Goal: Task Accomplishment & Management: Use online tool/utility

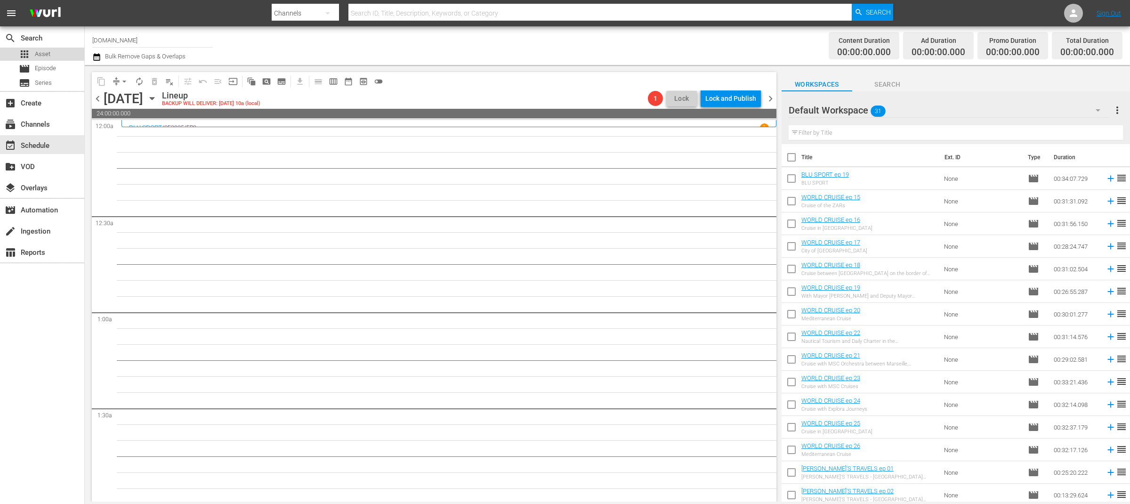
click at [58, 54] on div "apps Asset" at bounding box center [42, 54] width 84 height 13
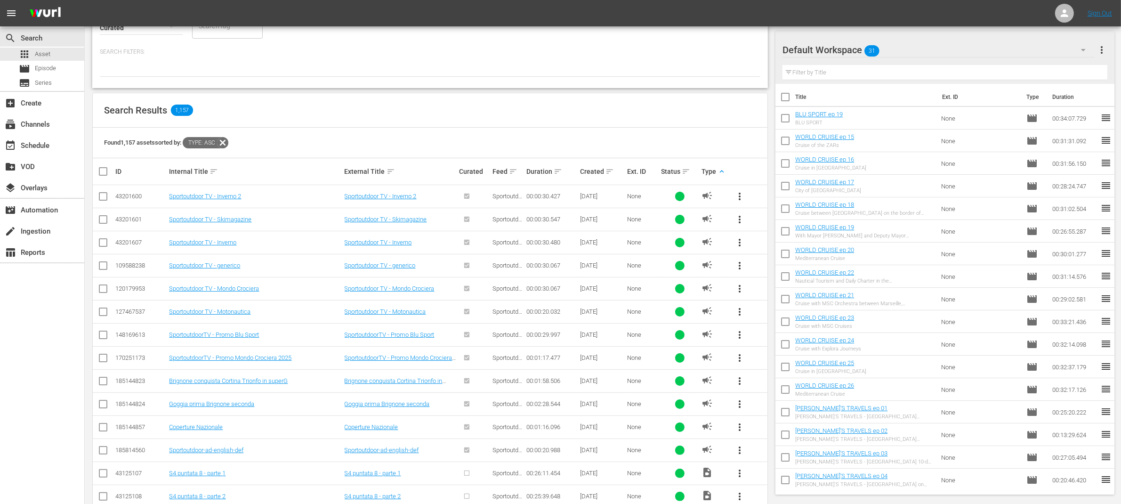
scroll to position [112, 0]
click at [742, 377] on span "more_vert" at bounding box center [739, 377] width 11 height 11
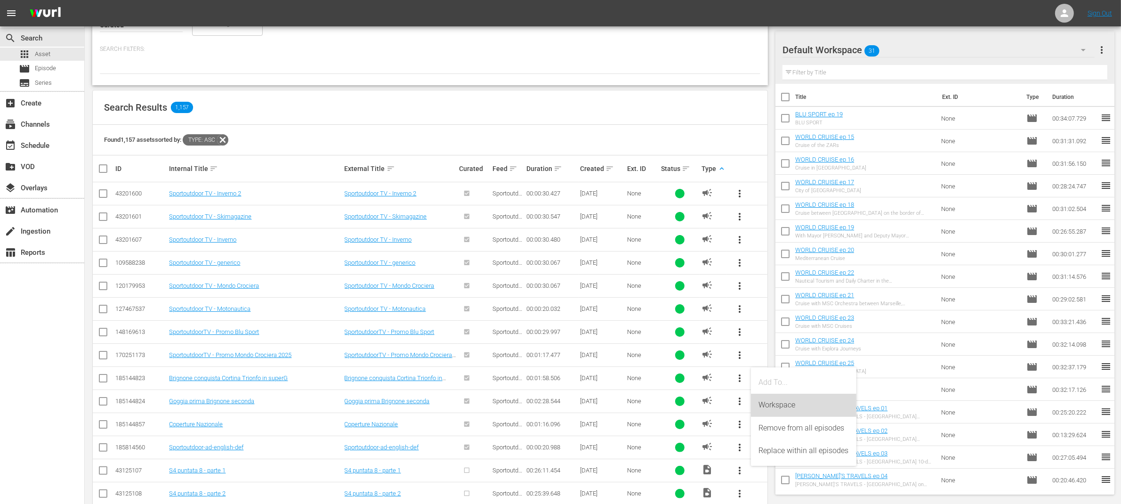
click at [767, 404] on div "Workspace" at bounding box center [804, 405] width 90 height 23
click at [741, 403] on span "more_vert" at bounding box center [739, 401] width 11 height 11
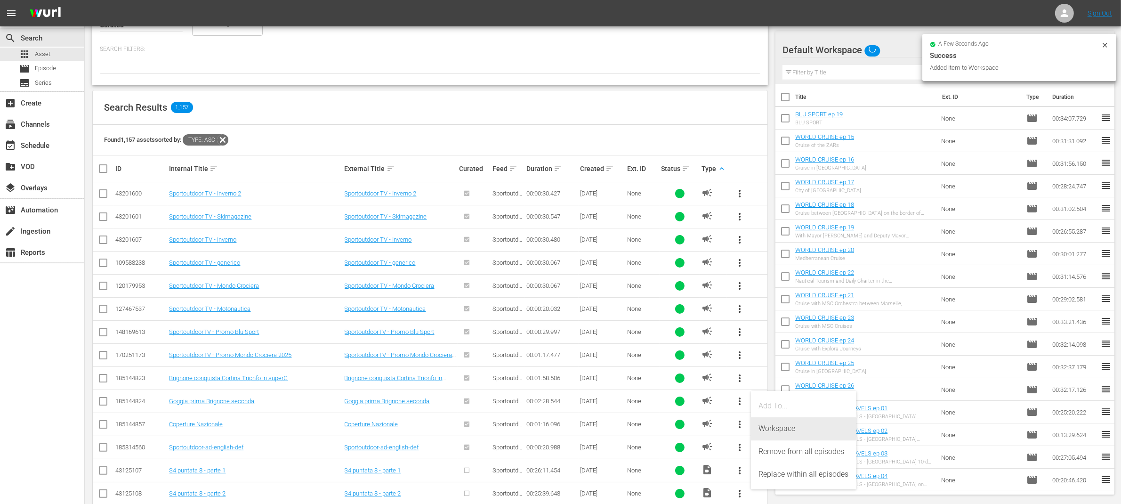
click at [768, 427] on div "Workspace" at bounding box center [804, 428] width 90 height 23
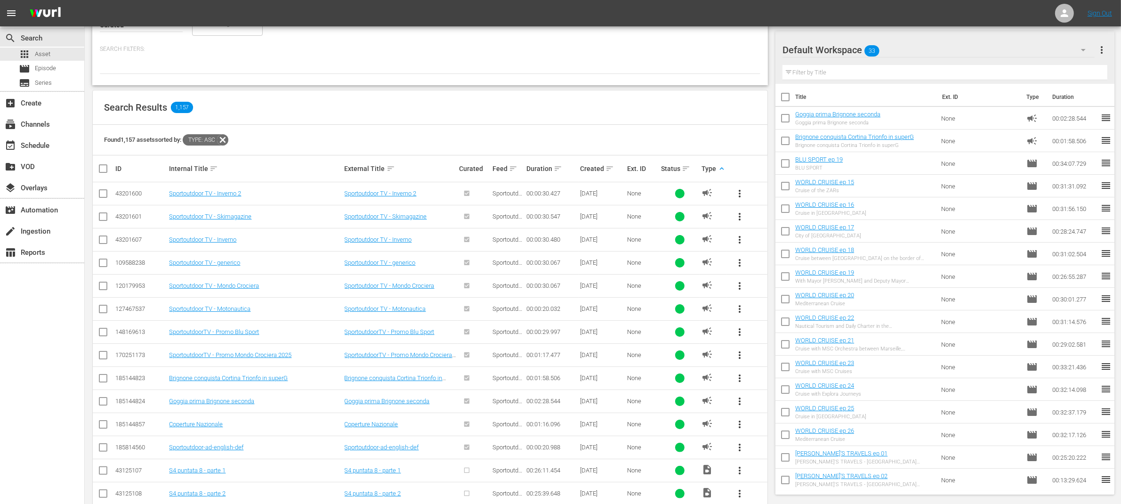
click at [738, 332] on span "more_vert" at bounding box center [739, 331] width 11 height 11
click at [767, 357] on div "Workspace" at bounding box center [804, 358] width 90 height 23
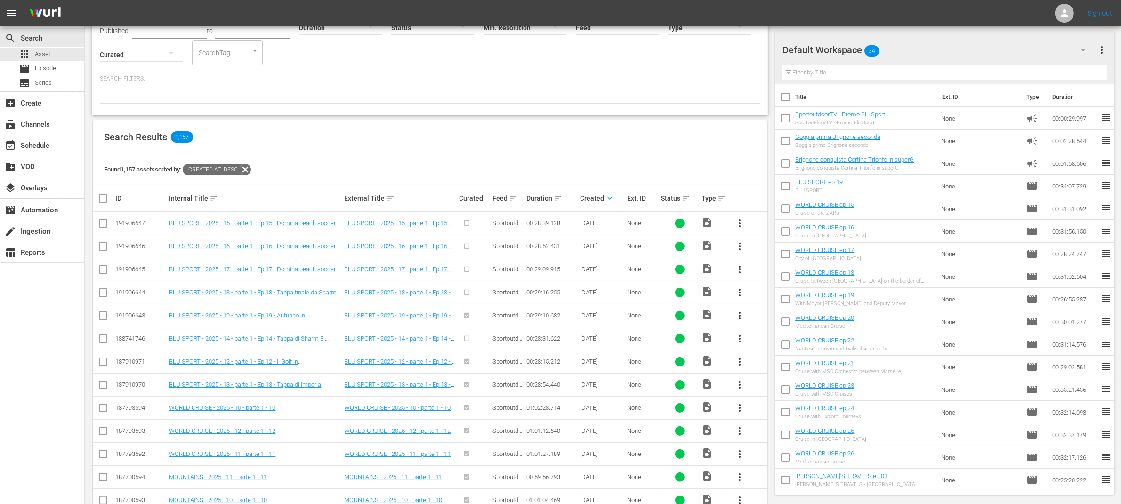
scroll to position [88, 0]
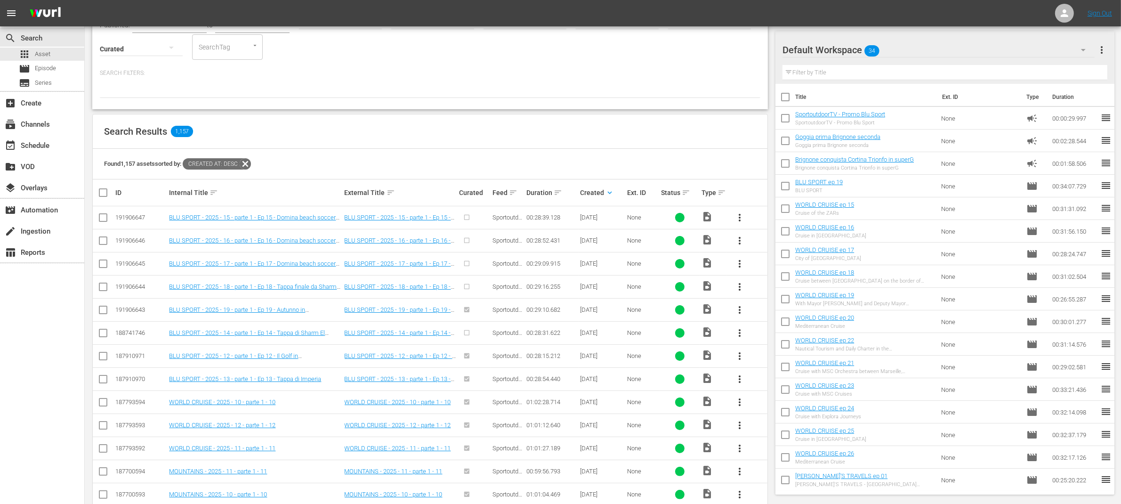
click at [739, 332] on span "more_vert" at bounding box center [739, 332] width 11 height 11
click at [775, 404] on div "Episode" at bounding box center [791, 405] width 64 height 23
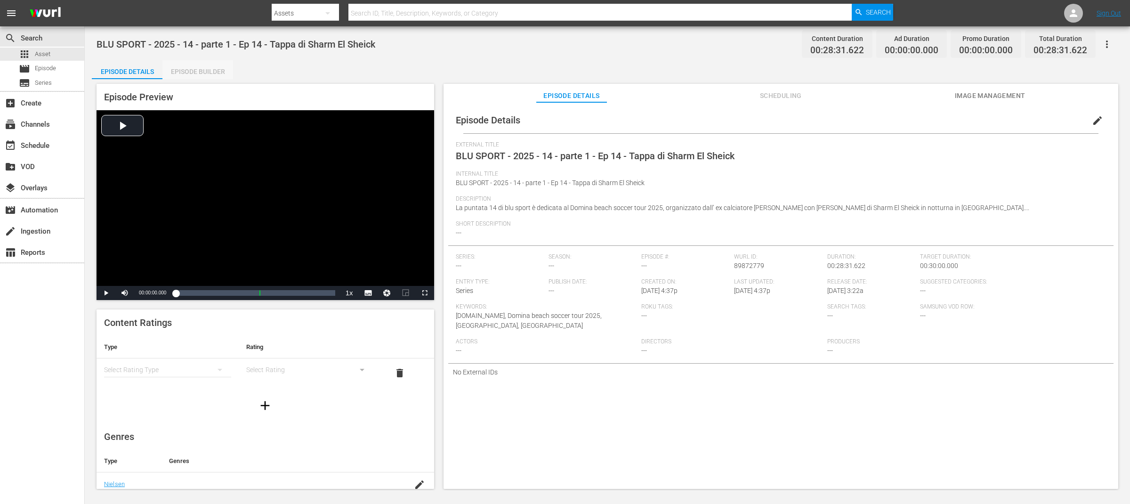
click at [215, 65] on div "Episode Builder" at bounding box center [197, 71] width 71 height 23
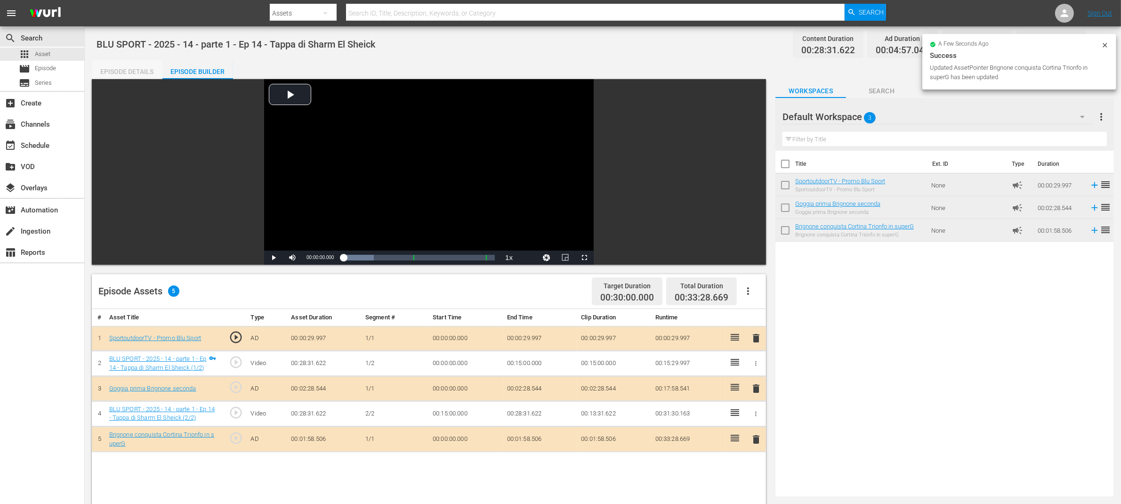
click at [137, 70] on div "Episode Details" at bounding box center [127, 71] width 71 height 23
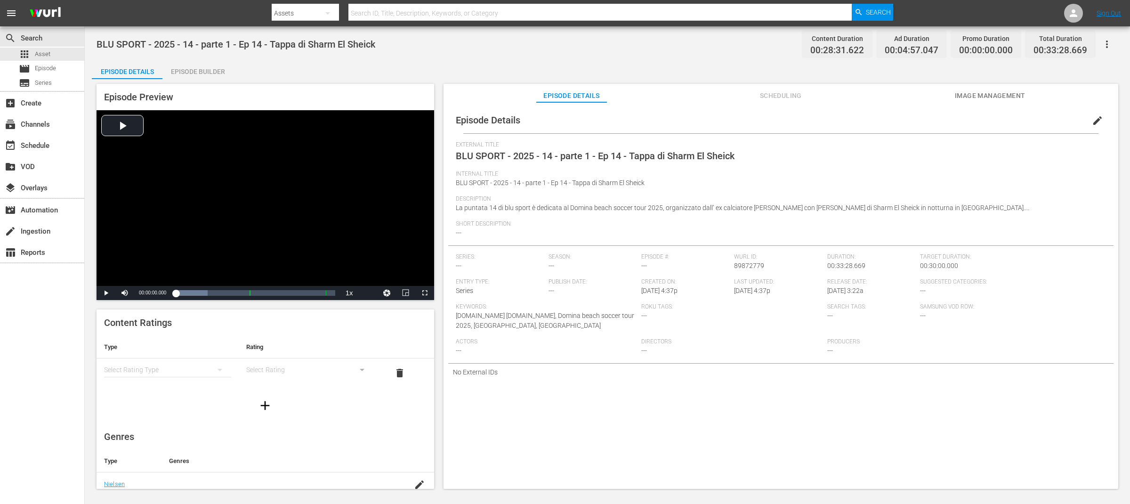
click at [1094, 119] on span "edit" at bounding box center [1097, 120] width 11 height 11
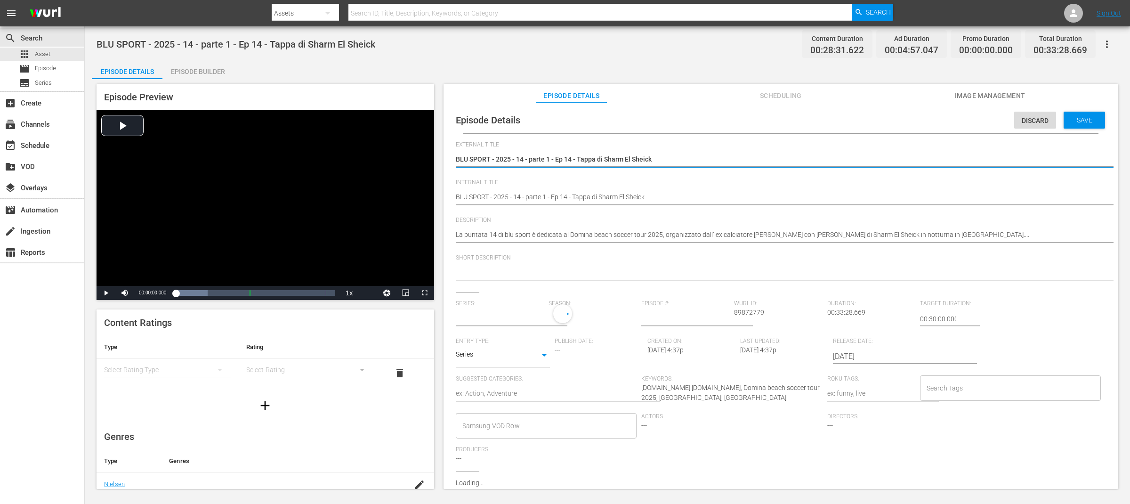
type input "No Series"
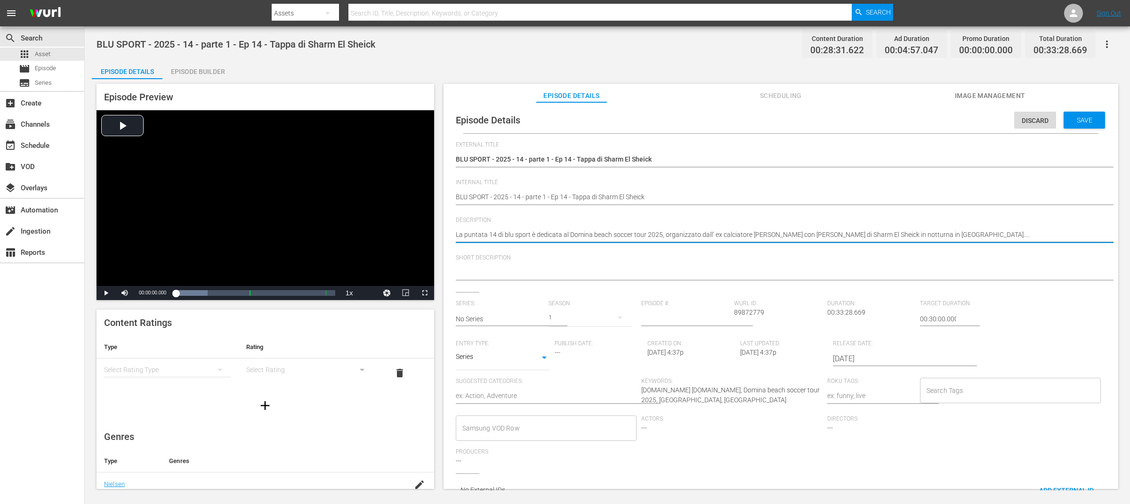
drag, startPoint x: 570, startPoint y: 234, endPoint x: 661, endPoint y: 232, distance: 90.9
click at [551, 272] on textarea at bounding box center [779, 272] width 646 height 11
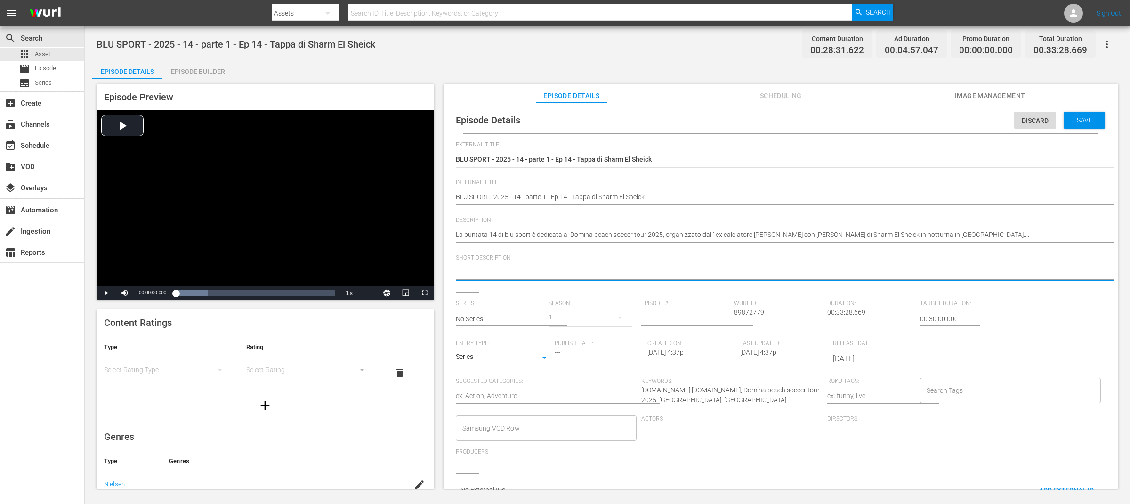
paste textarea "Domina beach soccer tour 2025"
type textarea "Domina beach soccer tour 2025"
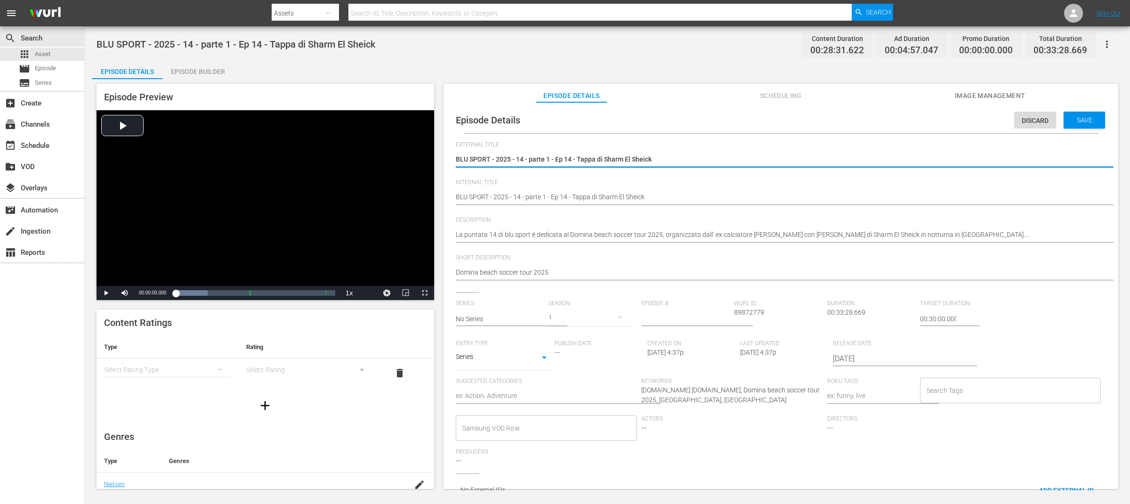
drag, startPoint x: 491, startPoint y: 159, endPoint x: 691, endPoint y: 159, distance: 200.6
drag, startPoint x: 692, startPoint y: 160, endPoint x: 489, endPoint y: 160, distance: 202.9
click at [489, 160] on textarea "BLU SPORT - 2025 - 14 - parte 1 - Ep 14 - Tappa di Sharm El Sheick" at bounding box center [779, 159] width 646 height 11
type textarea "BLU SPORT"
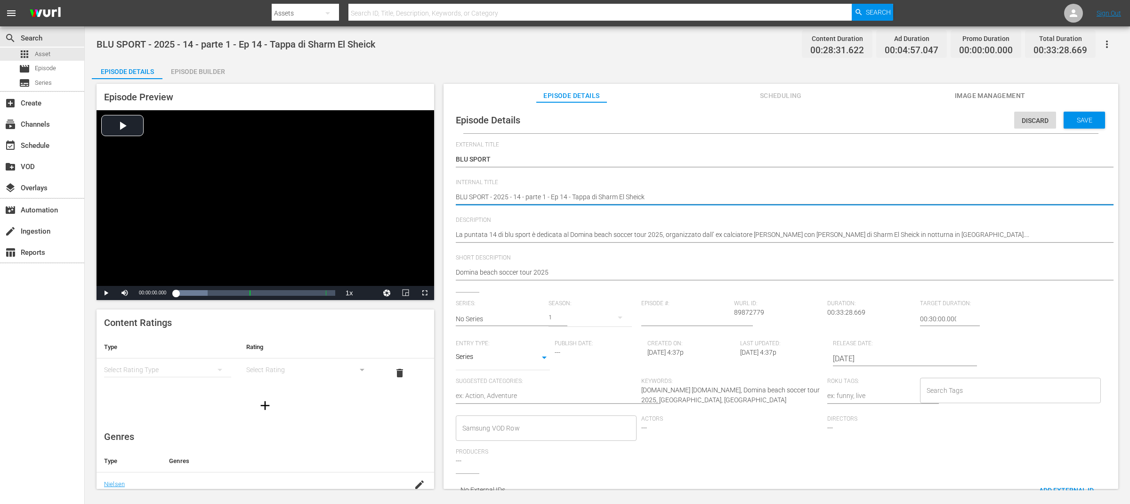
drag, startPoint x: 492, startPoint y: 197, endPoint x: 554, endPoint y: 196, distance: 62.2
type textarea "BLU SPORT -ep 14 - Tappa di Sharm El Sheick"
type textarea "BLU SPORT ep 14 - Tappa di Sharm El Sheick"
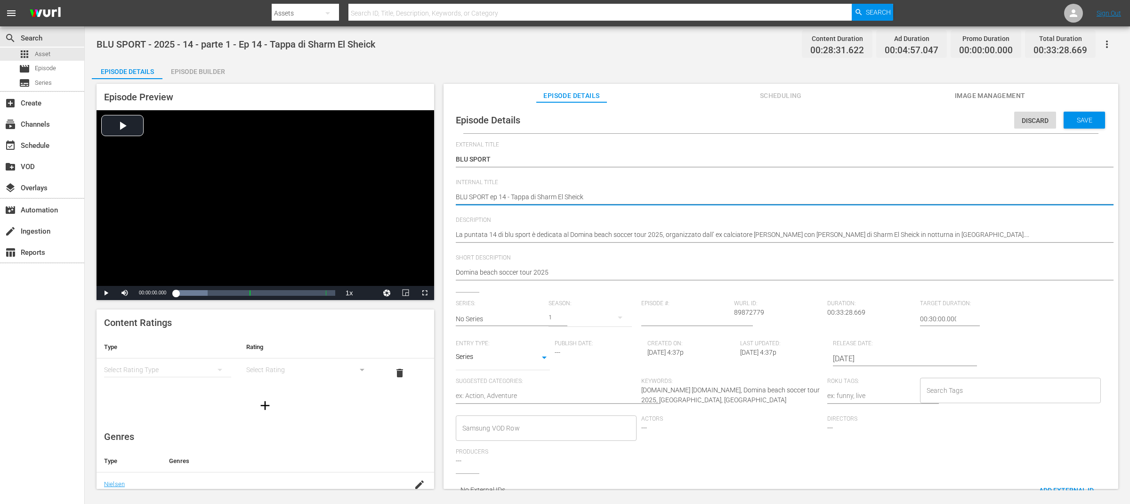
drag, startPoint x: 507, startPoint y: 196, endPoint x: 649, endPoint y: 196, distance: 142.2
click at [649, 196] on textarea "BLU SPORT - 2025 - 14 - parte 1 - Ep 14 - Tappa di Sharm El Sheick" at bounding box center [779, 197] width 646 height 11
type textarea "BLU SPORT ep 14"
drag, startPoint x: 517, startPoint y: 195, endPoint x: 434, endPoint y: 194, distance: 82.4
click at [434, 194] on div "Episode Preview Video Player is loading. Play Video Play Mute Current Time 00:0…" at bounding box center [607, 287] width 1031 height 417
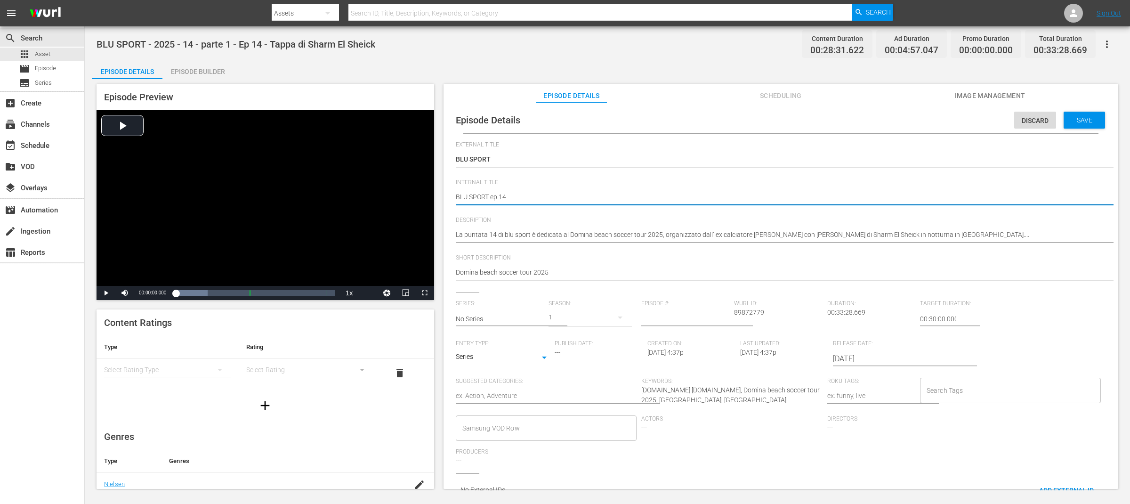
type textarea "BLU SPORT ep 14"
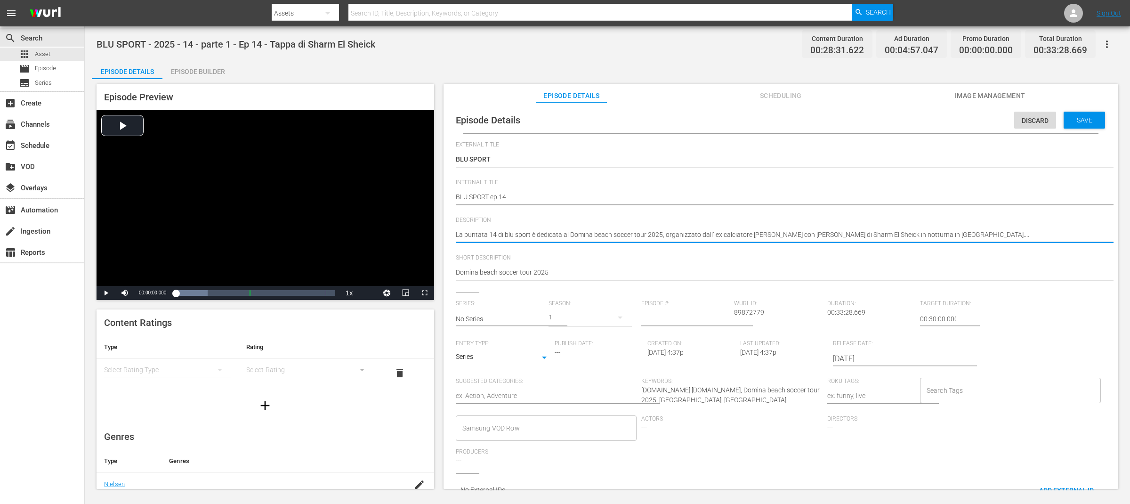
drag, startPoint x: 457, startPoint y: 234, endPoint x: 567, endPoint y: 233, distance: 110.7
paste textarea "BLU SPORT ep 14"
type textarea "BLU SPORT ep 14 Domina beach soccer tour 2025, organizzato dall’ ex calciatore …"
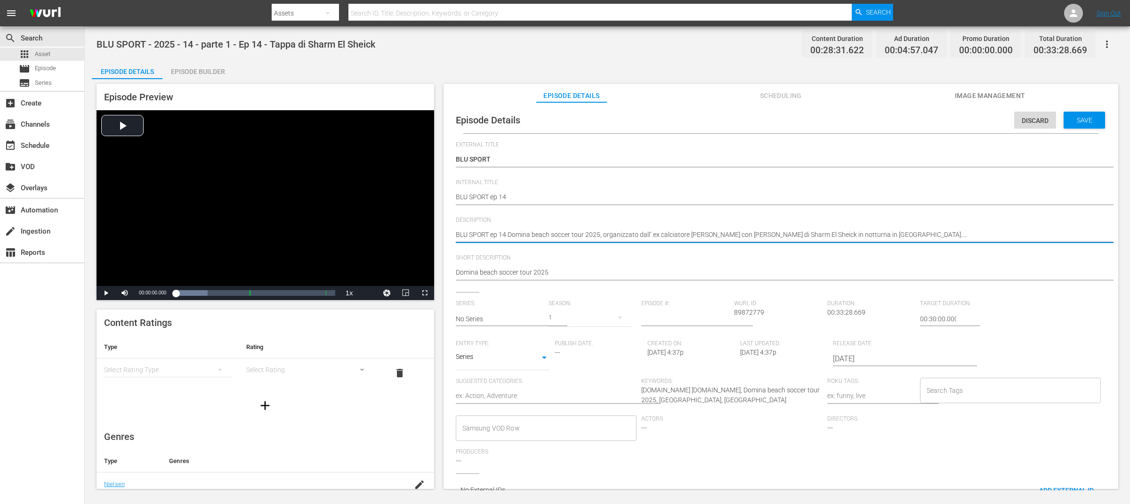
type textarea "BLU SPORT ep 14 Domina beach soccer tour 2025, organizzato dall’ ex calciatore …"
type textarea "BLU SPORT ep 14 - Domina beach soccer tour 2025, organizzato dall’ ex calciator…"
drag, startPoint x: 608, startPoint y: 236, endPoint x: 824, endPoint y: 234, distance: 215.7
click at [824, 234] on textarea "La puntata 14 di blu sport è dedicata al Domina beach soccer tour 2025, organiz…" at bounding box center [779, 235] width 646 height 11
type textarea "BLU SPORT ep 14 - Domina beach soccer tour 2025, organizzato dall’ ex calciator…"
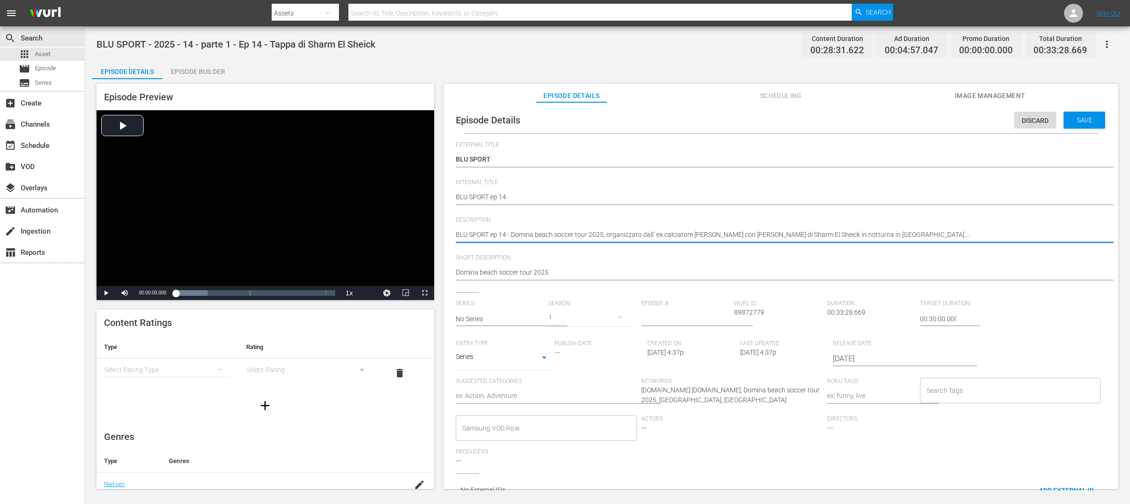
click at [909, 234] on textarea "La puntata 14 di blu sport è dedicata al Domina beach soccer tour 2025, organiz…" at bounding box center [779, 235] width 646 height 11
drag, startPoint x: 912, startPoint y: 232, endPoint x: 608, endPoint y: 234, distance: 303.2
click at [608, 234] on textarea "La puntata 14 di blu sport è dedicata al Domina beach soccer tour 2025, organiz…" at bounding box center [779, 235] width 646 height 11
paste textarea "ed by former footballer [PERSON_NAME] with a stop in [GEOGRAPHIC_DATA]"
type textarea "BLU SPORT ep 14 - Domina beach soccer tour 2025, organized by former footballer…"
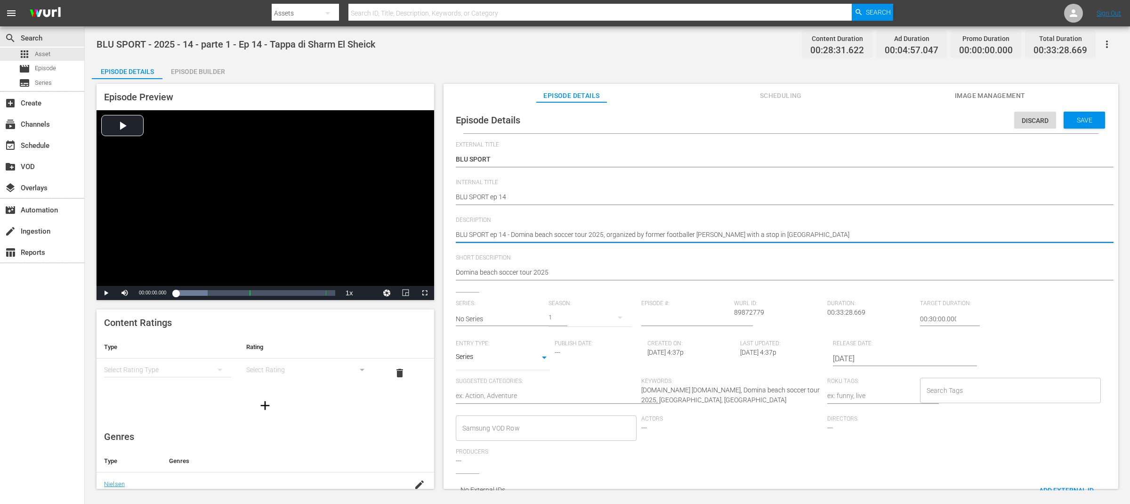
type textarea "BLU SPORT ep 14 - Domina beach soccer tour 2025, organized by former footballer…"
click at [508, 321] on input "text" at bounding box center [500, 318] width 88 height 23
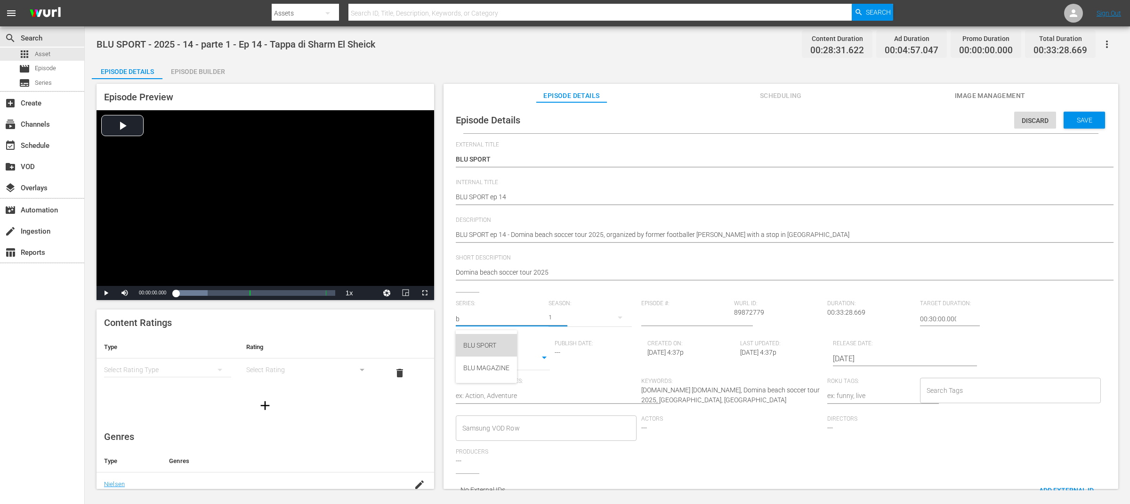
click at [497, 347] on div "BLU SPORT" at bounding box center [486, 345] width 46 height 23
type input "BLU SPORT"
click at [670, 321] on input "number" at bounding box center [685, 318] width 88 height 23
type input "14"
click at [512, 361] on body "menu Search By Assets Search ID, Title, Description, Keywords, or Category Sear…" at bounding box center [565, 252] width 1130 height 504
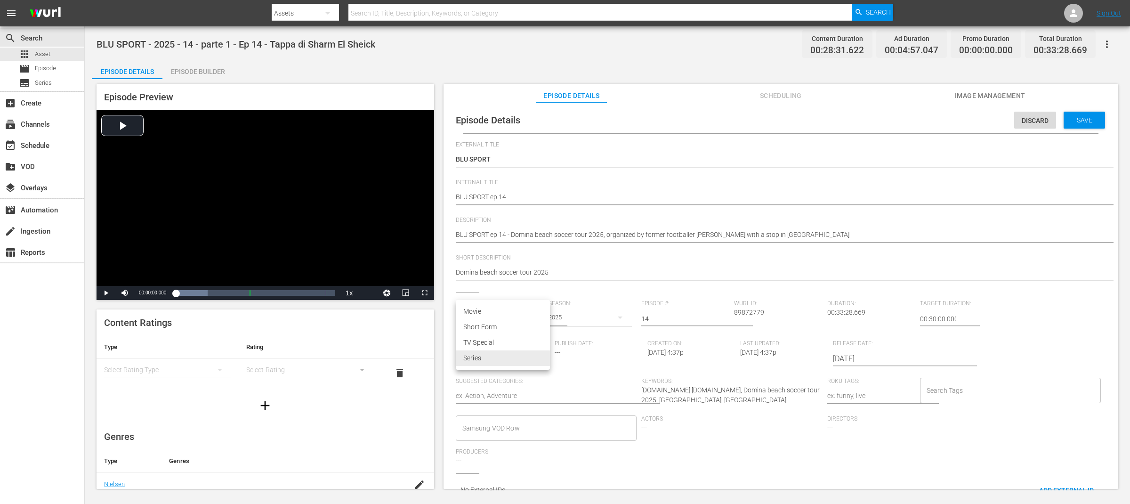
click at [504, 344] on li "TV Special" at bounding box center [503, 343] width 94 height 16
type input "TV_SPECIAL"
click at [508, 394] on textarea at bounding box center [546, 396] width 181 height 11
type textarea "a"
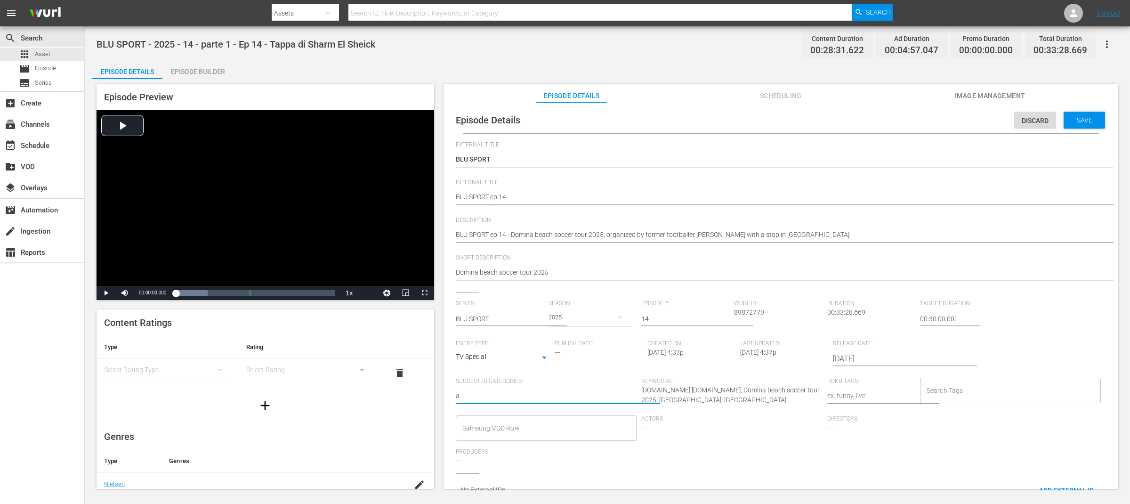
type textarea "ap"
type textarea "apo"
type textarea "apor"
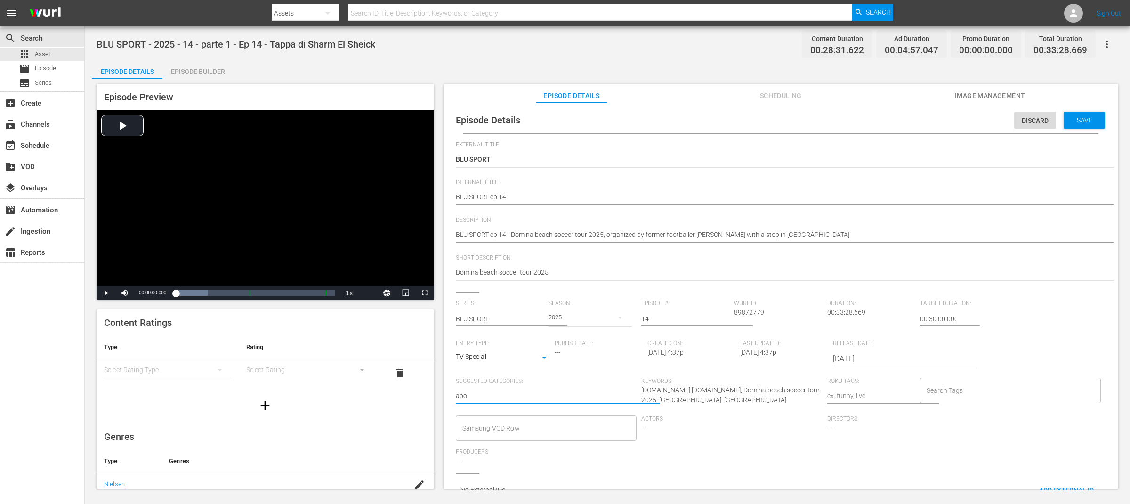
type textarea "apor"
type textarea "aport"
type textarea "s"
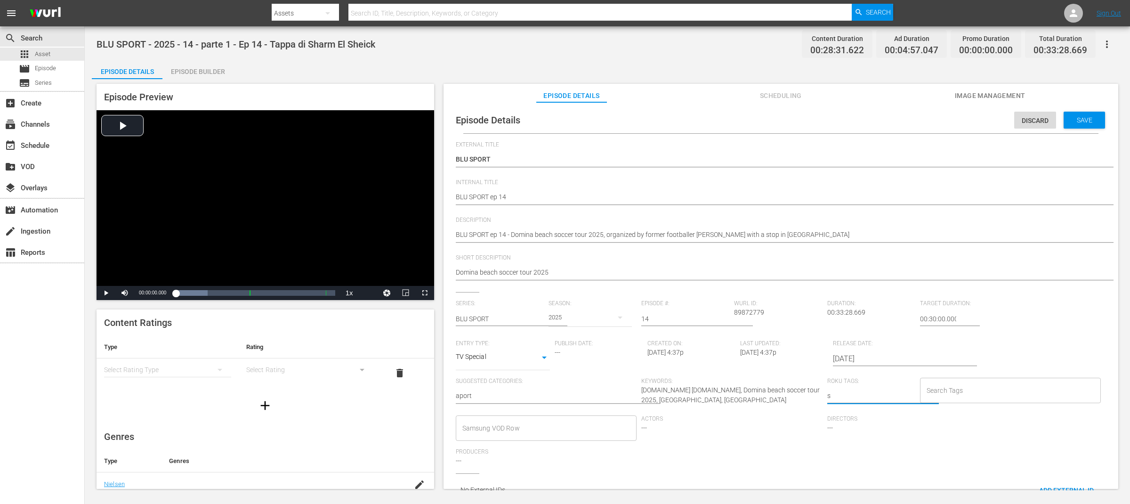
type textarea "sp"
type textarea "spo"
type textarea "spor"
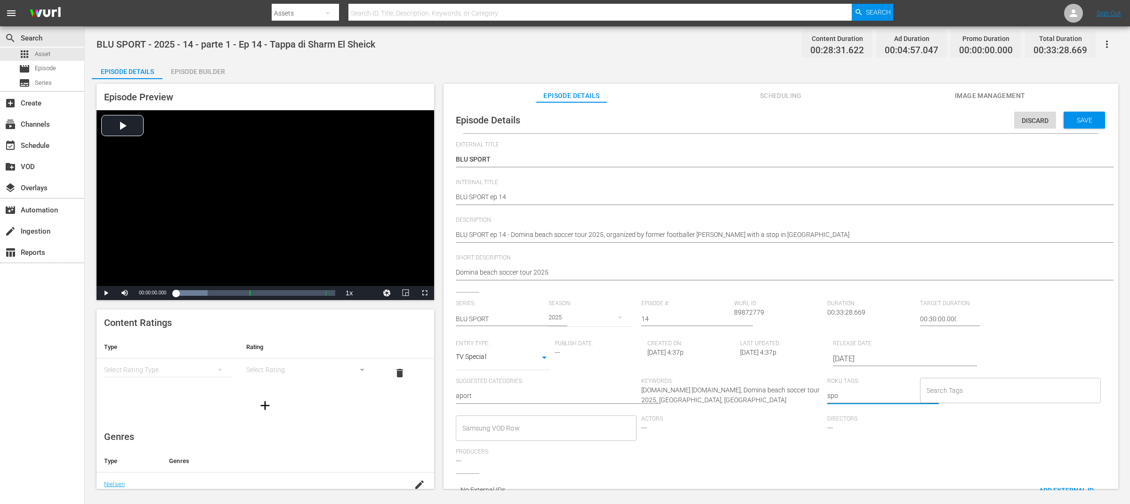
type textarea "spor"
type textarea "sport"
type textarea "sport,"
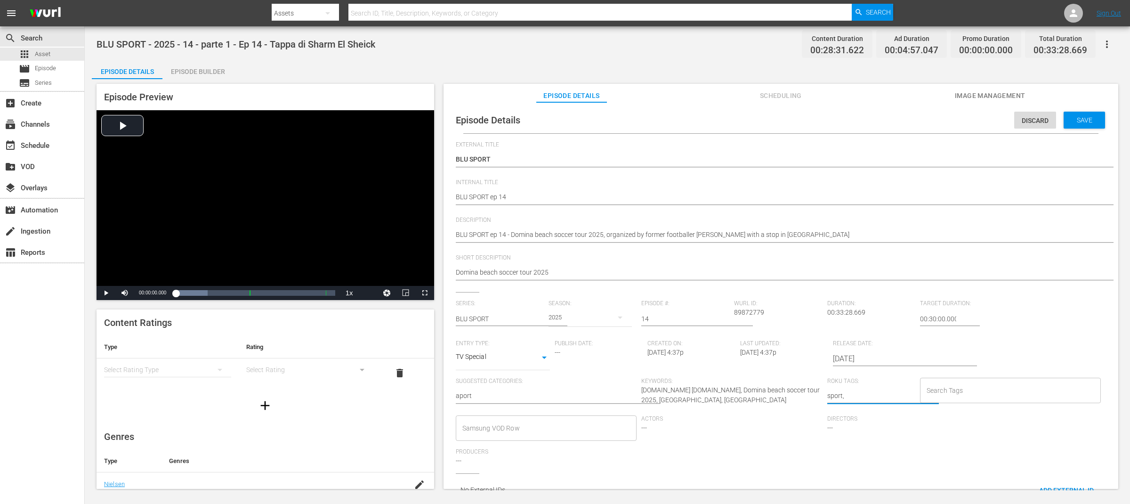
type textarea "sport,"
type textarea "sport, b"
type textarea "sport, be"
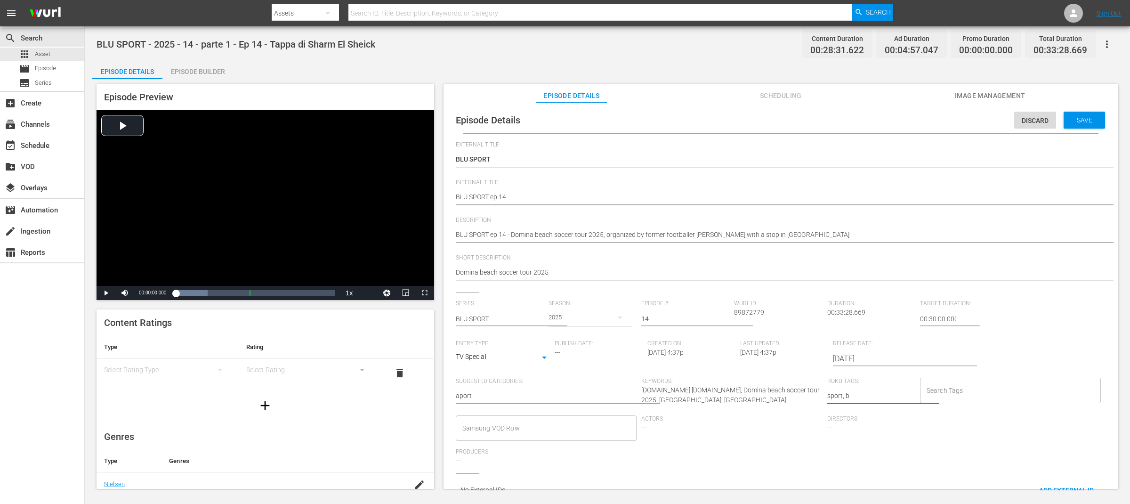
type textarea "sport, be"
type textarea "sport, bea"
type textarea "sport, beac"
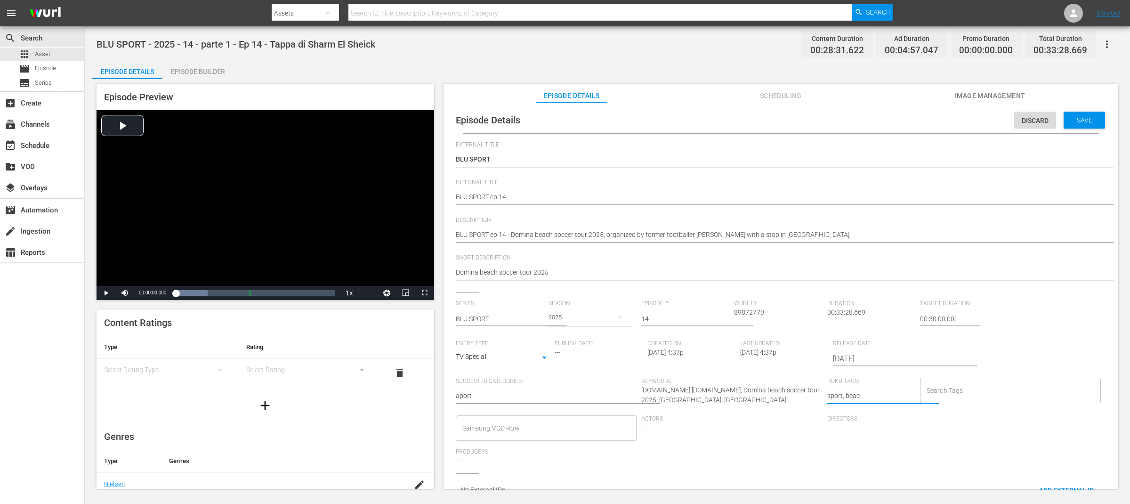
type textarea "sport, beach"
type textarea "sport, beach s"
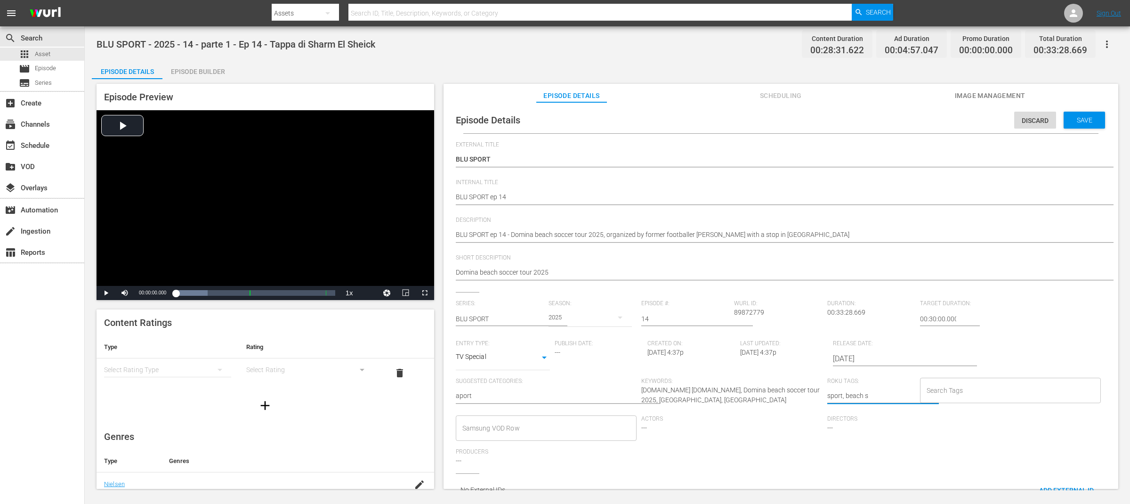
type textarea "sport, beach so"
type textarea "sport, beach soc"
type textarea "sport, beach socc"
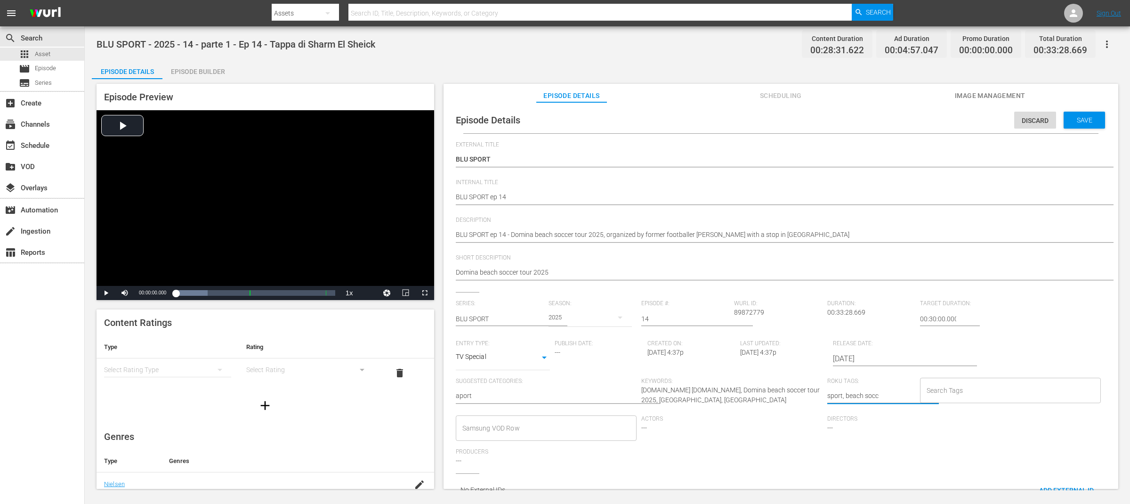
type textarea "sport, beach socce"
type textarea "sport, beach soccer"
type textarea "sport, beach soccer,"
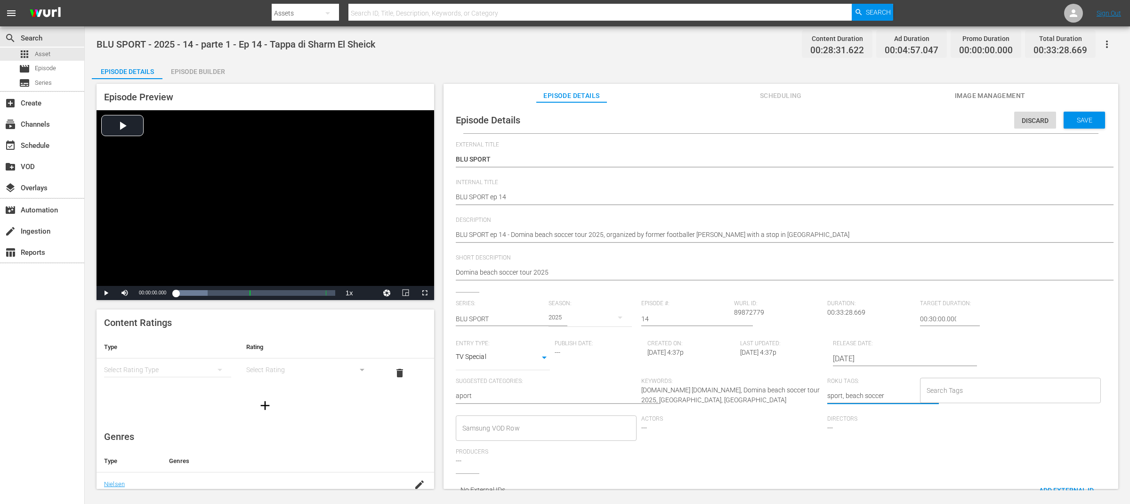
type textarea "sport, beach soccer,"
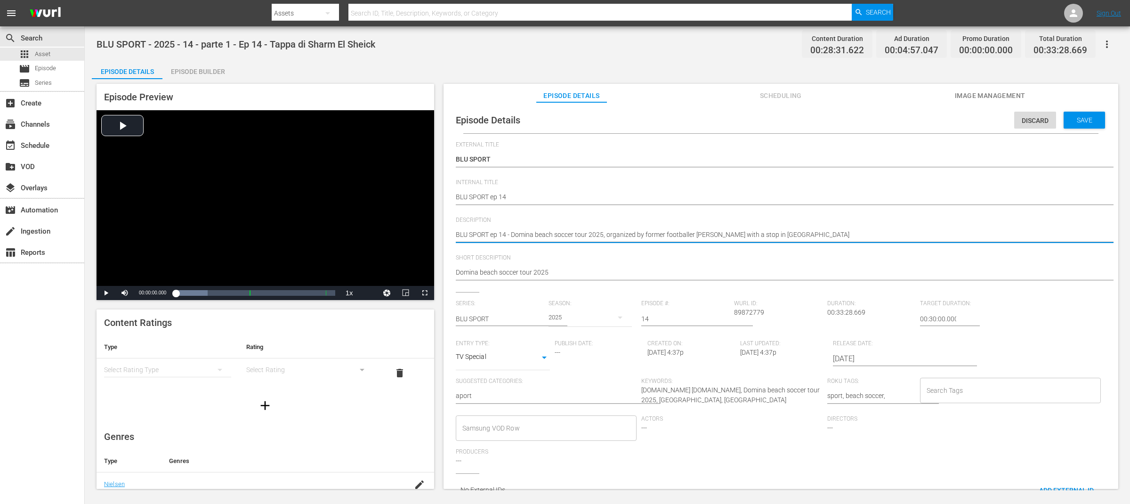
drag, startPoint x: 778, startPoint y: 234, endPoint x: 823, endPoint y: 234, distance: 45.2
click at [893, 395] on textarea "sport, beach soccer," at bounding box center [871, 396] width 88 height 11
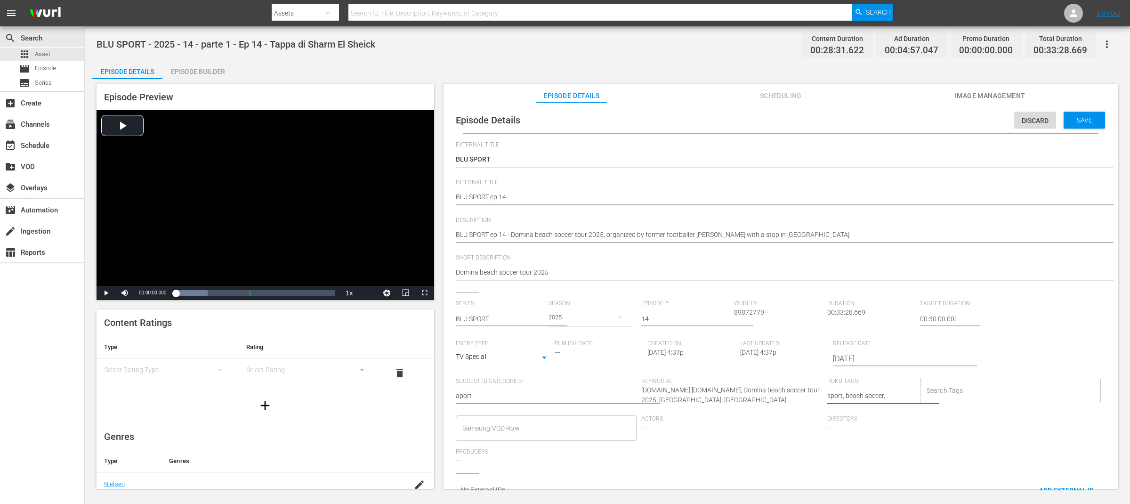
paste textarea "Sharm El Sheikh"
type textarea "sport, beach soccer, [GEOGRAPHIC_DATA]"
click at [959, 393] on input "Search Tags" at bounding box center [1003, 390] width 159 height 17
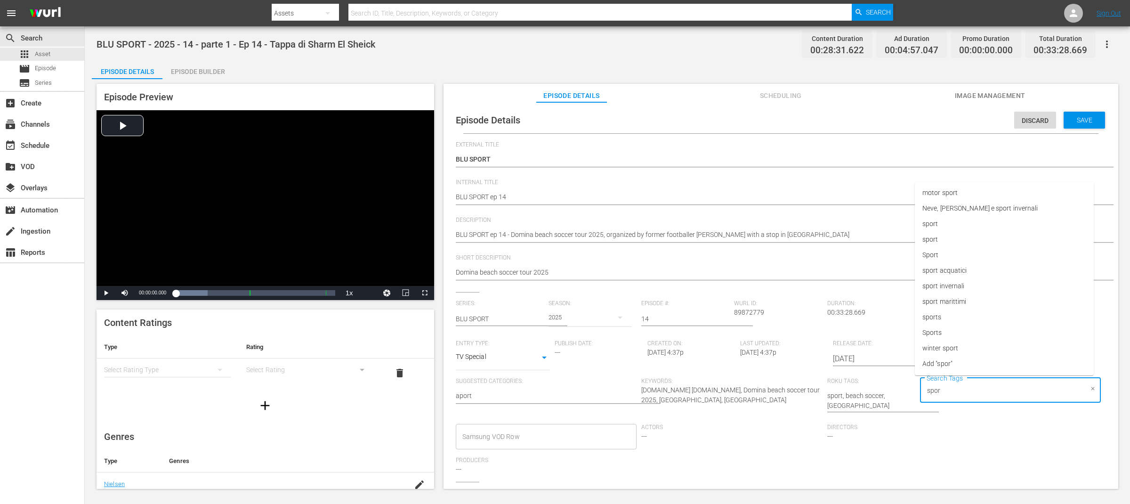
type input "sport"
type input "bea"
paste input "Sharm El Sheikh"
type input "Sharm El Sheikh"
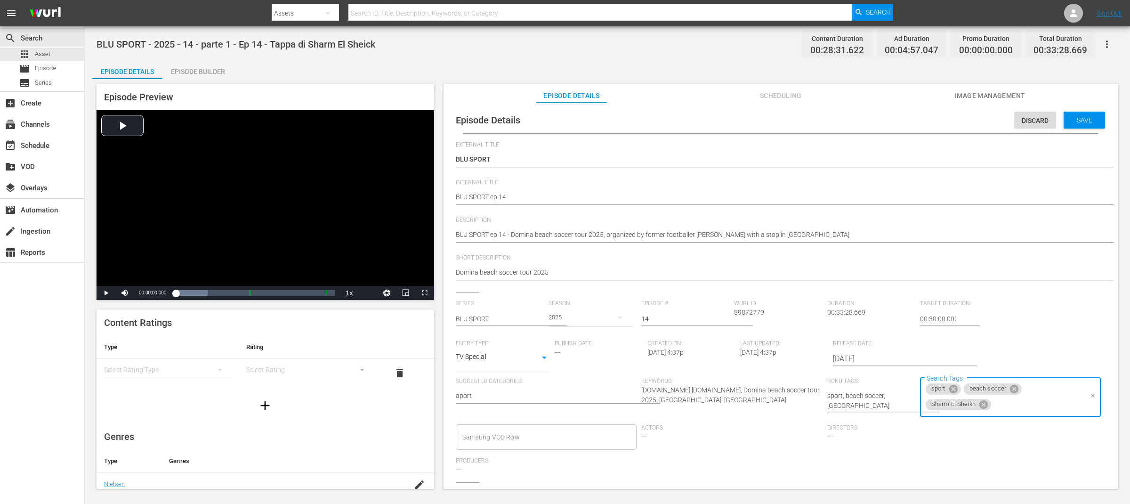
click at [539, 442] on input "Samsung VOD Row" at bounding box center [539, 437] width 159 height 17
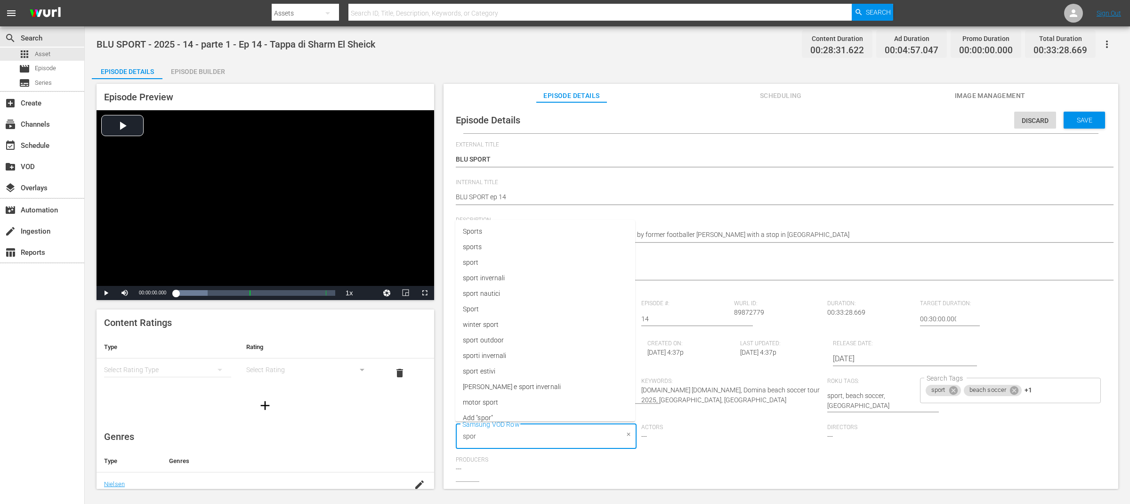
type input "sport"
type input "beac"
paste input "Sharm El Sheikh"
type input "Sharm El Sheikh"
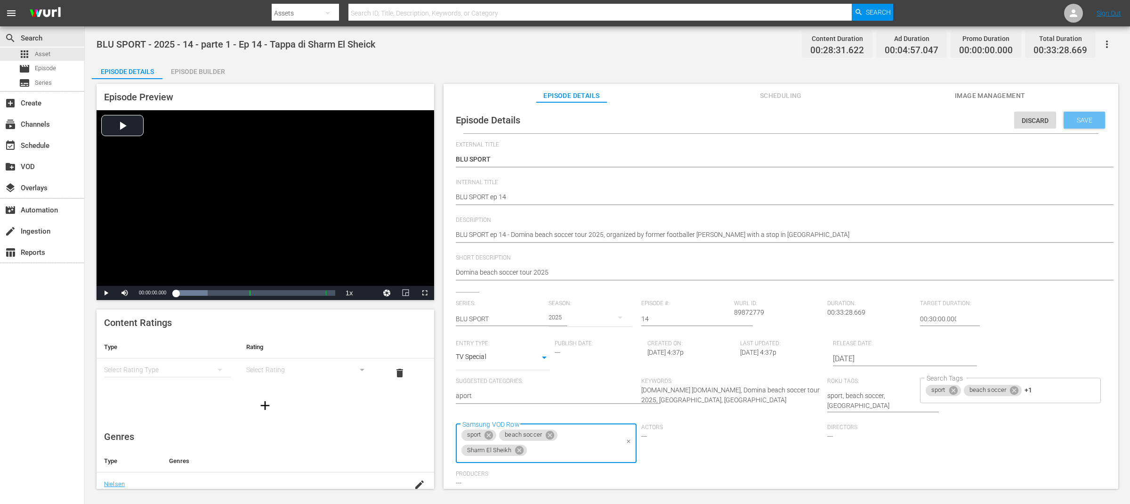
click at [1084, 121] on span "Save" at bounding box center [1084, 120] width 31 height 8
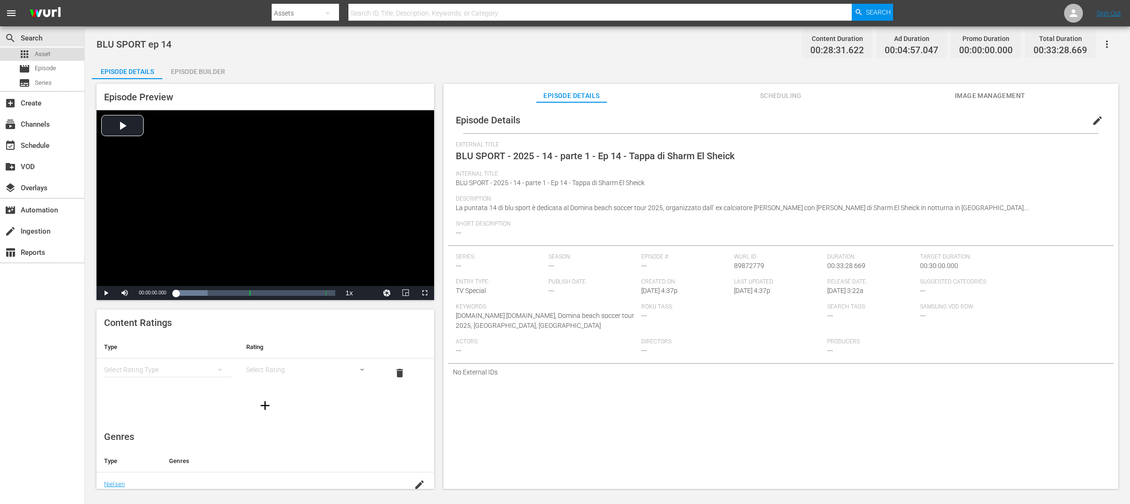
click at [63, 56] on div "apps Asset" at bounding box center [42, 54] width 84 height 13
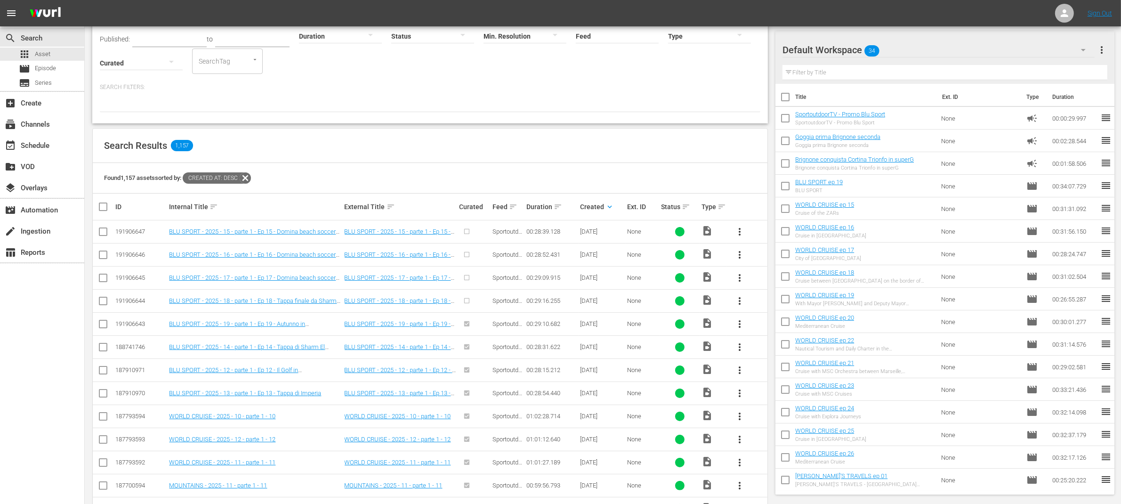
scroll to position [81, 0]
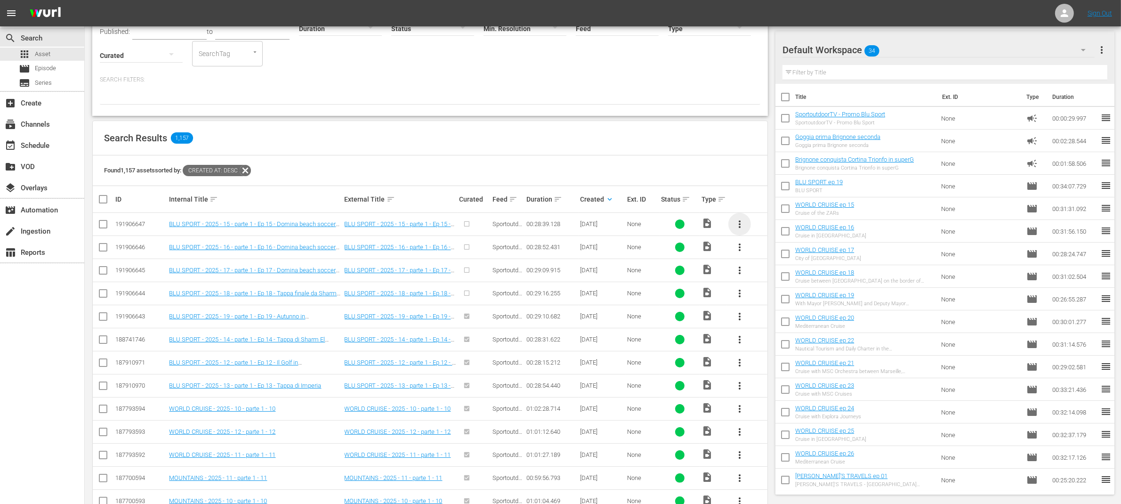
click at [741, 225] on span "more_vert" at bounding box center [739, 223] width 11 height 11
click at [777, 298] on div "Episode" at bounding box center [791, 295] width 64 height 23
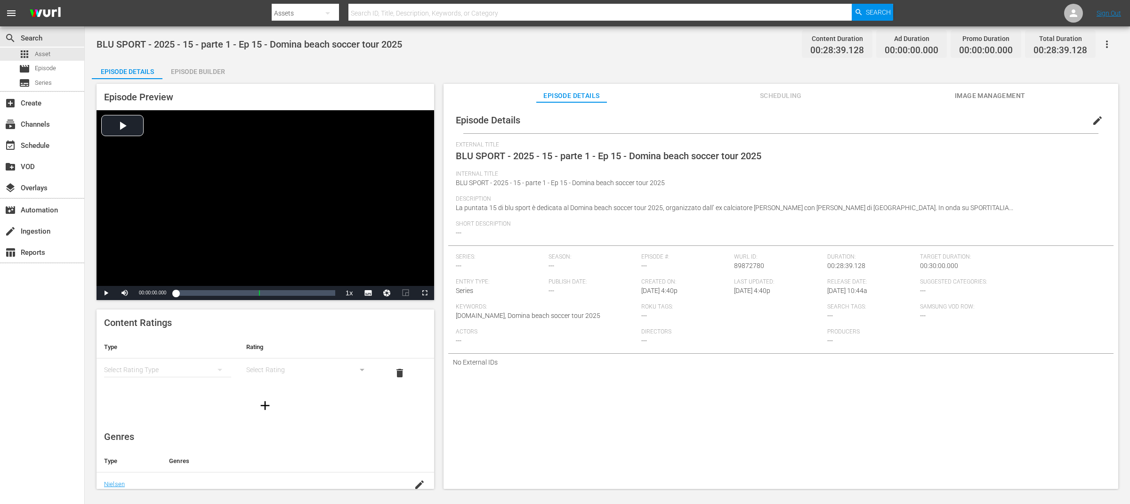
click at [216, 75] on div "Episode Builder" at bounding box center [197, 71] width 71 height 23
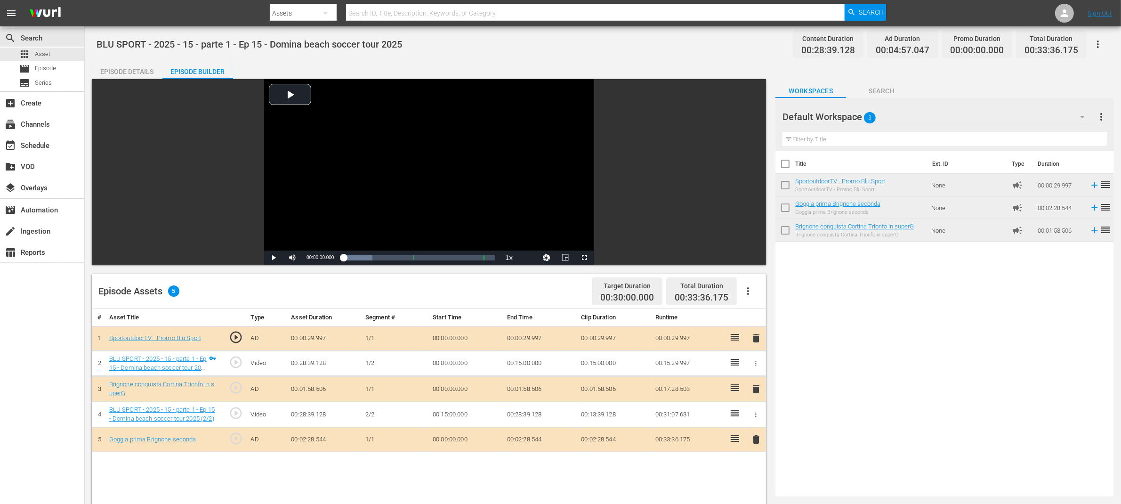
drag, startPoint x: 1095, startPoint y: 209, endPoint x: 1094, endPoint y: 0, distance: 208.6
click at [145, 71] on div "Episode Details" at bounding box center [127, 71] width 71 height 23
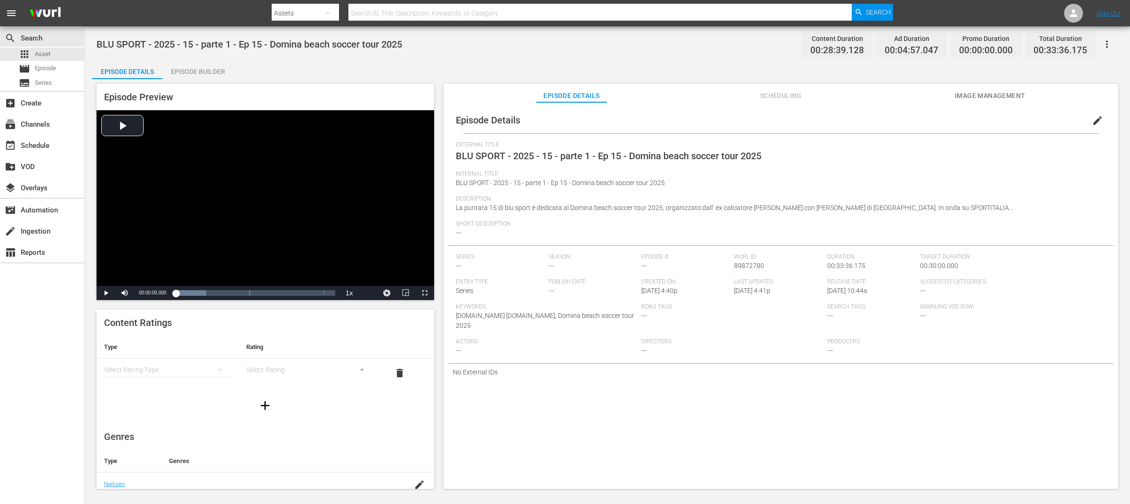
click at [1094, 120] on span "edit" at bounding box center [1097, 120] width 11 height 11
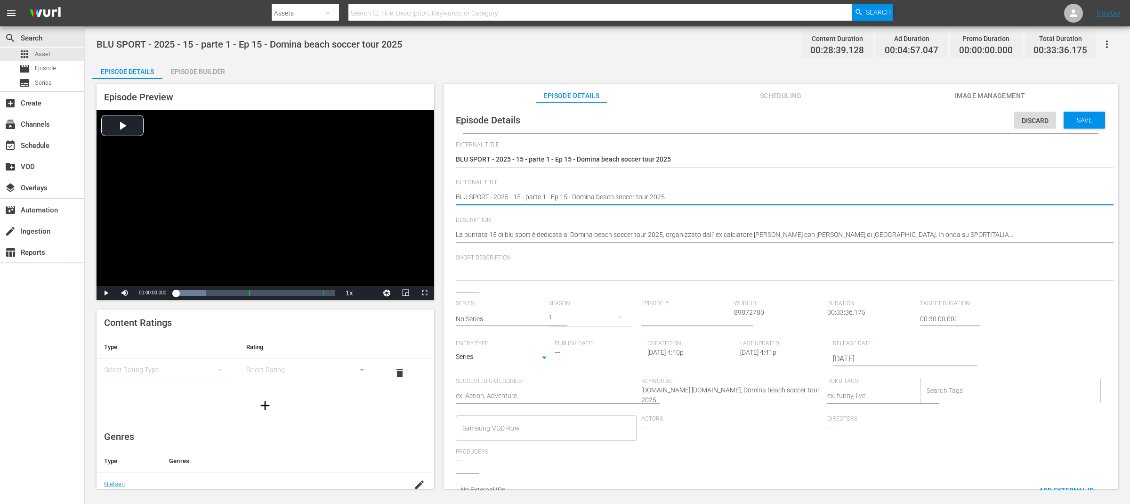
drag, startPoint x: 573, startPoint y: 196, endPoint x: 694, endPoint y: 196, distance: 120.5
type textarea "BLU SPORT - 2025 - 15 - parte 1 - Ep 15 -"
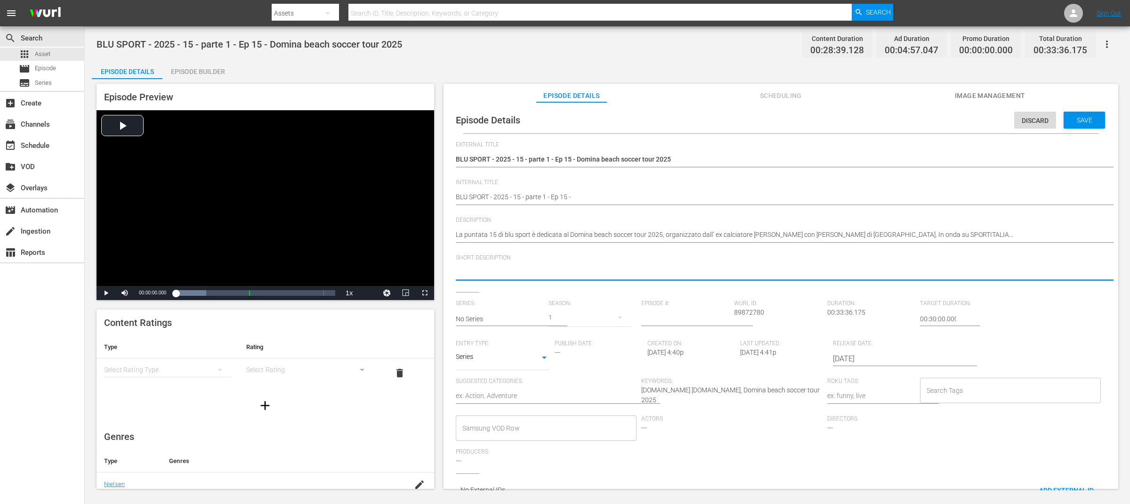
click at [570, 270] on textarea at bounding box center [779, 272] width 646 height 11
paste textarea "Domina beach soccer tour 2025"
type textarea "Domina beach soccer tour 2025"
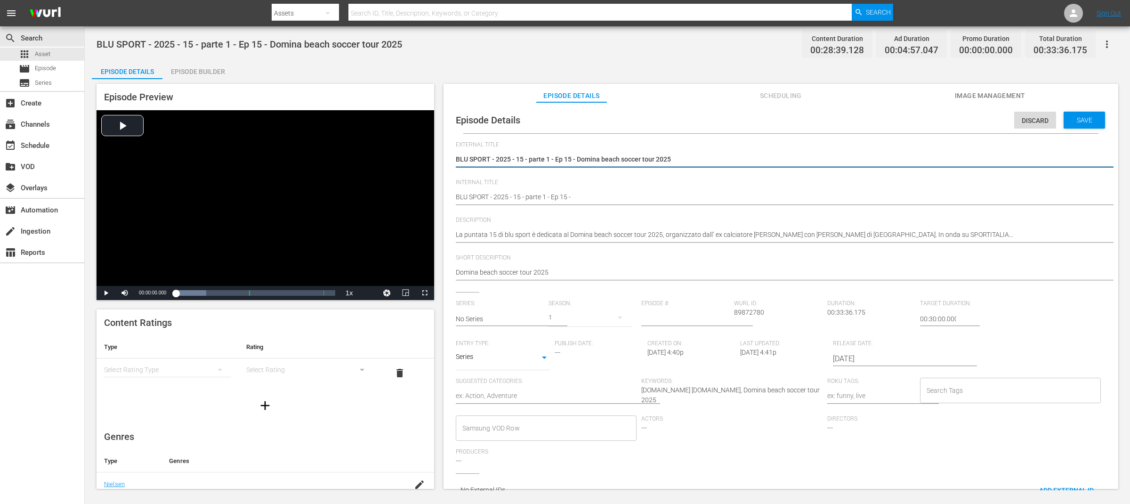
drag, startPoint x: 491, startPoint y: 155, endPoint x: 741, endPoint y: 153, distance: 250.5
drag, startPoint x: 706, startPoint y: 153, endPoint x: 592, endPoint y: 151, distance: 114.0
click at [592, 151] on div "BLU SPORT - 2025 - 15 - parte 1 - Ep 15 - Domina beach soccer tour 2025 BLU SPO…" at bounding box center [779, 160] width 646 height 23
drag, startPoint x: 674, startPoint y: 157, endPoint x: 489, endPoint y: 160, distance: 185.5
type textarea "BLU SPORT"
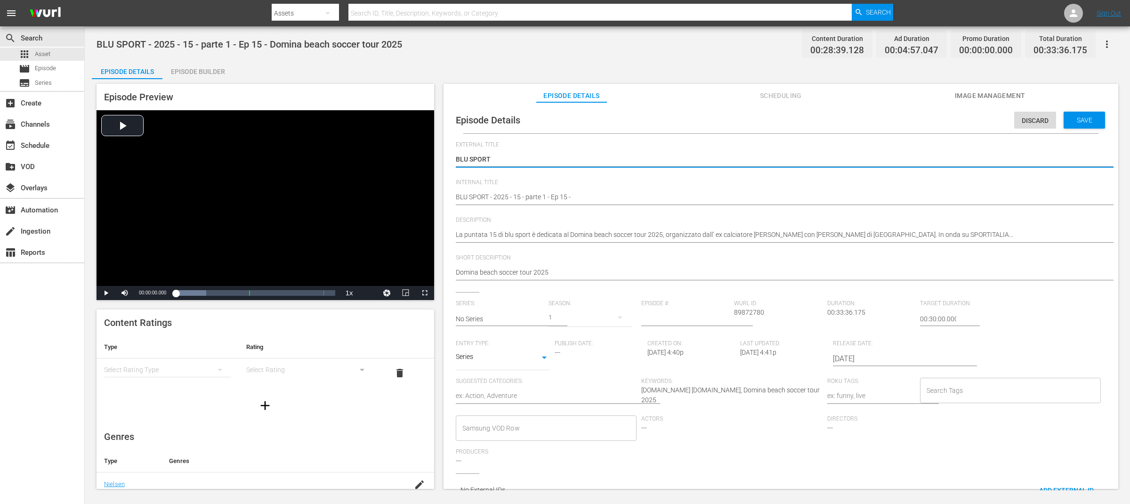
type textarea "BLU SPORT"
click at [677, 45] on div "BLU SPORT - 2025 - 15 - parte 1 - Ep 15 - Domina beach soccer tour 2025 Content…" at bounding box center [608, 43] width 1022 height 21
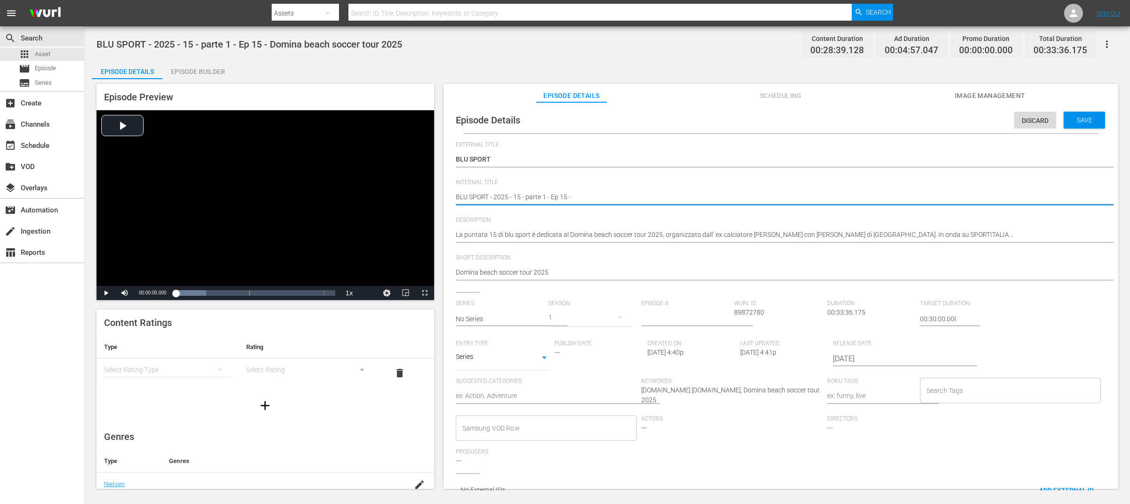
drag, startPoint x: 490, startPoint y: 195, endPoint x: 554, endPoint y: 194, distance: 64.1
type textarea "BLU SPORT ep 15 -"
click at [523, 200] on textarea "BLU SPORT - 2025 - 15 - parte 1 - Ep 15 - Domina beach soccer tour 2025" at bounding box center [779, 197] width 646 height 11
type textarea "BLU SPORT ep 15 -"
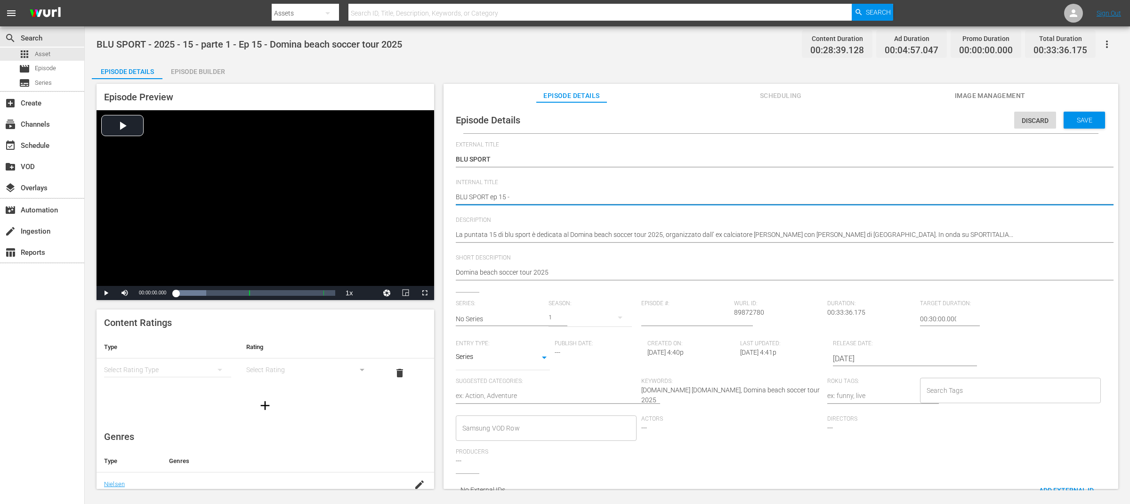
type textarea "BLU SPORT ep 15 -"
type textarea "BLU SPORT ep 15"
drag, startPoint x: 526, startPoint y: 199, endPoint x: 441, endPoint y: 194, distance: 84.9
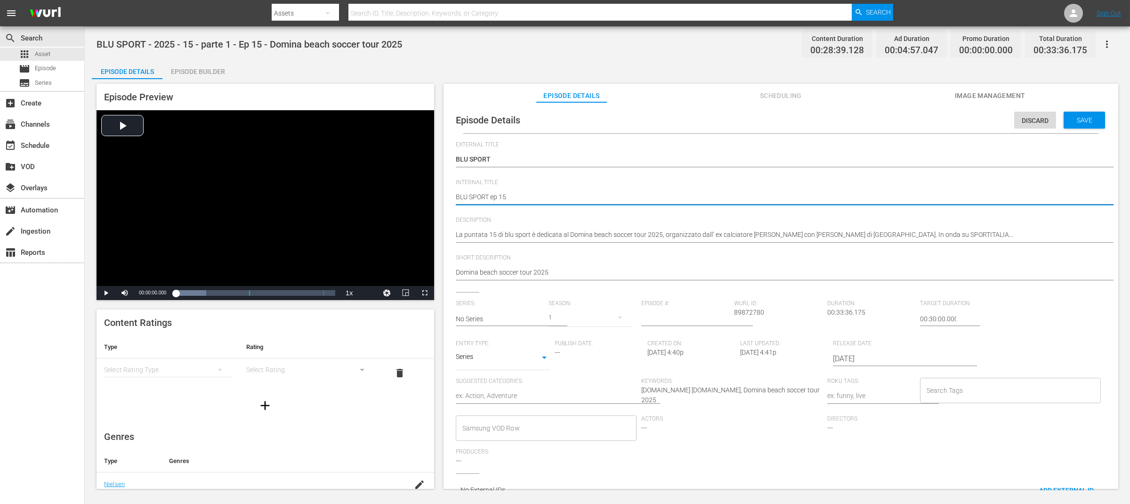
click at [441, 194] on div "Episode Preview Video Player is loading. Play Video Play Mute Current Time 00:0…" at bounding box center [607, 287] width 1031 height 417
type textarea "BLU SPORT ep 15"
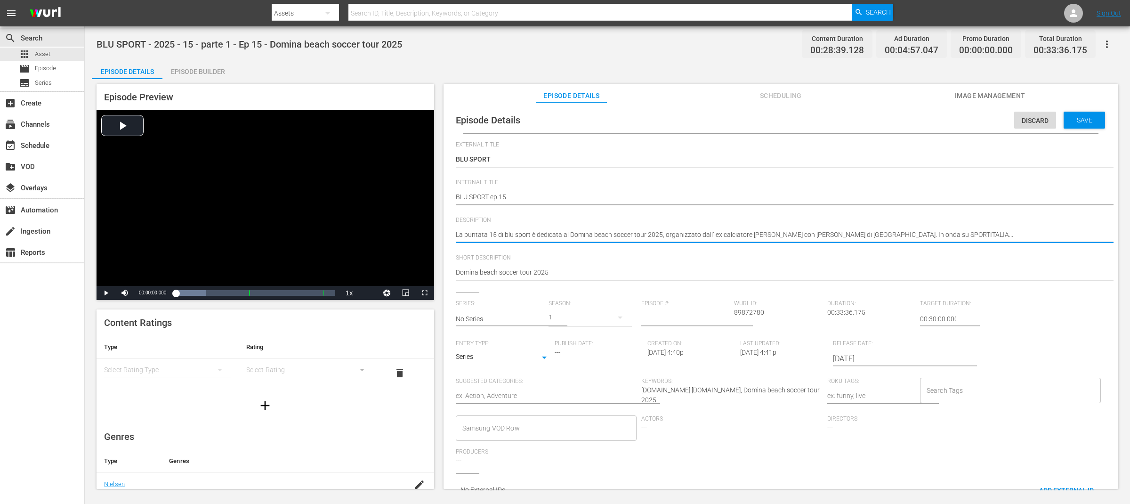
drag, startPoint x: 567, startPoint y: 234, endPoint x: 446, endPoint y: 234, distance: 121.0
paste textarea "BLU SPORT ep 15"
type textarea "BLU SPORT ep 15 Domina beach soccer tour 2025, organizzato dall’ ex calciatore …"
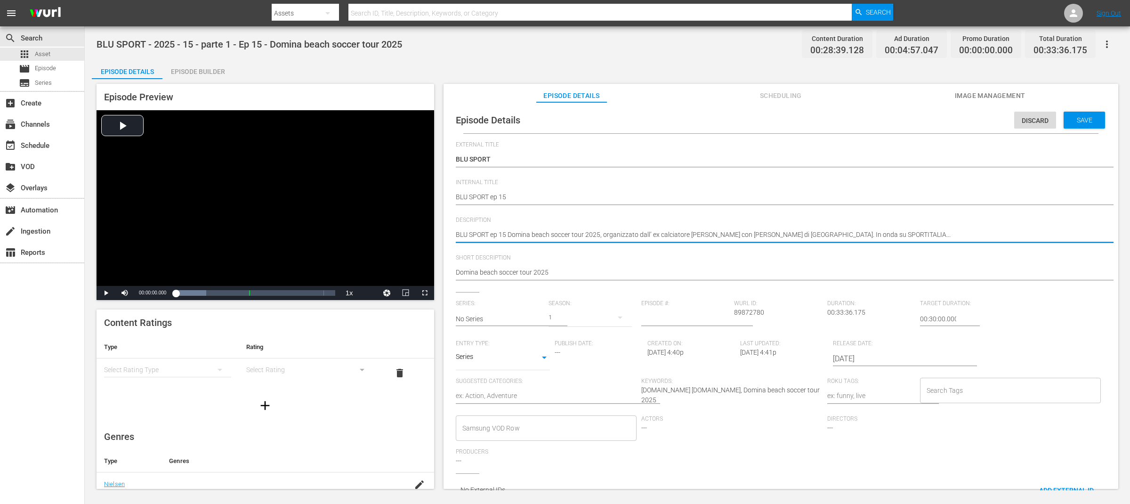
type textarea "BLU SPORT ep 15 Domina beach soccer tour 2025, organizzato dall’ ex calciatore …"
type textarea "BLU SPORT ep 15 - Domina beach soccer tour 2025, organizzato dall’ ex calciator…"
drag, startPoint x: 608, startPoint y: 234, endPoint x: 777, endPoint y: 232, distance: 169.5
click at [777, 232] on textarea "La puntata 15 di blu sport è dedicata al Domina beach soccer tour 2025, organiz…" at bounding box center [779, 235] width 646 height 11
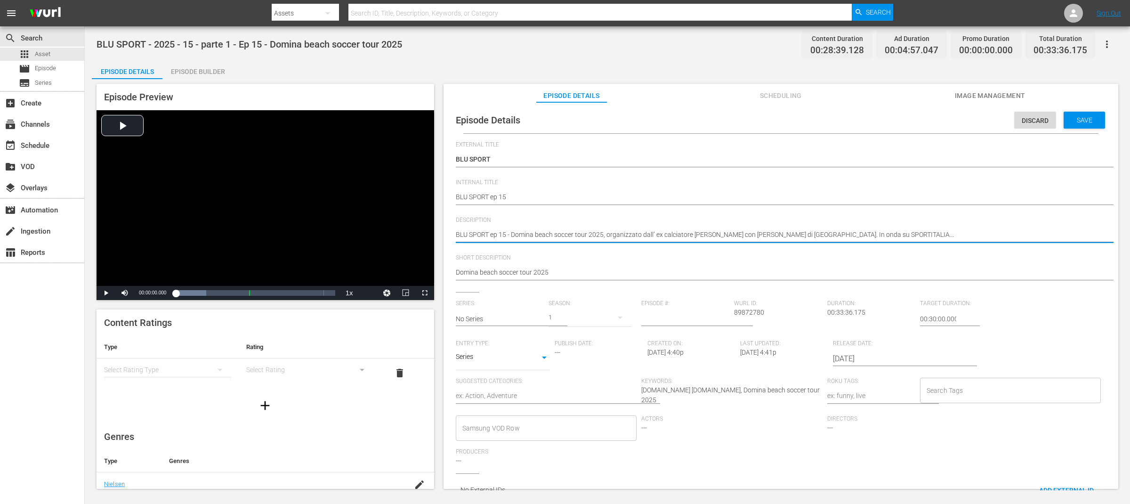
paste textarea "ed by former footballer [PERSON_NAME] with a stop in [GEOGRAPHIC_DATA]"
type textarea "BLU SPORT ep 15 - Domina beach soccer tour 2025, organized by former footballer…"
click at [777, 234] on textarea "La puntata 15 di blu sport è dedicata al Domina beach soccer tour 2025, organiz…" at bounding box center [779, 235] width 646 height 11
type textarea "BLU SPORT ep 15 - Domina beach soccer tour 2025, organized by former footballer…"
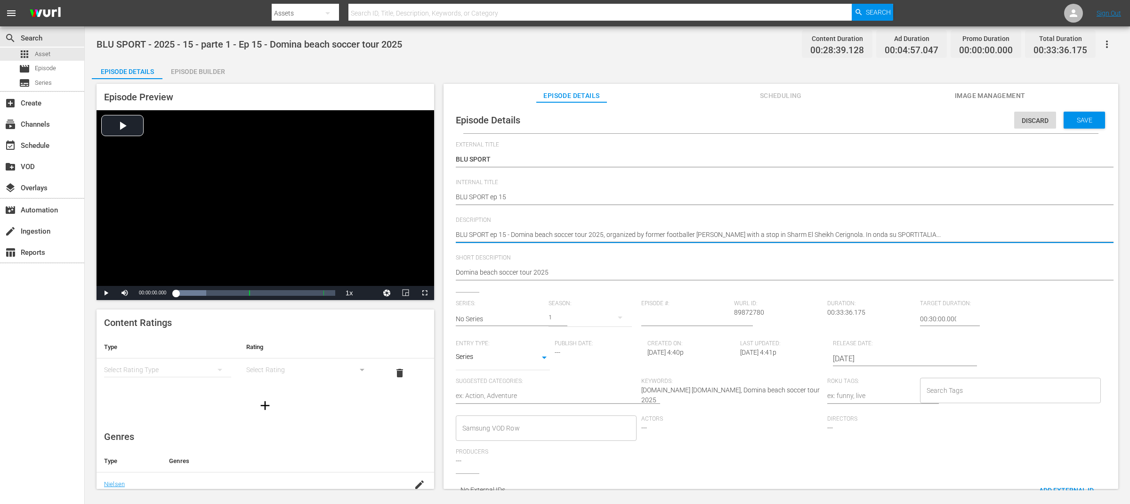
type textarea "BLU SPORT ep 15 - Domina beach soccer tour 2025, organized by former footballer…"
drag, startPoint x: 804, startPoint y: 233, endPoint x: 937, endPoint y: 235, distance: 133.3
click at [937, 235] on textarea "La puntata 15 di blu sport è dedicata al Domina beach soccer tour 2025, organiz…" at bounding box center [779, 235] width 646 height 11
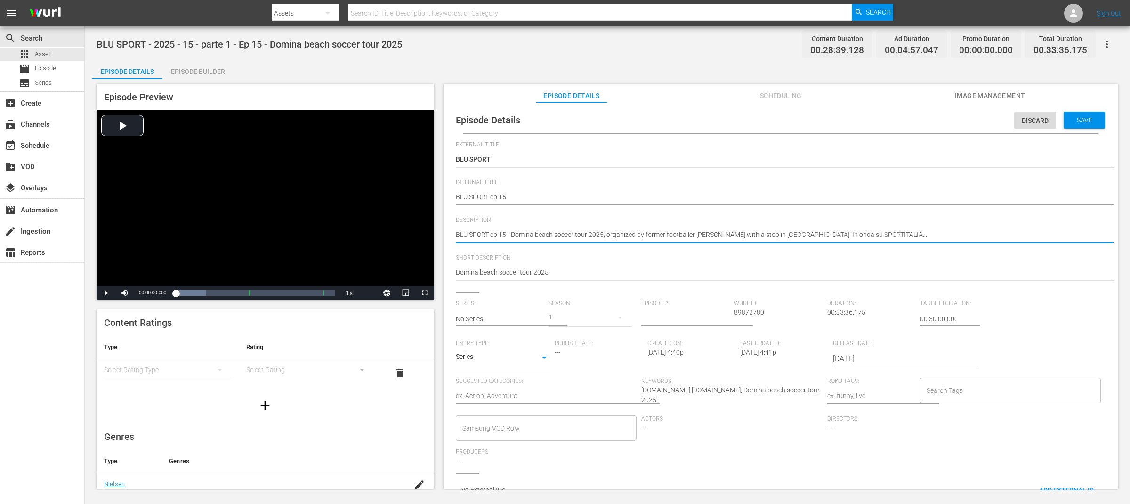
type textarea "BLU SPORT ep 15 - Domina beach soccer tour 2025, organized by former footballer…"
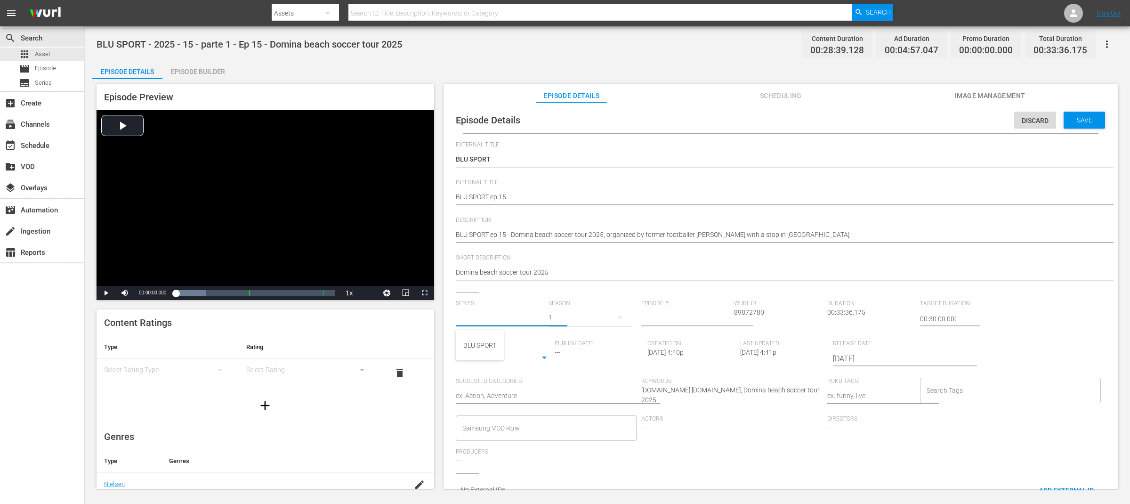
click at [514, 319] on input "text" at bounding box center [500, 318] width 88 height 23
click at [494, 341] on div "BLU SPORT" at bounding box center [479, 345] width 33 height 23
type input "BLU SPORT"
click at [684, 320] on input "number" at bounding box center [685, 318] width 88 height 23
type input "15"
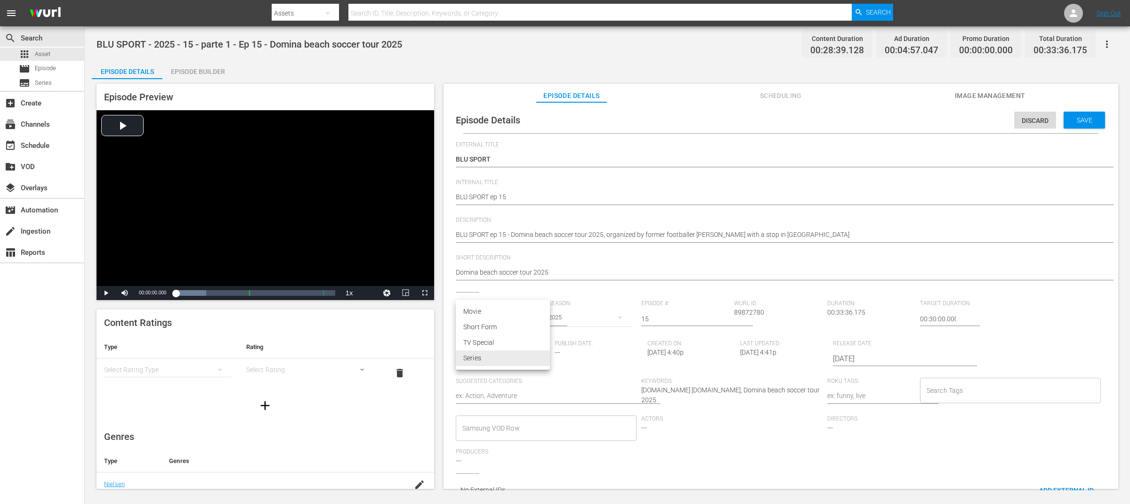
click at [532, 363] on body "menu Search By Assets Search ID, Title, Description, Keywords, or Category Sear…" at bounding box center [565, 252] width 1130 height 504
click at [526, 343] on li "TV Special" at bounding box center [503, 343] width 94 height 16
type input "TV_SPECIAL"
click at [566, 393] on textarea at bounding box center [546, 396] width 181 height 11
type textarea "s"
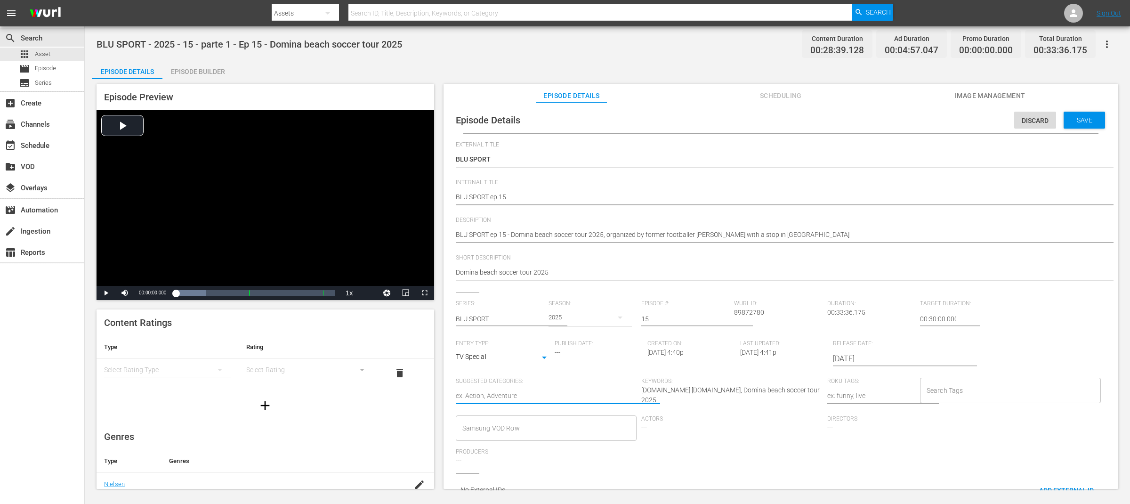
type textarea "s"
type textarea "sp"
type textarea "spo"
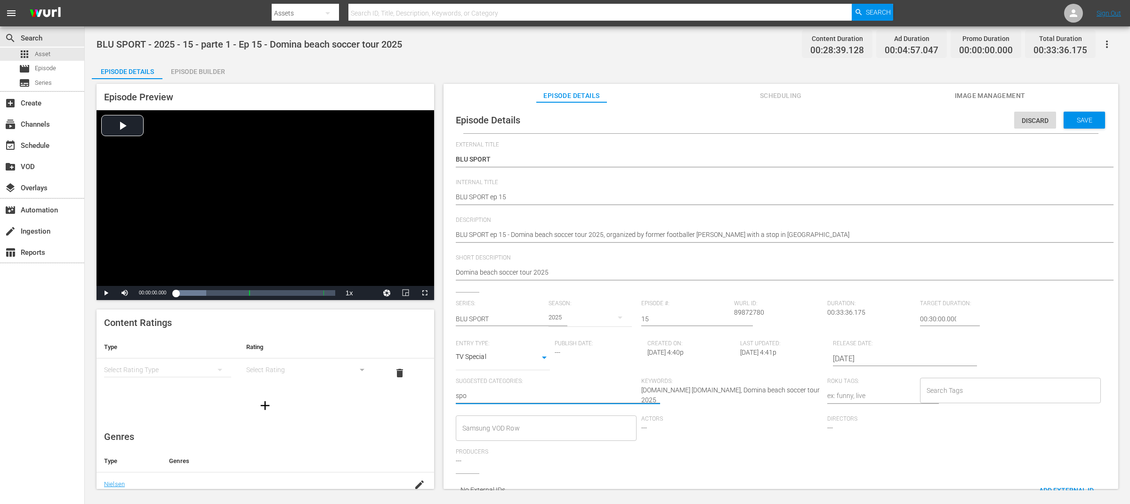
type textarea "spor"
type textarea "sport"
type textarea "s"
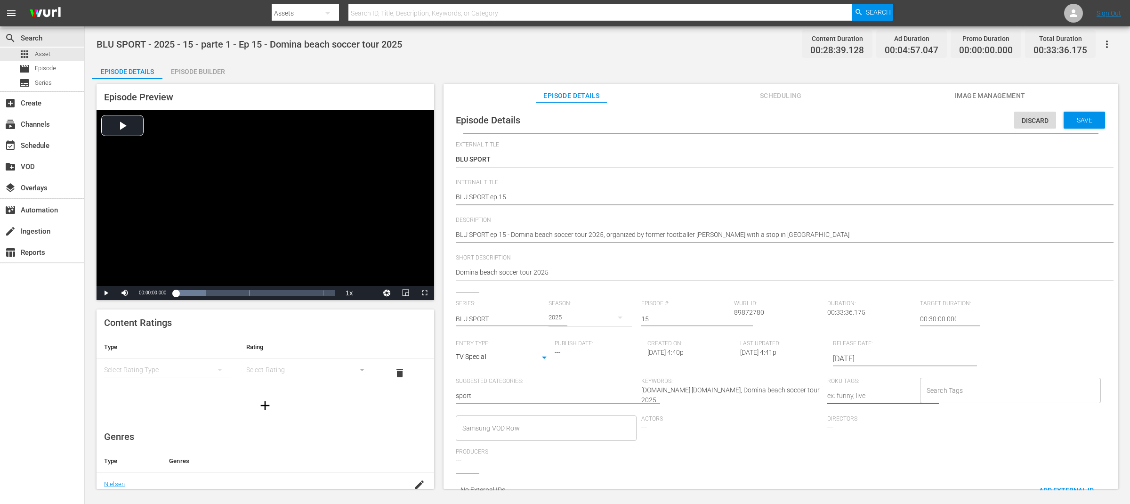
type textarea "s"
type textarea "sp"
type textarea "spo"
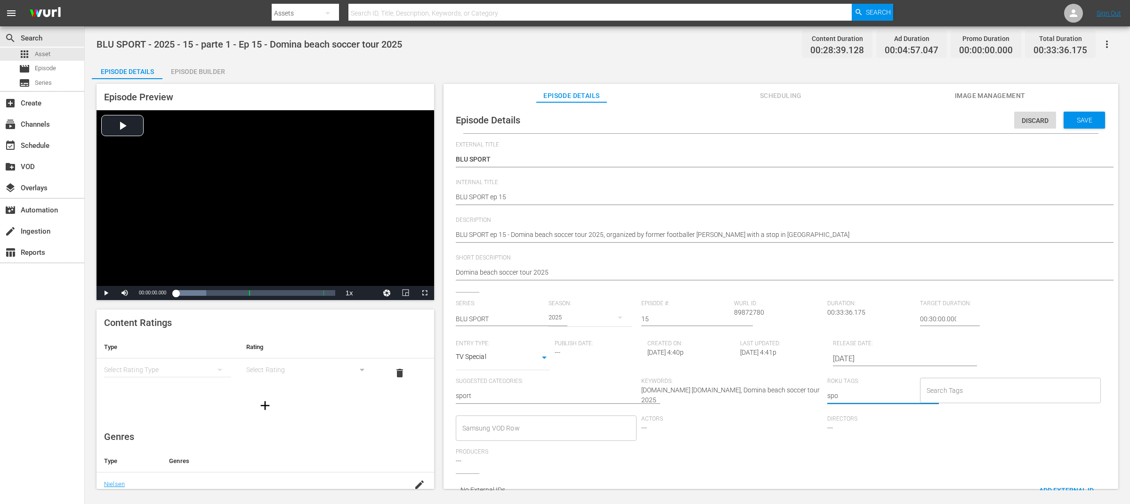
type textarea "spor"
type textarea "sport"
type textarea "sport,"
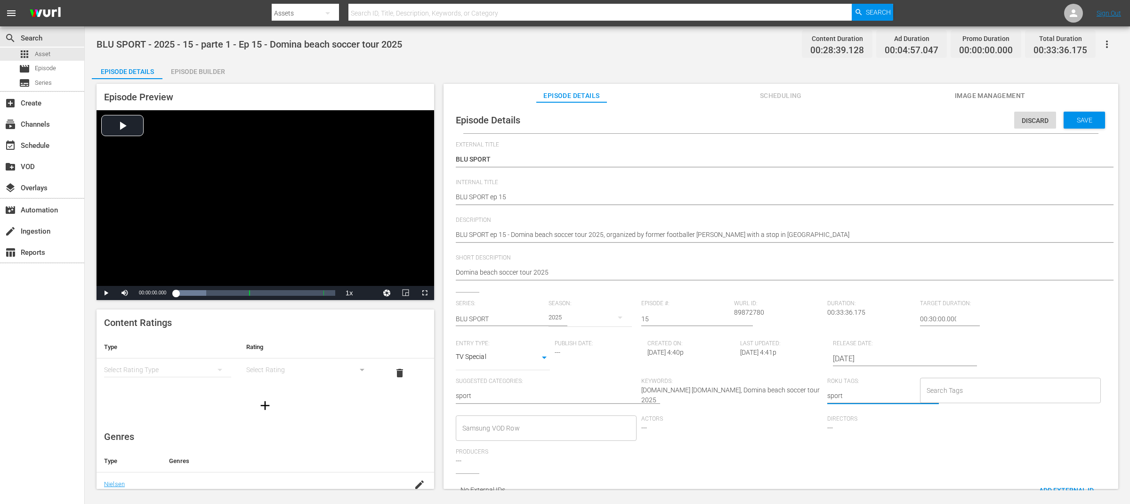
type textarea "sport,"
type textarea "sport, b"
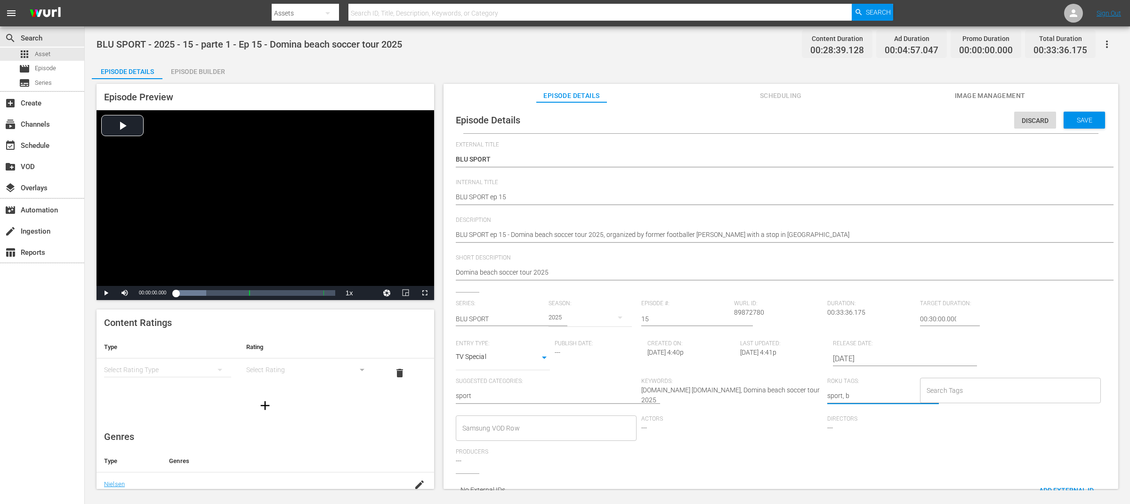
type textarea "sport, be"
type textarea "sport, bea"
type textarea "sport, beac"
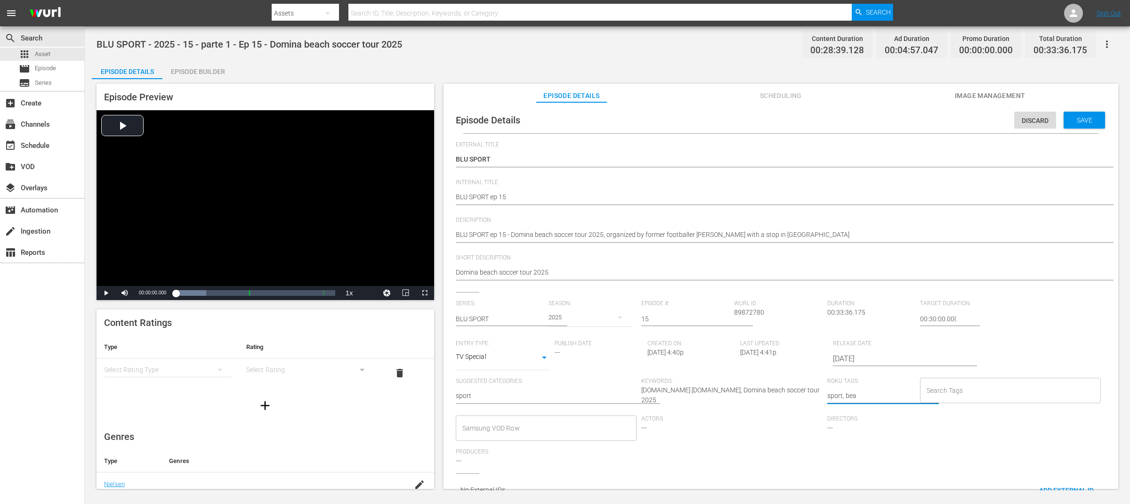
type textarea "sport, beac"
type textarea "sport, beach"
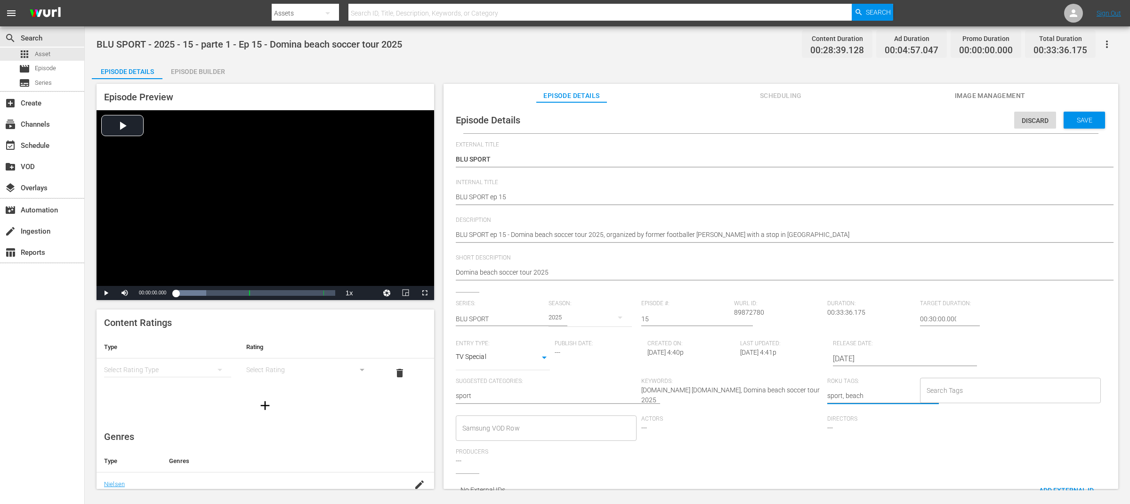
type textarea "sport, beach s"
type textarea "sport, beach so"
type textarea "sport, beach soc"
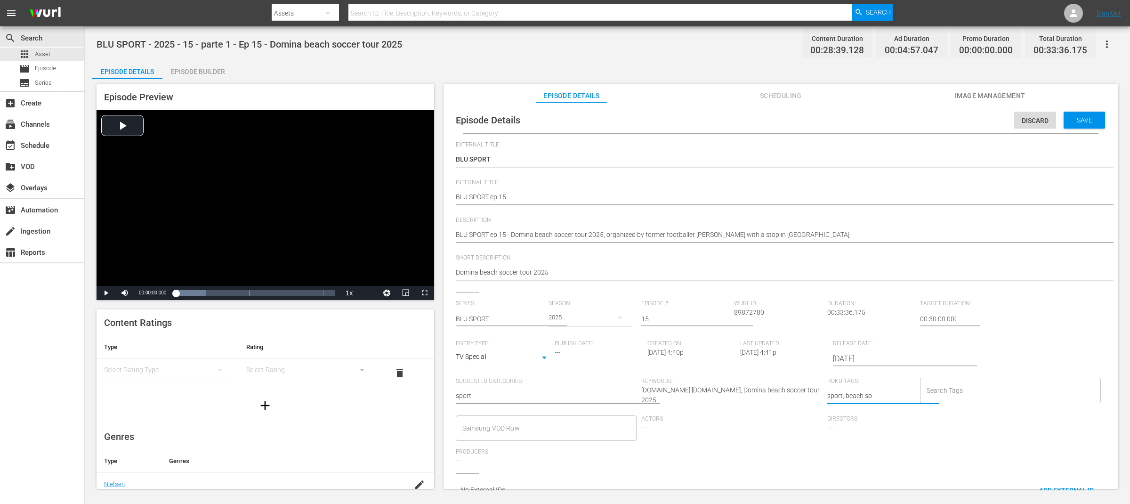
type textarea "sport, beach soc"
type textarea "sport, beach socc"
type textarea "sport, beach socce"
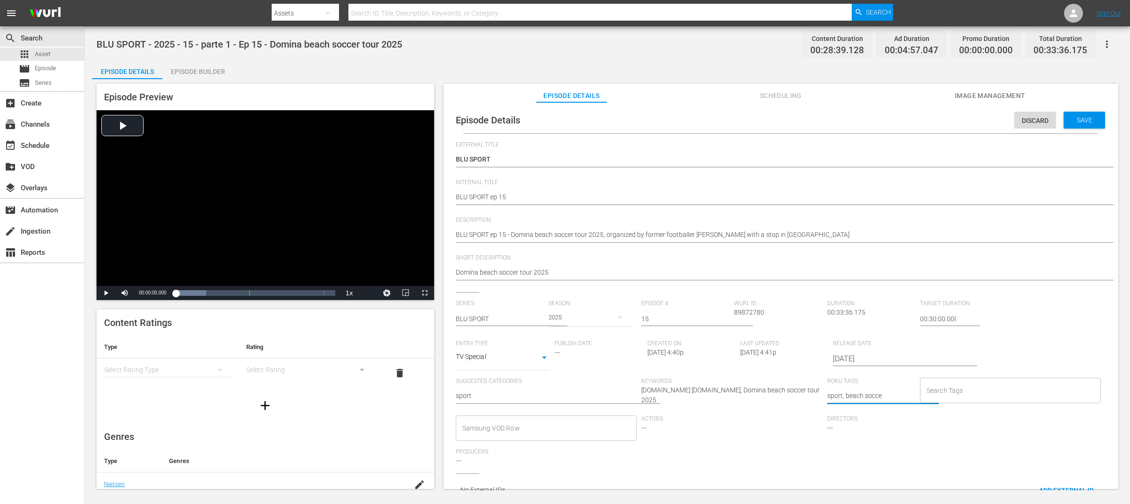
type textarea "sport, beach soccer"
type textarea "sport, beach soccer,"
type textarea "sport, beach soccer, C"
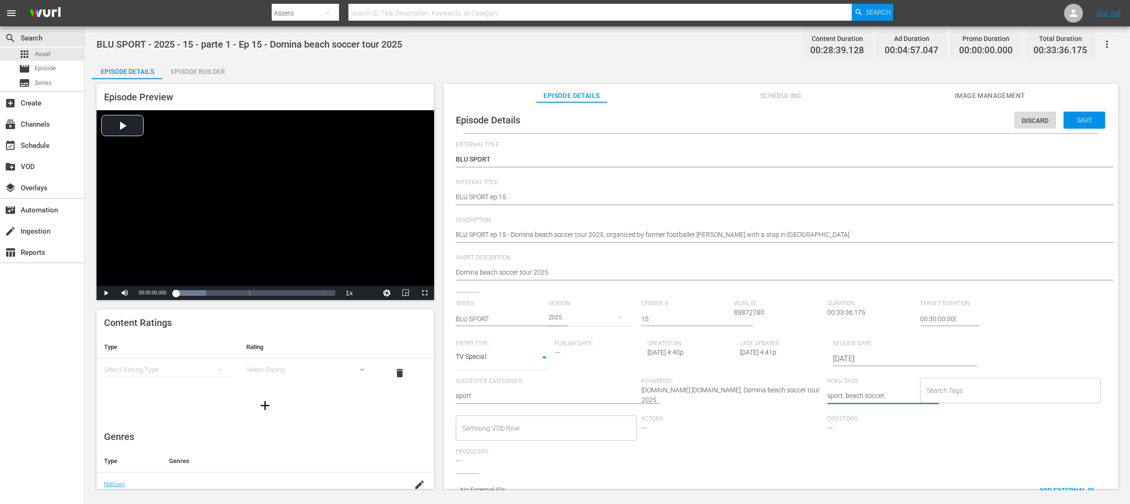
type textarea "sport, beach soccer, C"
type textarea "sport, beach soccer, Ce"
type textarea "sport, beach soccer, Cer"
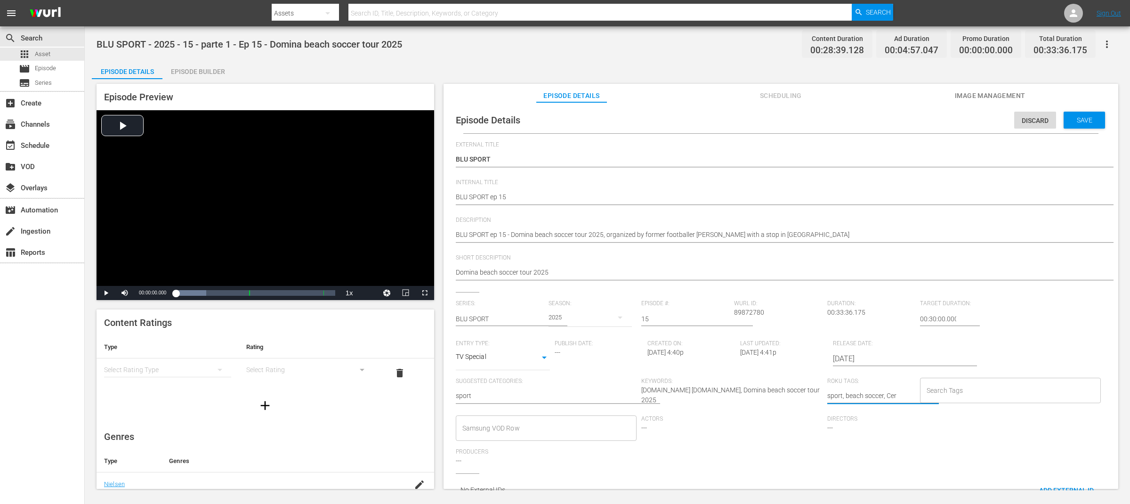
type textarea "sport, beach soccer, [GEOGRAPHIC_DATA]"
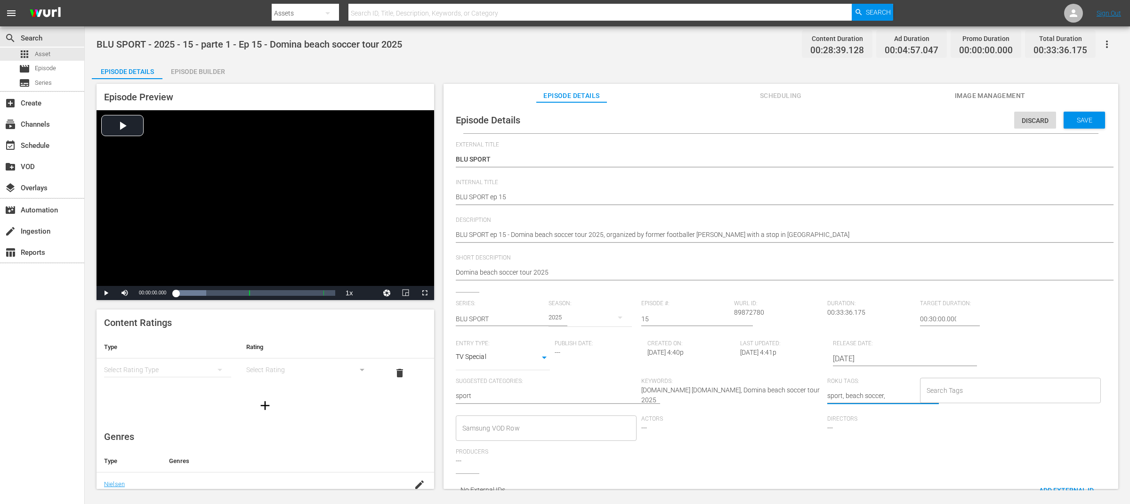
type textarea "sport, beach soccer, [GEOGRAPHIC_DATA]"
type textarea "sport, beach soccer, Cerignol"
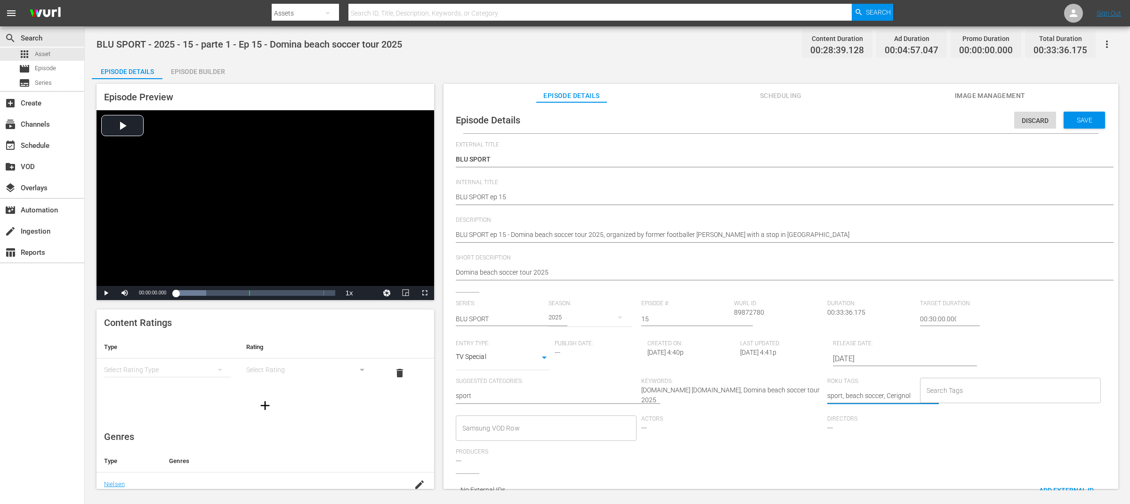
type textarea "sport, beach soccer, [GEOGRAPHIC_DATA]"
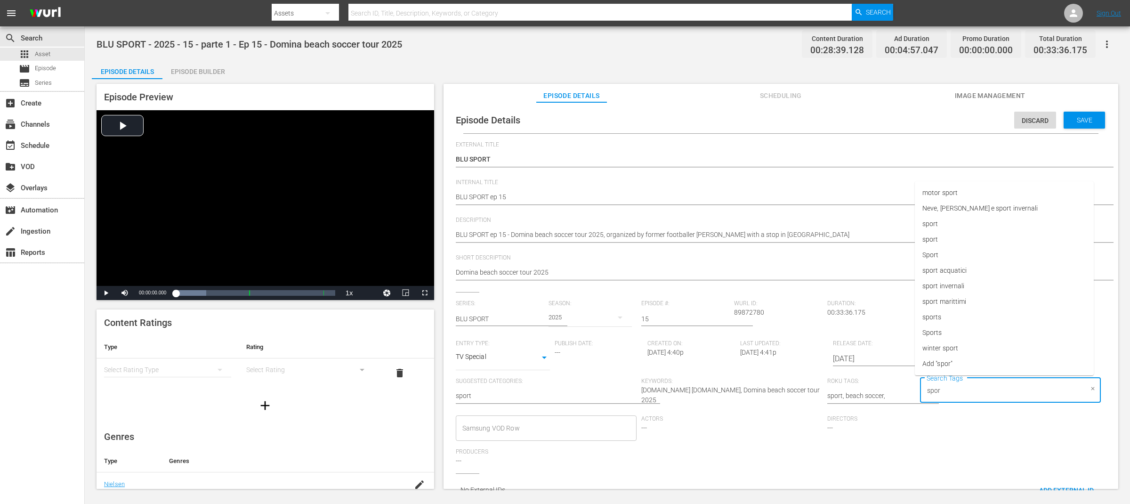
type input "sport"
type input "be"
type input "cerignola"
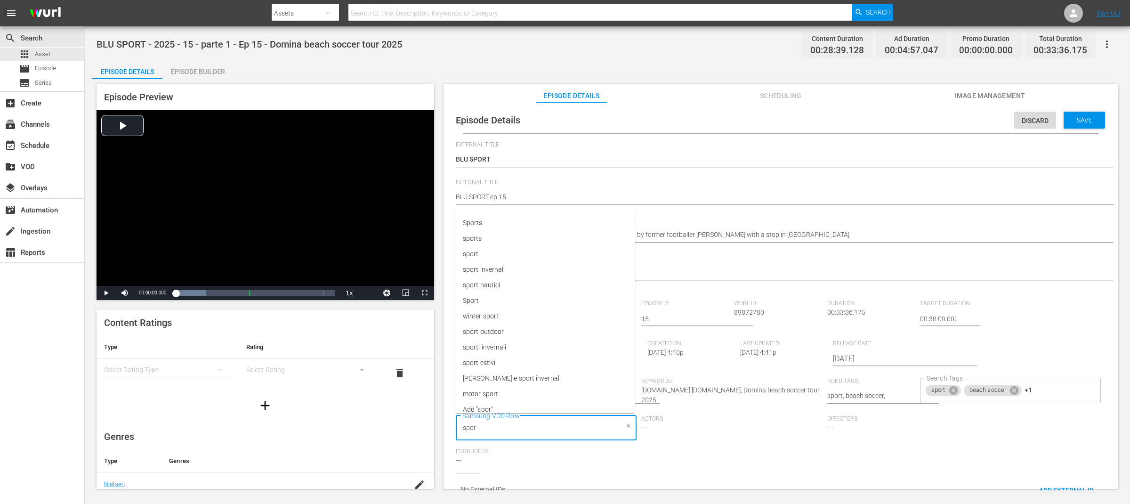
type input "sport"
type input "be"
type input "Cerignola"
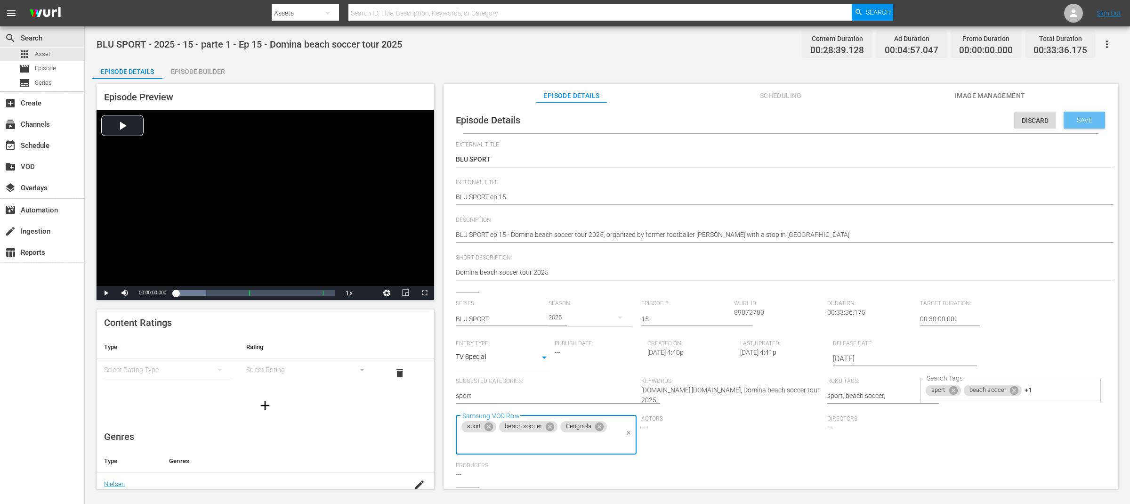
click at [1085, 120] on span "Save" at bounding box center [1084, 120] width 31 height 8
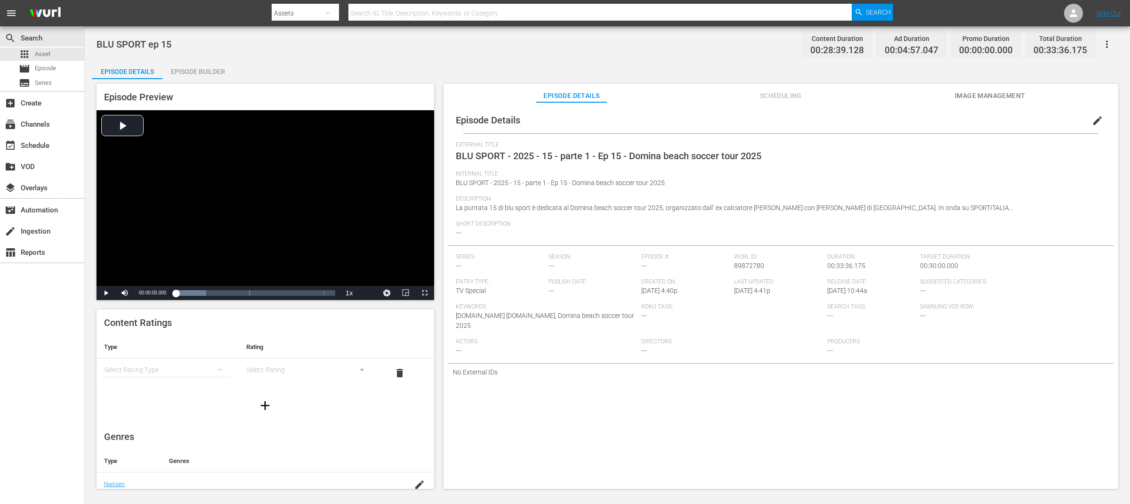
click at [606, 48] on div "BLU SPORT ep 15 Content Duration 00:28:39.128 Ad Duration 00:04:57.047 Promo Du…" at bounding box center [608, 43] width 1022 height 21
click at [52, 55] on div "apps Asset" at bounding box center [42, 54] width 84 height 13
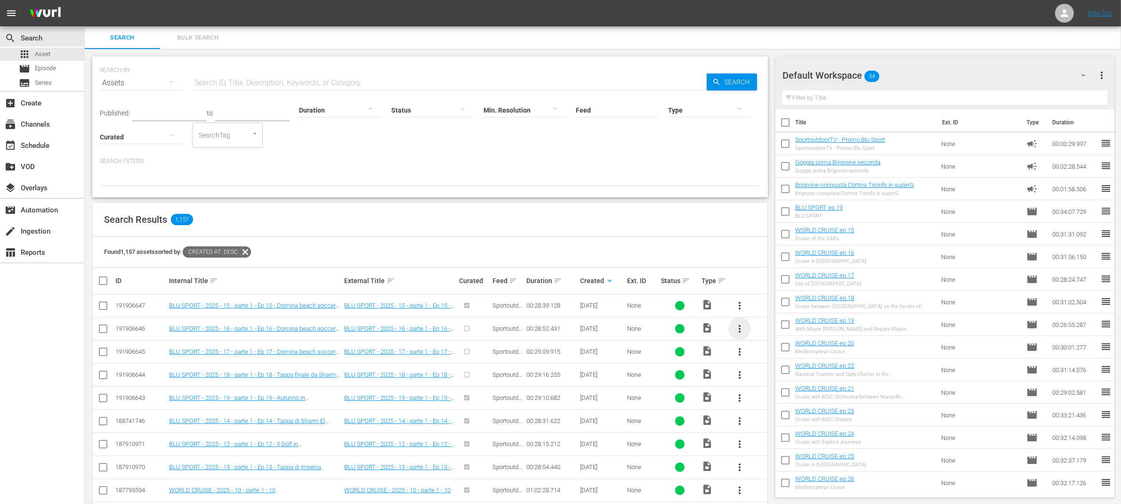
click at [740, 328] on span "more_vert" at bounding box center [739, 328] width 11 height 11
click at [777, 395] on div "Episode" at bounding box center [791, 400] width 64 height 23
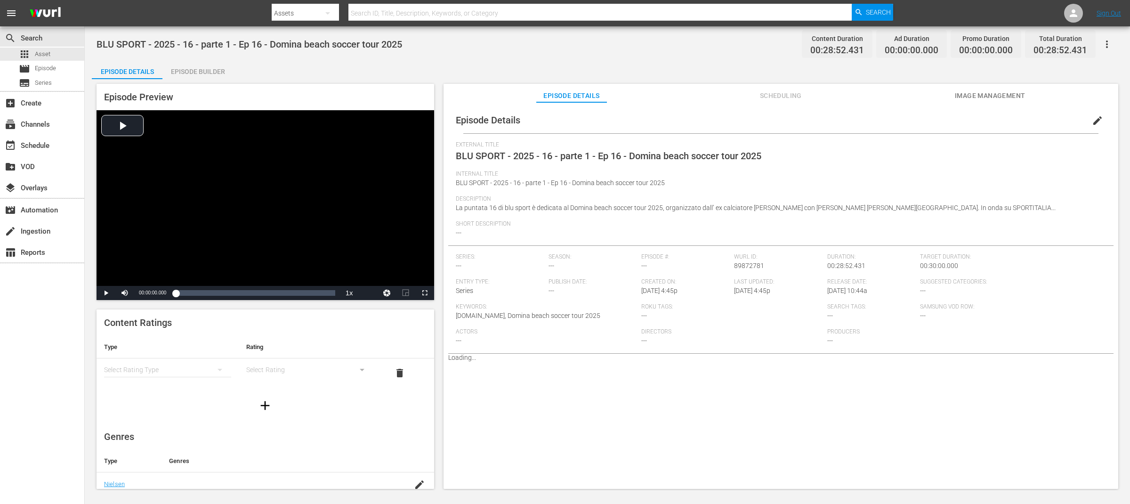
click at [224, 72] on div "Episode Builder" at bounding box center [197, 71] width 71 height 23
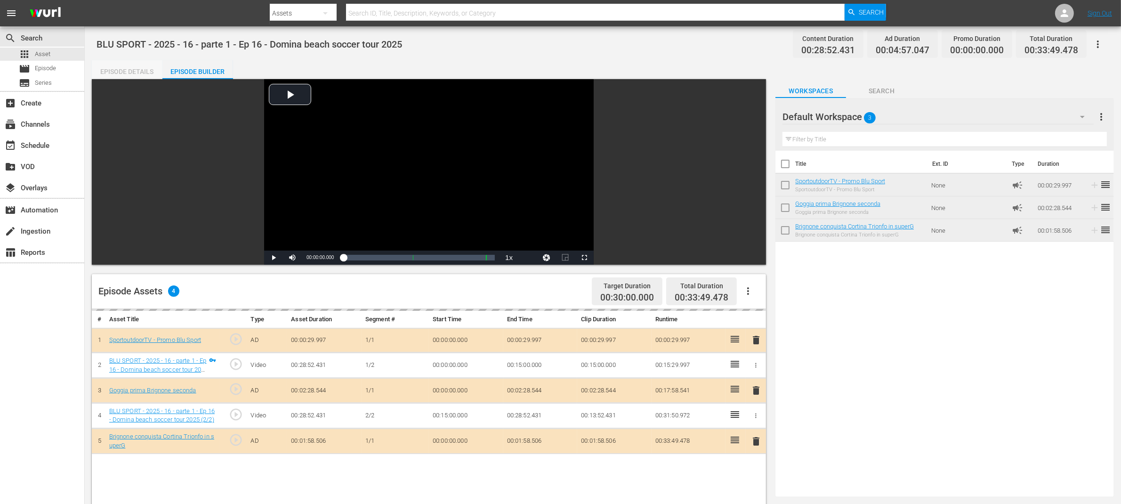
click at [118, 71] on div "Episode Details" at bounding box center [127, 71] width 71 height 23
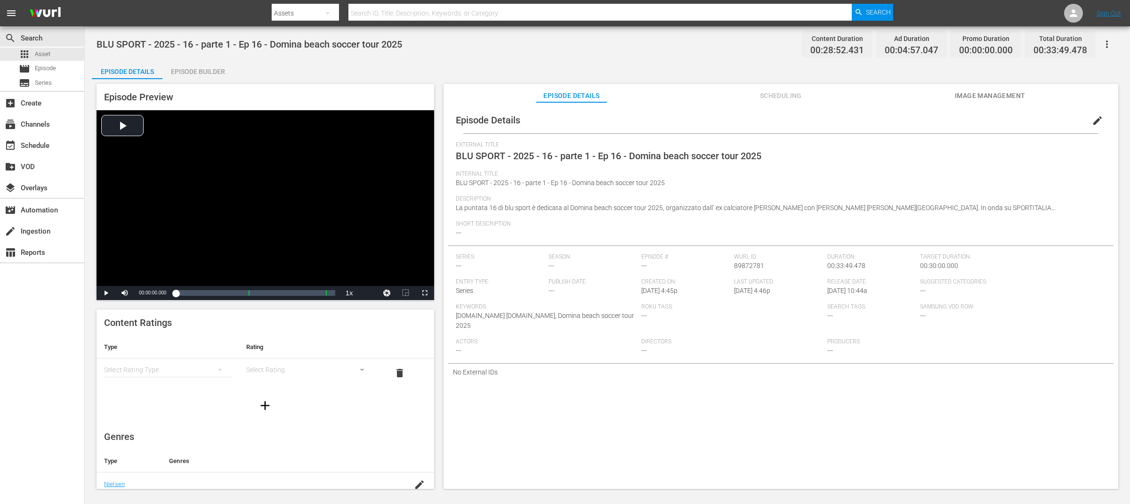
click at [1094, 122] on span "edit" at bounding box center [1097, 120] width 11 height 11
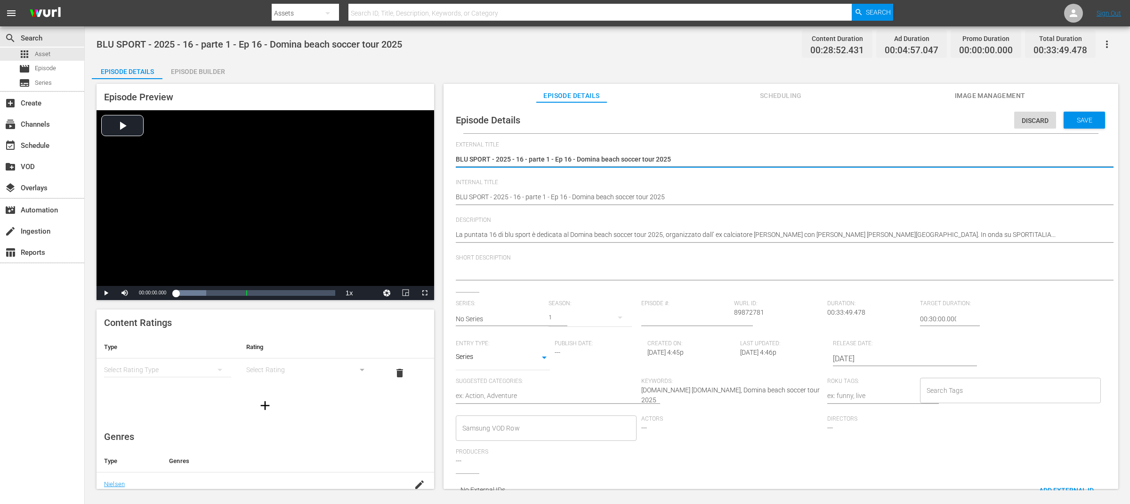
drag, startPoint x: 491, startPoint y: 158, endPoint x: 670, endPoint y: 159, distance: 179.9
click at [670, 159] on textarea "BLU SPORT - 2025 - 16 - parte 1 - Ep 16 - Domina beach soccer tour 2025" at bounding box center [779, 159] width 646 height 11
drag, startPoint x: 699, startPoint y: 159, endPoint x: 491, endPoint y: 157, distance: 208.1
click at [491, 157] on textarea "BLU SPORT - 2025 - 16 - parte 1 - Ep 16 - Domina beach soccer tour 2025" at bounding box center [779, 159] width 646 height 11
type textarea "BLU SPORT"
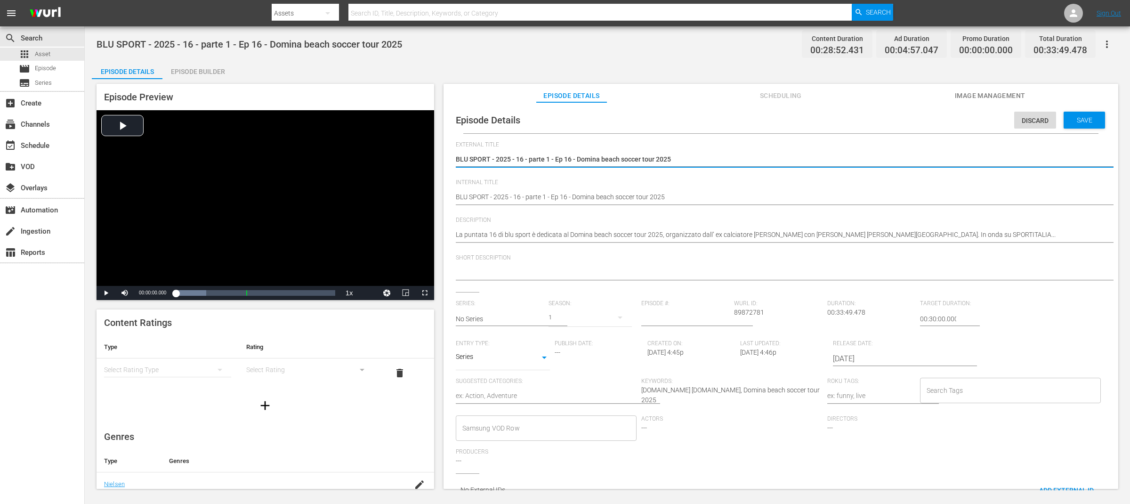
type textarea "BLU SPORT"
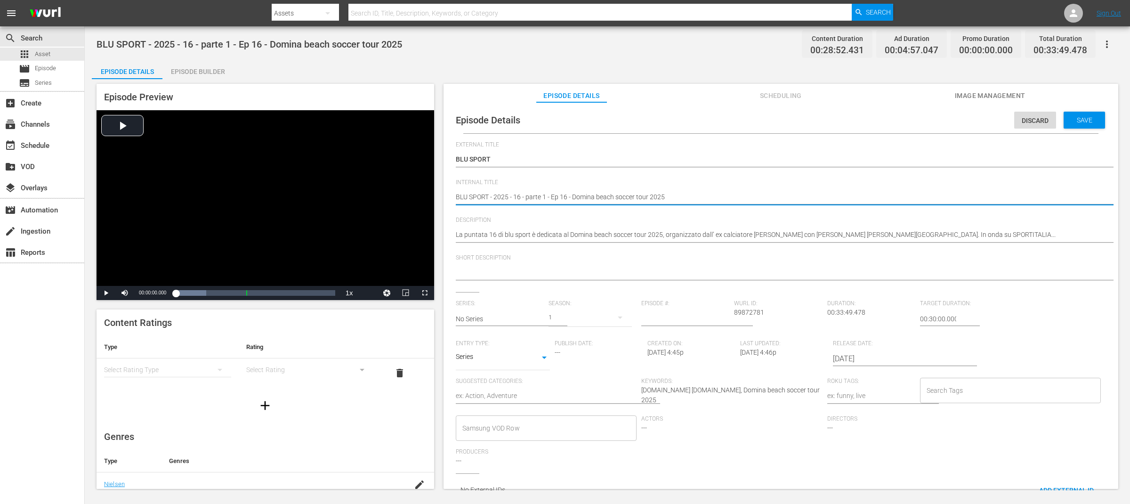
drag, startPoint x: 491, startPoint y: 196, endPoint x: 554, endPoint y: 194, distance: 63.1
type textarea "BLU SPORT ep 16 - Domina beach soccer tour 2025"
drag, startPoint x: 512, startPoint y: 198, endPoint x: 678, endPoint y: 194, distance: 165.3
click at [678, 194] on textarea "BLU SPORT - 2025 - 16 - parte 1 - Ep 16 - Domina beach soccer tour 2025" at bounding box center [779, 197] width 646 height 11
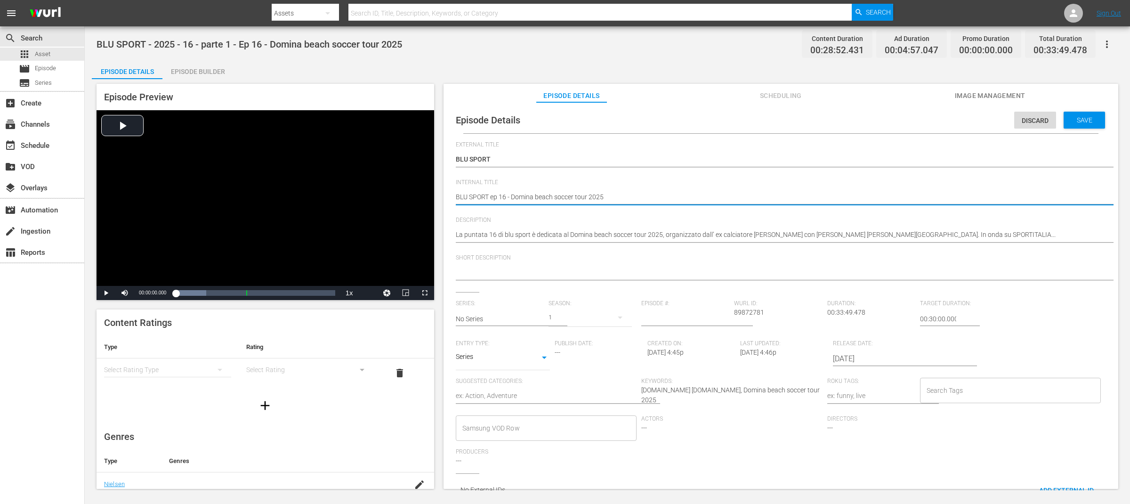
type textarea "BLU SPORT ep 16 -"
type textarea "BLU SPORT ep 16"
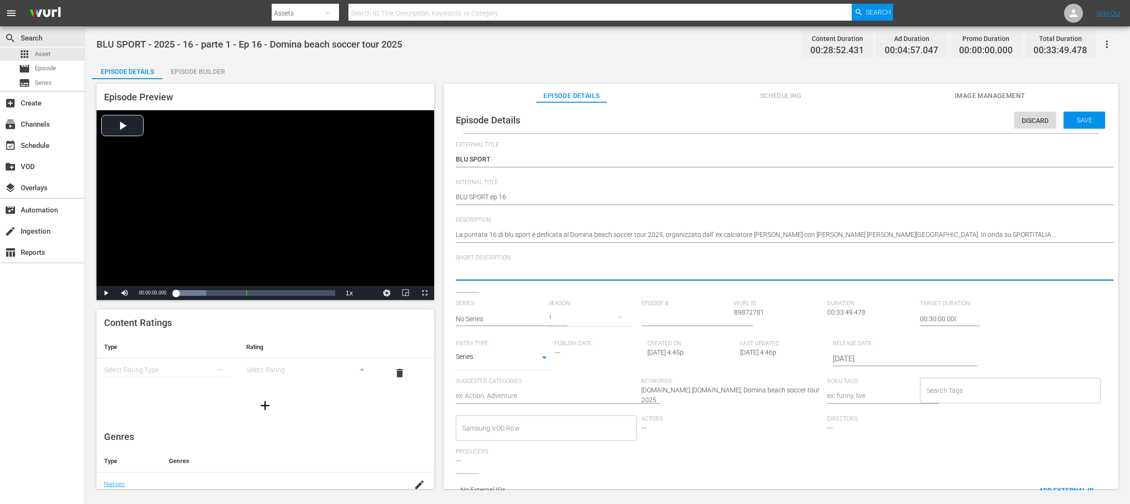
click at [490, 276] on textarea at bounding box center [779, 272] width 646 height 11
paste textarea "Domina beach soccer tour 2025"
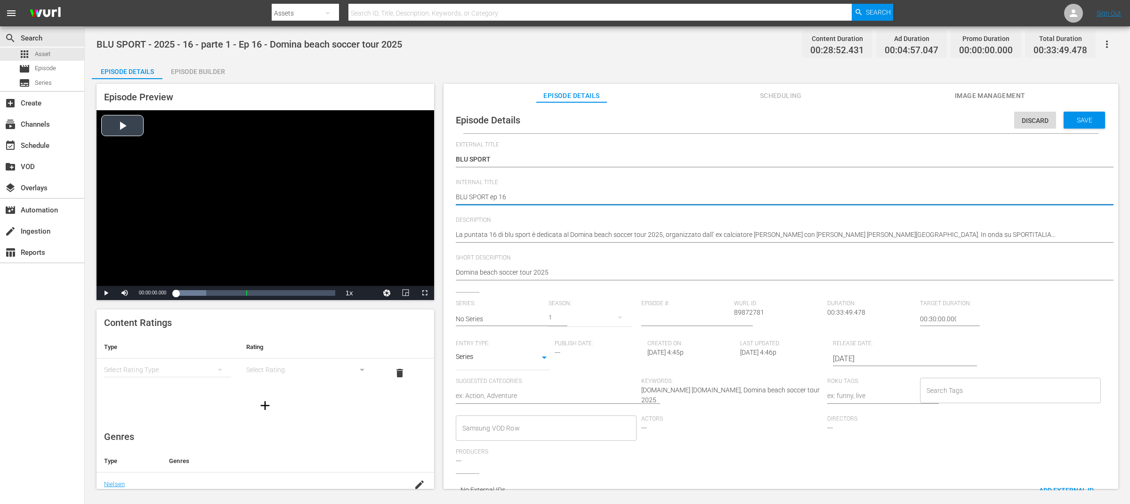
drag, startPoint x: 515, startPoint y: 195, endPoint x: 420, endPoint y: 190, distance: 94.8
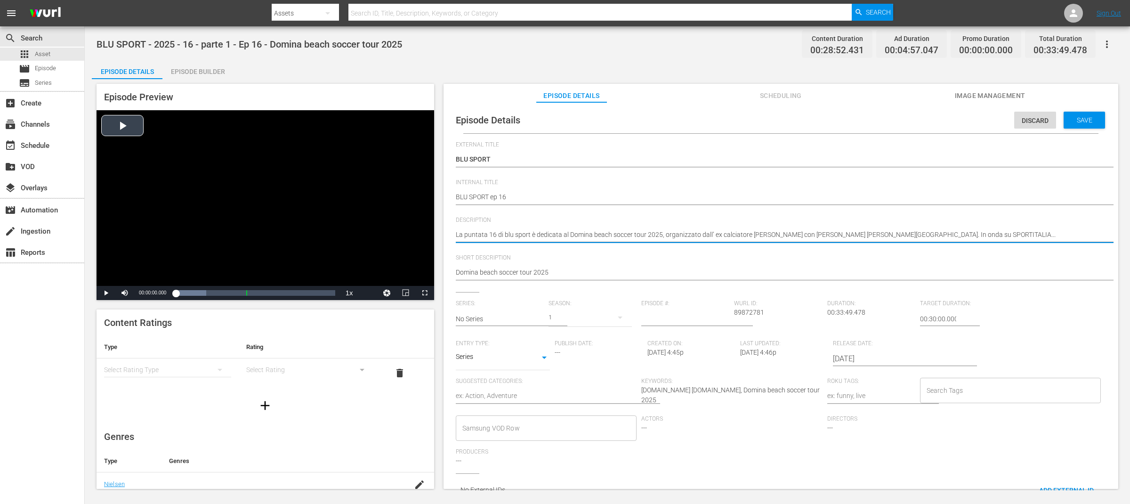
drag, startPoint x: 566, startPoint y: 236, endPoint x: 432, endPoint y: 234, distance: 134.2
paste textarea "BLU SPORT ep 16"
drag, startPoint x: 607, startPoint y: 235, endPoint x: 776, endPoint y: 234, distance: 169.0
click at [776, 234] on textarea "La puntata 16 di blu sport è dedicata al Domina beach soccer tour 2025, organiz…" at bounding box center [779, 235] width 646 height 11
paste textarea "ed by former footballer [PERSON_NAME] with a stop in"
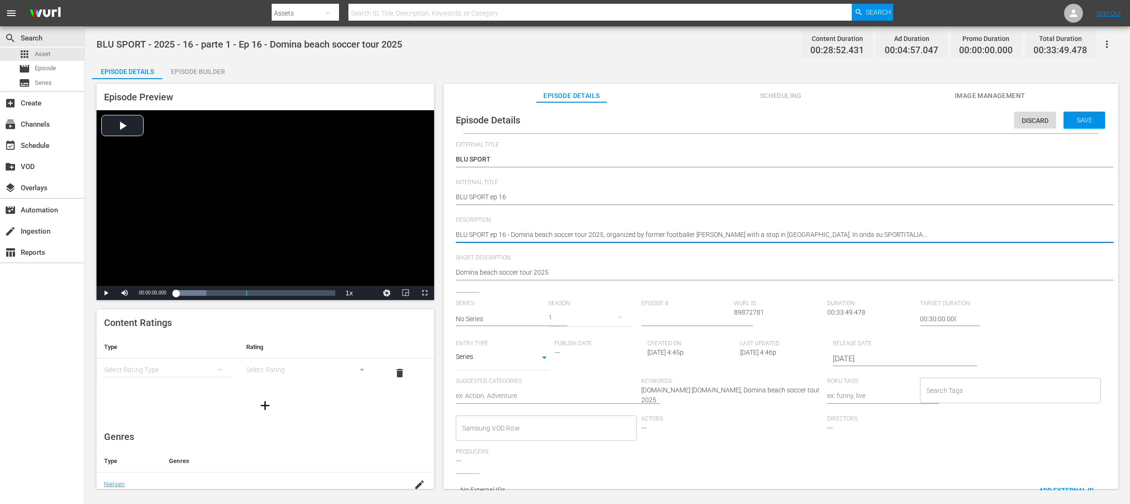
drag, startPoint x: 802, startPoint y: 234, endPoint x: 962, endPoint y: 234, distance: 160.6
click at [962, 234] on textarea "La puntata 16 di blu sport è dedicata al Domina beach soccer tour 2025, organiz…" at bounding box center [779, 235] width 646 height 11
drag, startPoint x: 962, startPoint y: 234, endPoint x: 800, endPoint y: 232, distance: 162.0
click at [800, 232] on textarea "La puntata 16 di blu sport è dedicata al Domina beach soccer tour 2025, organiz…" at bounding box center [779, 235] width 646 height 11
click at [493, 322] on input "text" at bounding box center [500, 318] width 88 height 23
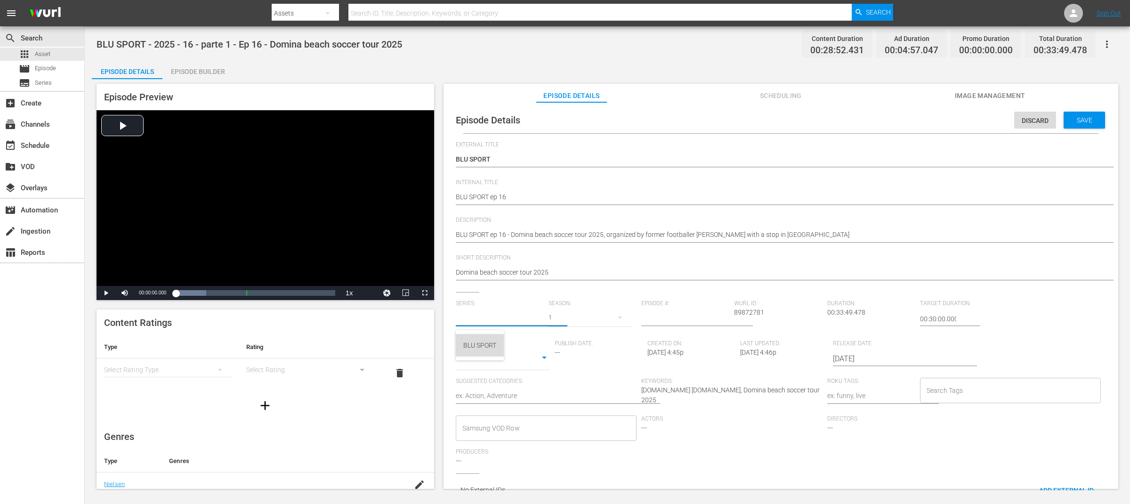
click at [492, 341] on div "BLU SPORT" at bounding box center [479, 345] width 33 height 23
click at [656, 318] on input "number" at bounding box center [685, 318] width 88 height 23
click at [528, 360] on body "menu Search By Assets Search ID, Title, Description, Keywords, or Category Sear…" at bounding box center [565, 252] width 1130 height 504
click at [523, 344] on li "TV Special" at bounding box center [503, 343] width 94 height 16
click at [528, 396] on textarea at bounding box center [546, 396] width 181 height 11
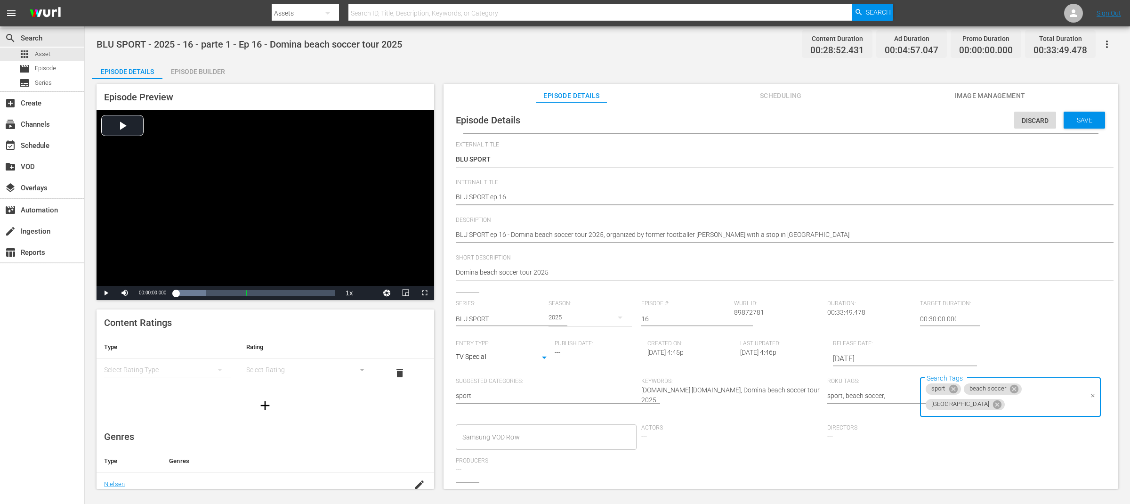
click at [484, 432] on input "Samsung VOD Row" at bounding box center [539, 437] width 159 height 17
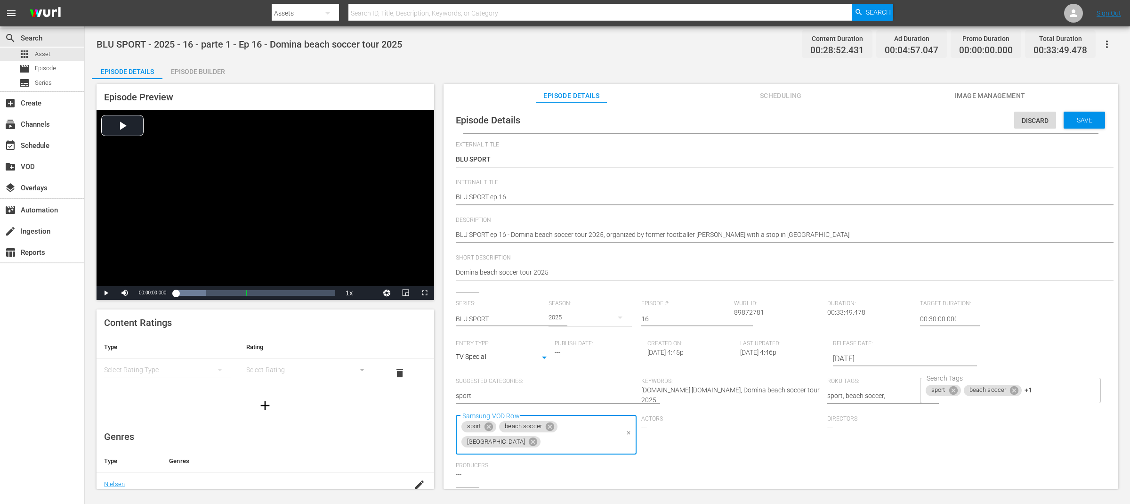
click at [1081, 298] on div "External Title BLU SPORT - 2025 - 16 - parte 1 - Ep 16 - Domina beach soccer to…" at bounding box center [781, 330] width 650 height 378
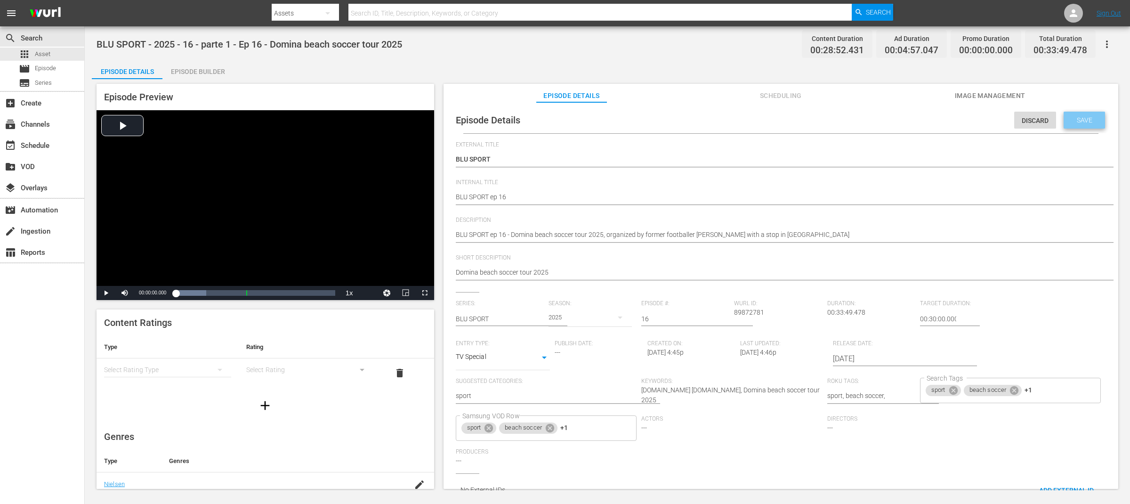
click at [1086, 117] on span "Save" at bounding box center [1084, 120] width 31 height 8
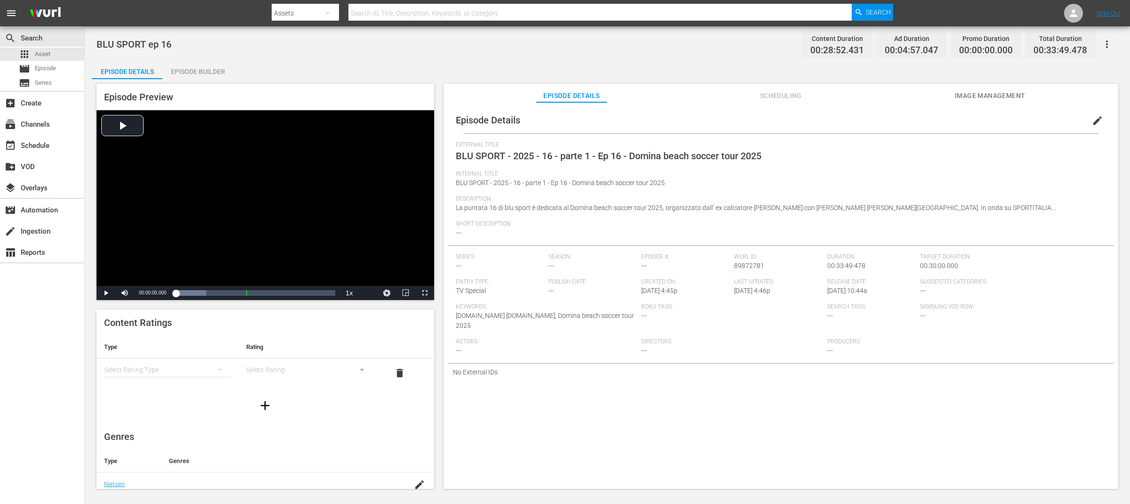
click at [651, 48] on div "BLU SPORT ep 16 Content Duration 00:28:52.431 Ad Duration 00:04:57.047 Promo Du…" at bounding box center [608, 43] width 1022 height 21
click at [41, 52] on span "Asset" at bounding box center [43, 53] width 16 height 9
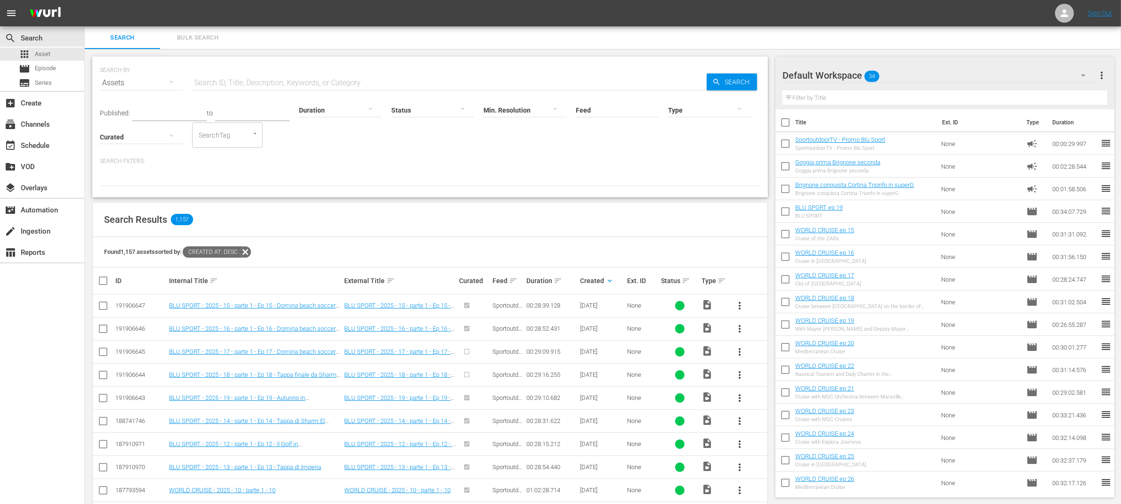
click at [761, 300] on div "more_vert" at bounding box center [747, 305] width 38 height 23
click at [741, 353] on span "more_vert" at bounding box center [739, 351] width 11 height 11
click at [774, 426] on div "Episode" at bounding box center [791, 423] width 64 height 23
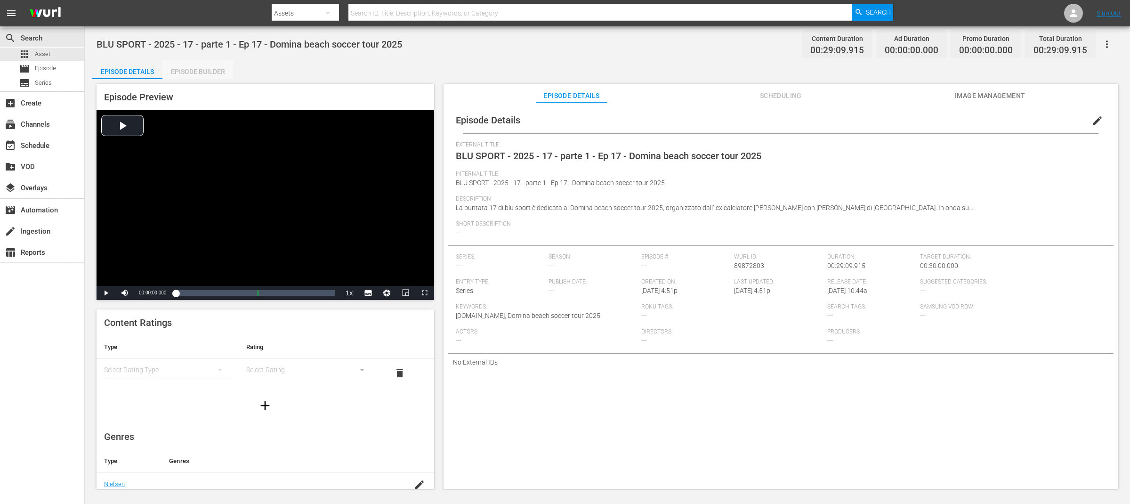
click at [209, 72] on div "Episode Builder" at bounding box center [197, 71] width 71 height 23
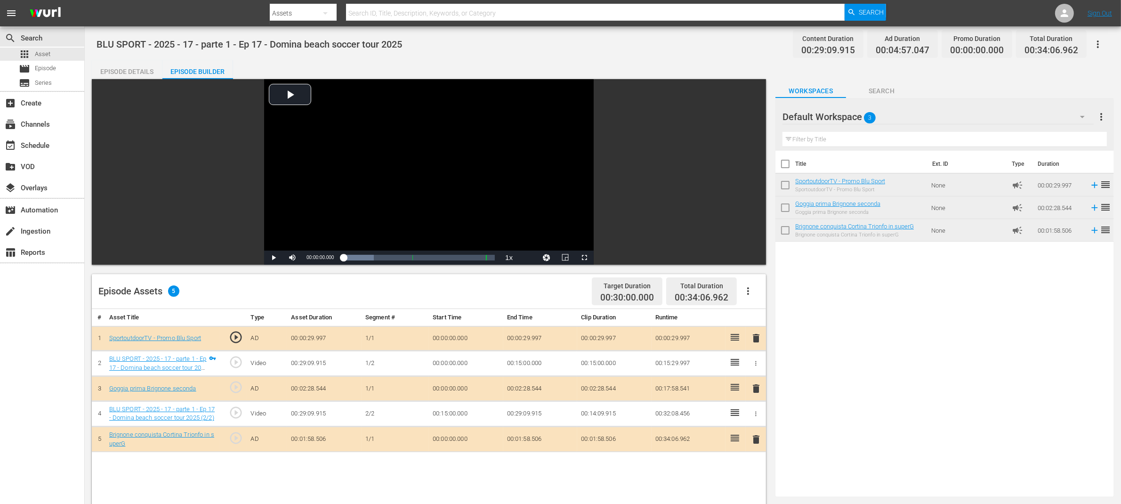
click at [148, 70] on div "Episode Details" at bounding box center [127, 71] width 71 height 23
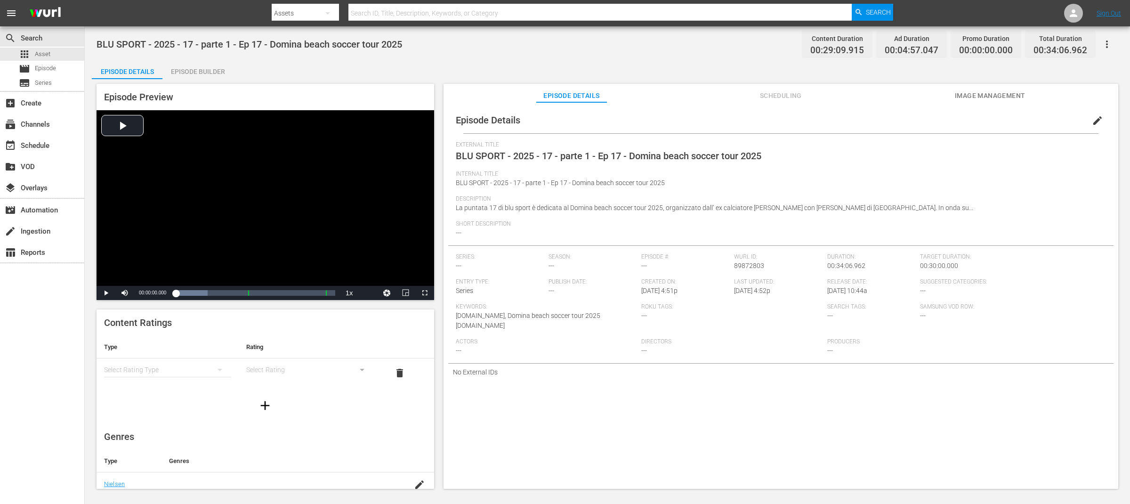
click at [1092, 119] on span "edit" at bounding box center [1097, 120] width 11 height 11
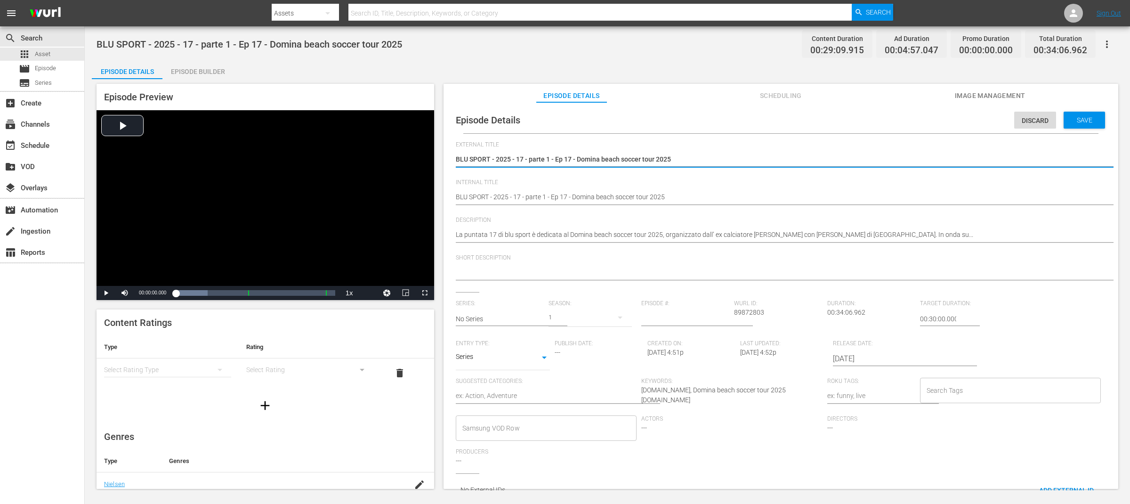
drag, startPoint x: 491, startPoint y: 162, endPoint x: 685, endPoint y: 162, distance: 194.5
click at [685, 162] on textarea "BLU SPORT - 2025 - 17 - parte 1 - Ep 17 - Domina beach soccer tour 2025" at bounding box center [779, 159] width 646 height 11
drag, startPoint x: 686, startPoint y: 156, endPoint x: 492, endPoint y: 159, distance: 193.5
click at [492, 159] on textarea "BLU SPORT - 2025 - 17 - parte 1 - Ep 17 - Domina beach soccer tour 2025" at bounding box center [779, 159] width 646 height 11
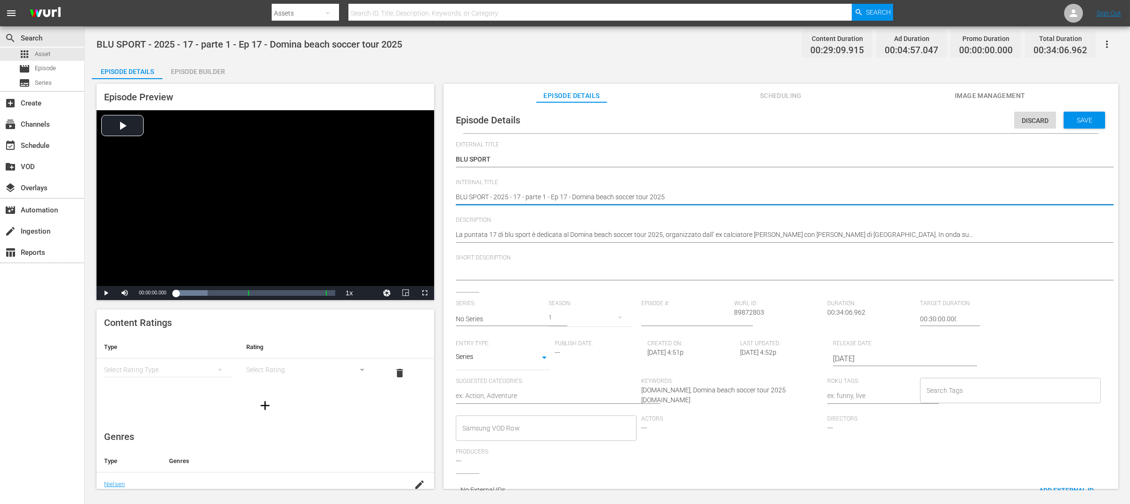
drag, startPoint x: 556, startPoint y: 197, endPoint x: 491, endPoint y: 199, distance: 65.5
drag, startPoint x: 514, startPoint y: 197, endPoint x: 635, endPoint y: 199, distance: 121.5
click at [635, 199] on textarea "BLU SPORT - 2025 - 17 - parte 1 - Ep 17 - Domina beach soccer tour 2025" at bounding box center [779, 197] width 646 height 11
click at [542, 270] on textarea at bounding box center [779, 272] width 646 height 11
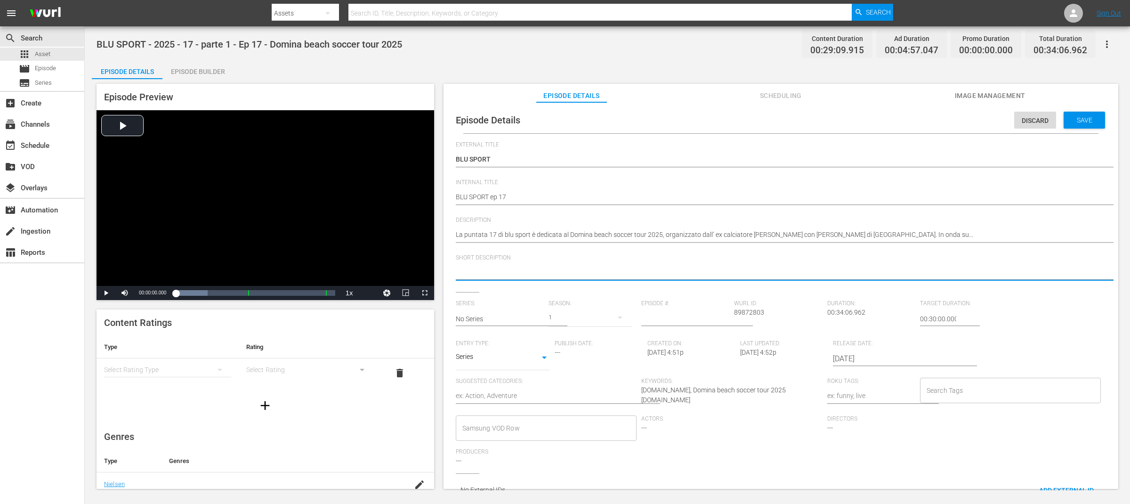
paste textarea "Domina beach soccer tour 2025"
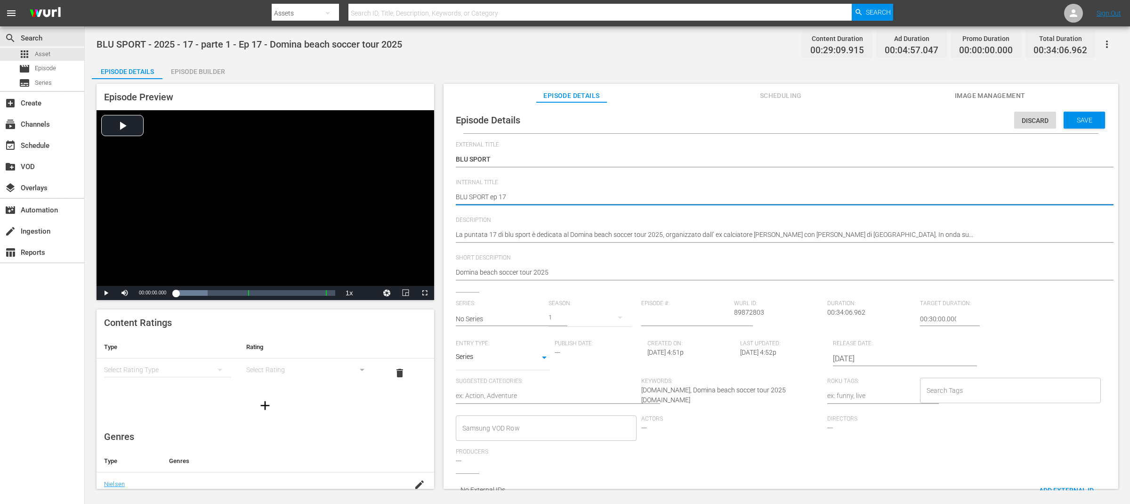
drag, startPoint x: 508, startPoint y: 197, endPoint x: 448, endPoint y: 196, distance: 59.8
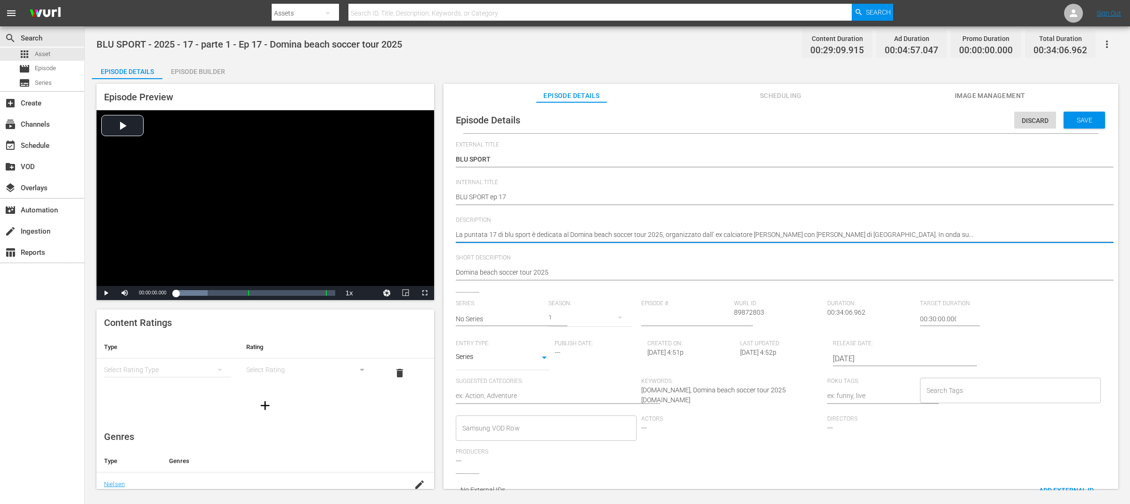
drag, startPoint x: 456, startPoint y: 236, endPoint x: 567, endPoint y: 235, distance: 110.7
paste textarea "BLU SPORT ep 17"
drag, startPoint x: 608, startPoint y: 236, endPoint x: 776, endPoint y: 233, distance: 167.7
click at [776, 233] on textarea "La puntata 17 di blu sport è dedicata al Domina beach soccer tour 2025, organiz…" at bounding box center [779, 235] width 646 height 11
paste textarea "ed by former footballer [PERSON_NAME] with a stop in"
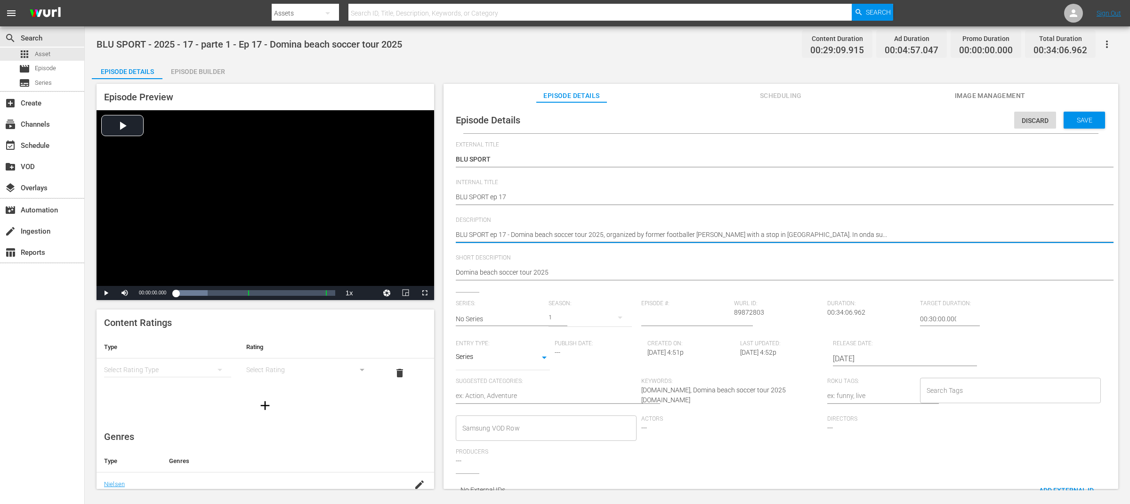
drag, startPoint x: 821, startPoint y: 233, endPoint x: 930, endPoint y: 236, distance: 109.3
click at [930, 236] on textarea "La puntata 17 di blu sport è dedicata al Domina beach soccer tour 2025, organiz…" at bounding box center [779, 235] width 646 height 11
click at [491, 315] on input "text" at bounding box center [500, 318] width 88 height 23
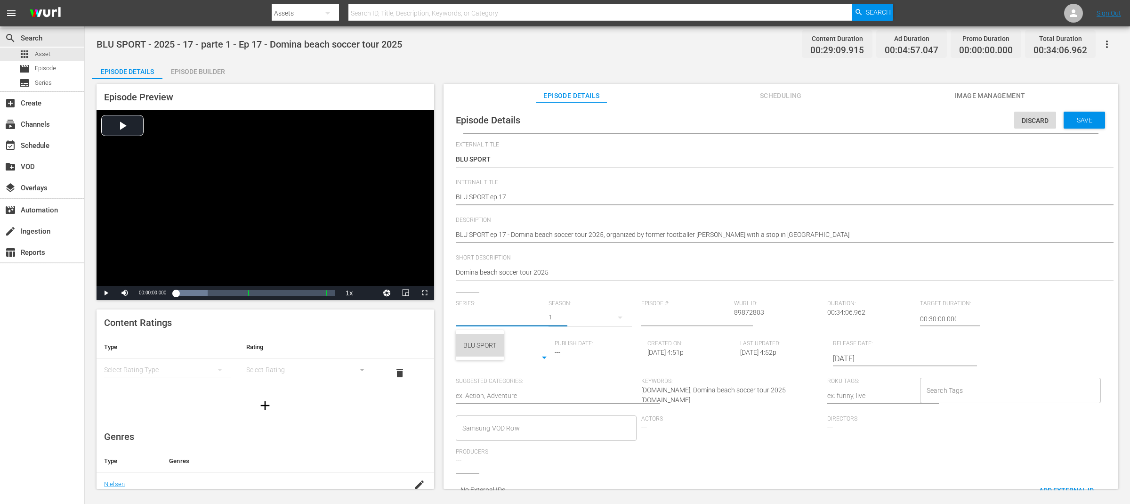
click at [487, 346] on div "BLU SPORT" at bounding box center [479, 345] width 33 height 23
click at [670, 319] on input "number" at bounding box center [685, 318] width 88 height 23
click at [501, 358] on body "menu Search By Assets Search ID, Title, Description, Keywords, or Category Sear…" at bounding box center [565, 252] width 1130 height 504
click at [500, 345] on li "TV Special" at bounding box center [503, 343] width 94 height 16
click at [520, 396] on textarea at bounding box center [546, 396] width 181 height 11
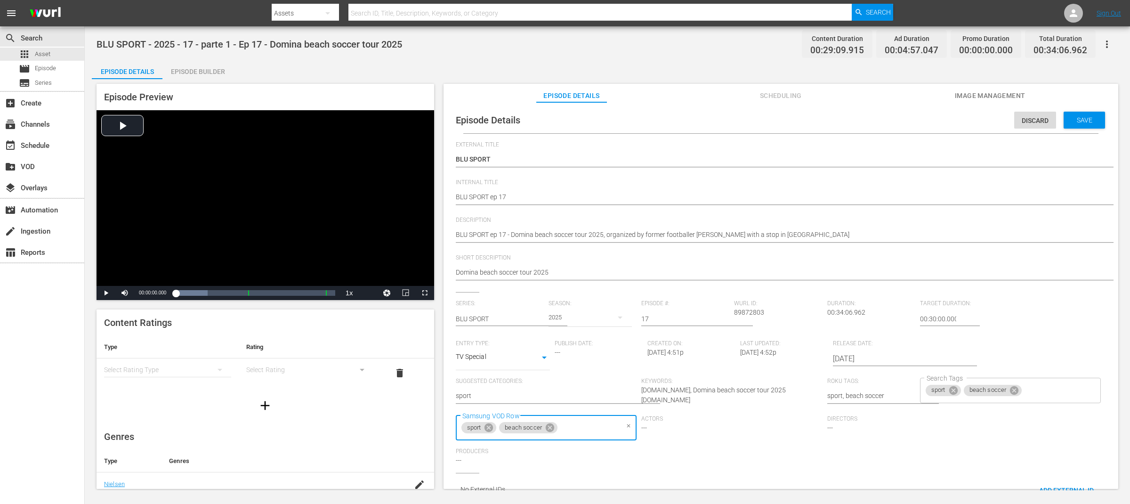
click at [711, 440] on div "Actors ---" at bounding box center [734, 431] width 186 height 33
click at [1083, 119] on span "Save" at bounding box center [1084, 120] width 31 height 8
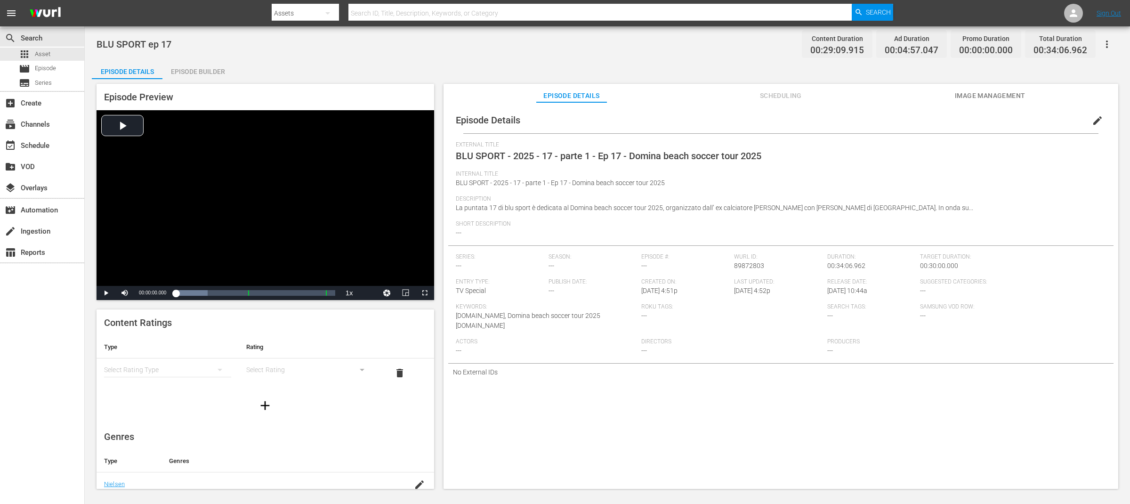
click at [209, 71] on div "Episode Builder" at bounding box center [197, 71] width 71 height 23
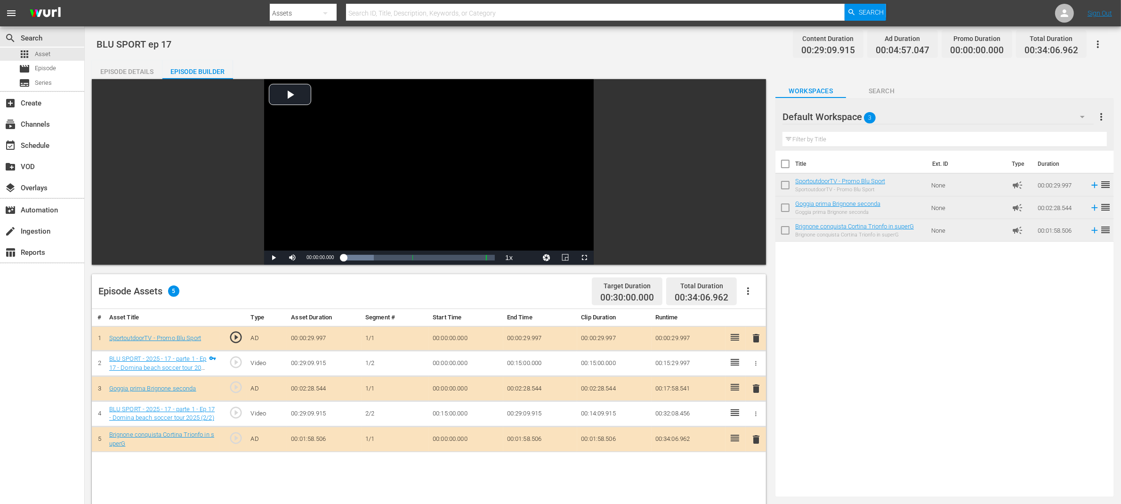
click at [134, 68] on div "Episode Details" at bounding box center [127, 71] width 71 height 23
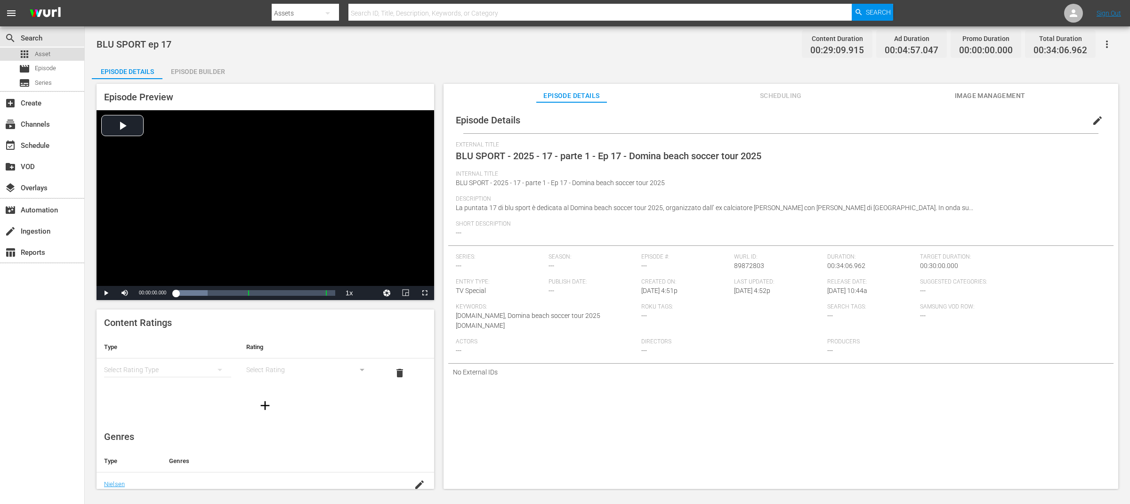
click at [53, 52] on div "apps Asset" at bounding box center [42, 54] width 84 height 13
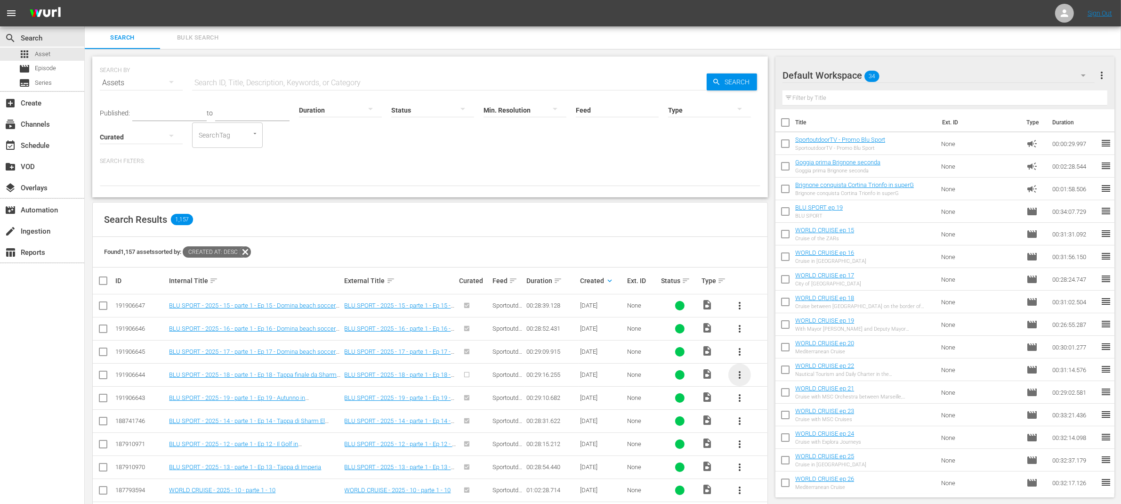
click at [739, 377] on span "more_vert" at bounding box center [739, 374] width 11 height 11
click at [765, 446] on div "Episode" at bounding box center [791, 447] width 64 height 23
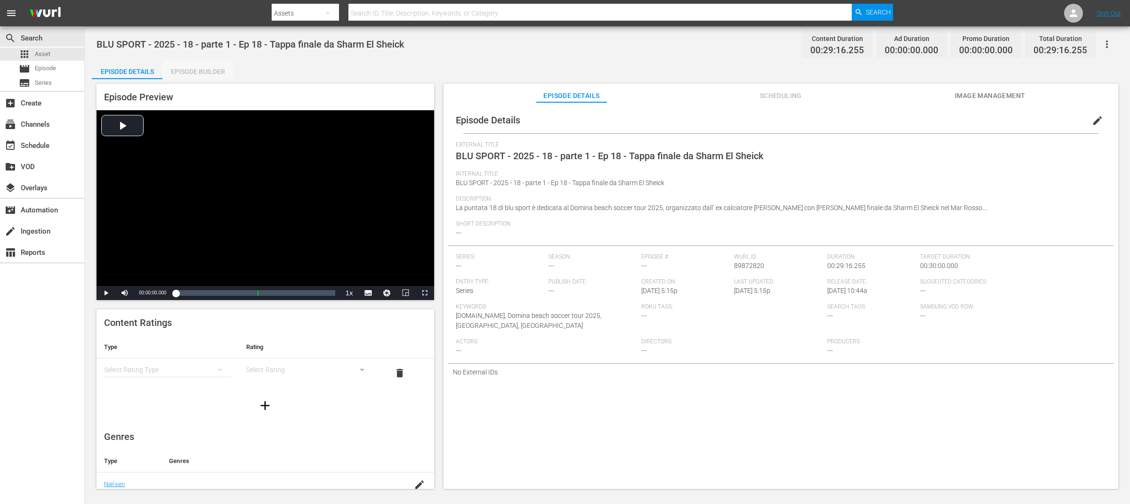
click at [213, 68] on div "Episode Builder" at bounding box center [197, 71] width 71 height 23
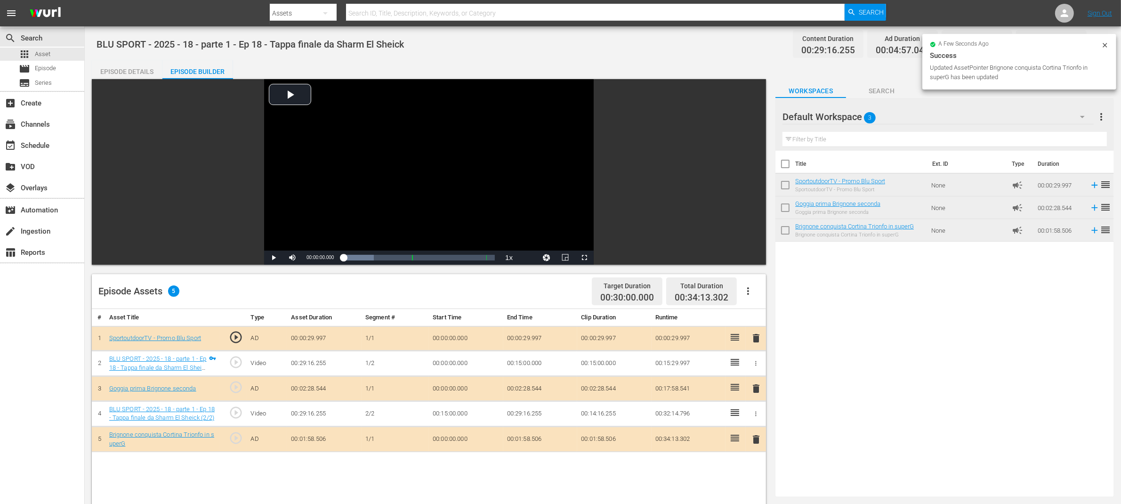
click at [937, 372] on div "Title Ext. ID Type Duration SportoutdoorTV - Promo Blu Sport SportoutdoorTV - P…" at bounding box center [944, 322] width 339 height 342
click at [136, 72] on div "Episode Details" at bounding box center [127, 71] width 71 height 23
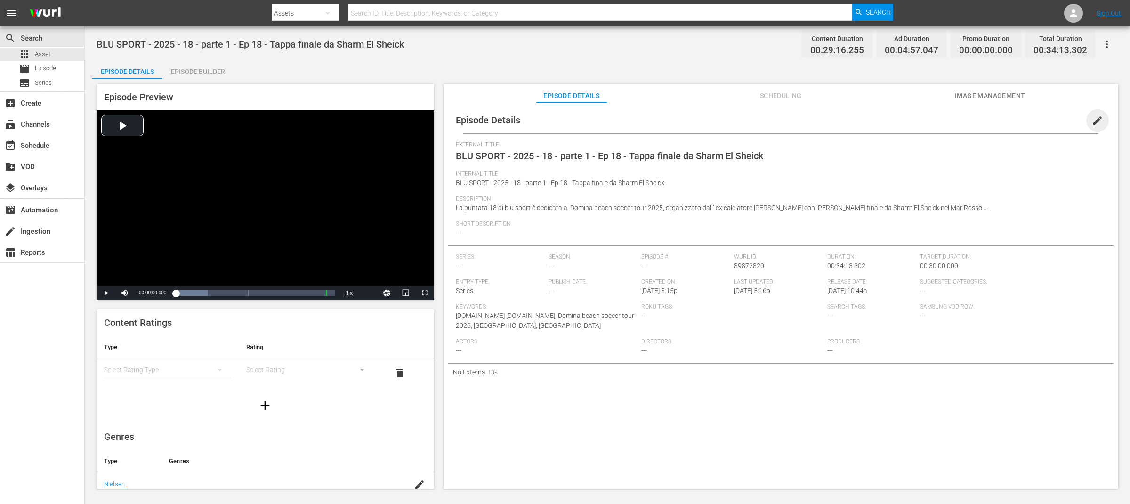
click at [1094, 118] on span "edit" at bounding box center [1097, 120] width 11 height 11
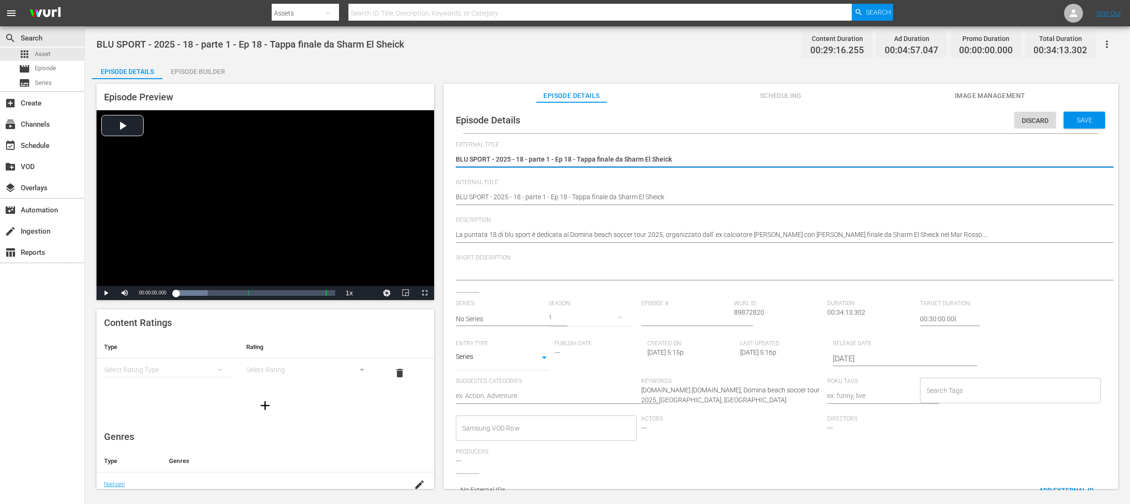
click at [864, 123] on div "Episode Details Discard Save" at bounding box center [780, 120] width 665 height 26
drag, startPoint x: 490, startPoint y: 160, endPoint x: 705, endPoint y: 161, distance: 215.2
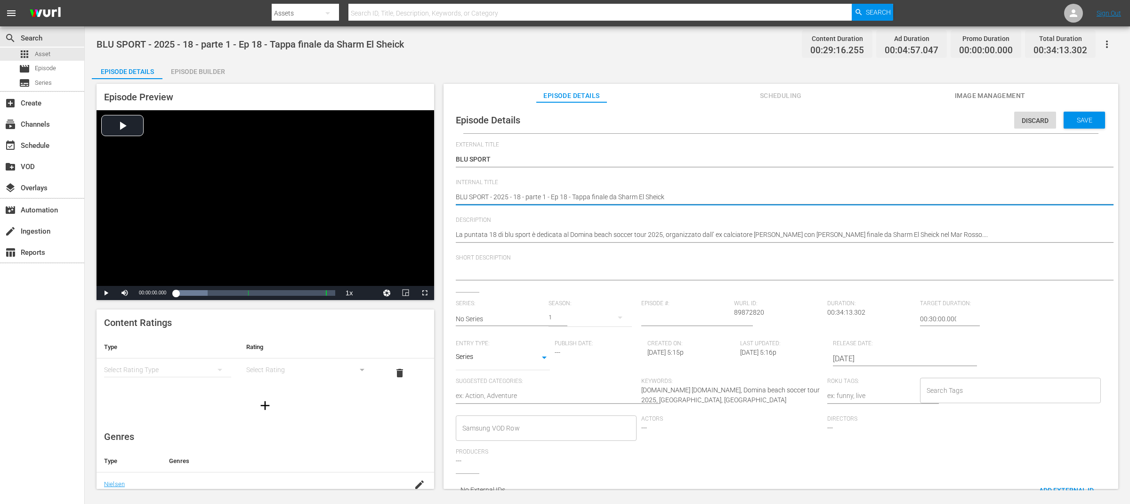
drag, startPoint x: 491, startPoint y: 195, endPoint x: 555, endPoint y: 196, distance: 63.6
drag, startPoint x: 508, startPoint y: 196, endPoint x: 633, endPoint y: 200, distance: 125.3
click at [633, 200] on textarea "BLU SPORT - 2025 - 18 - parte 1 - Ep 18 - Tappa finale da Sharm El Sheick" at bounding box center [779, 197] width 646 height 11
drag, startPoint x: 631, startPoint y: 196, endPoint x: 506, endPoint y: 197, distance: 124.8
click at [506, 197] on textarea "BLU SPORT - 2025 - 18 - parte 1 - Ep 18 - Tappa finale da Sharm El Sheick" at bounding box center [779, 197] width 646 height 11
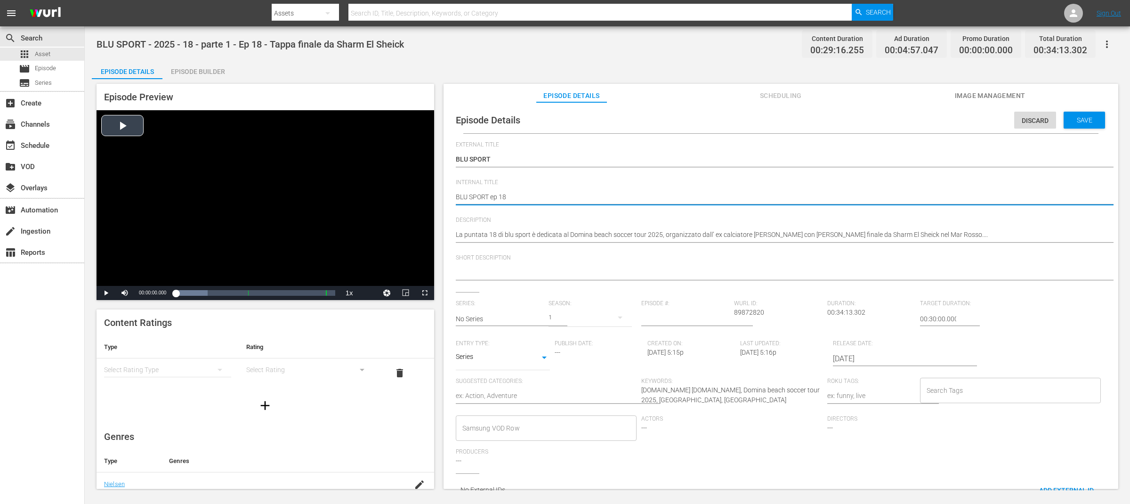
drag, startPoint x: 457, startPoint y: 196, endPoint x: 426, endPoint y: 196, distance: 31.6
click at [426, 196] on div "Episode Preview Video Player is loading. Play Video Play Mute Current Time 00:0…" at bounding box center [607, 287] width 1031 height 417
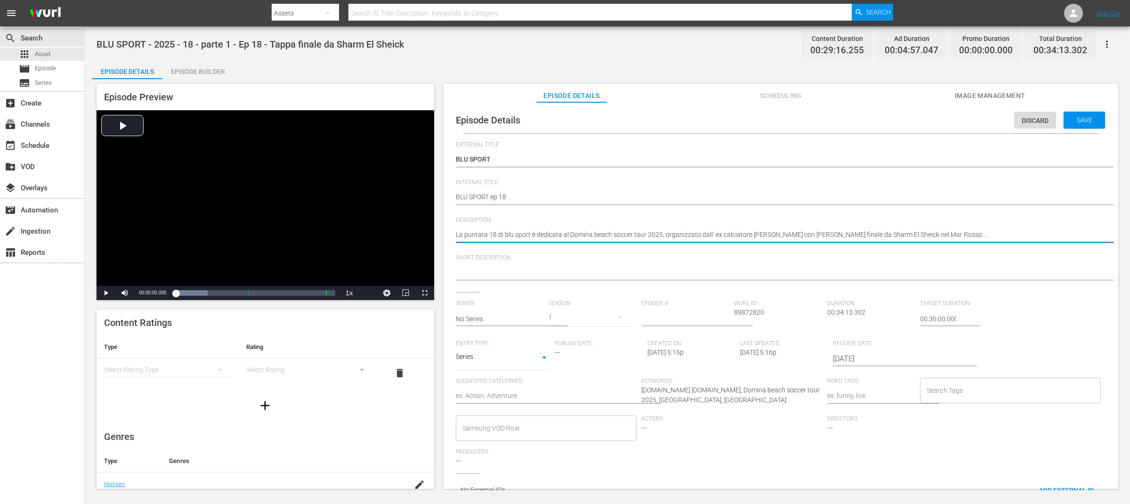
drag, startPoint x: 457, startPoint y: 233, endPoint x: 566, endPoint y: 233, distance: 109.7
paste textarea "BLU SPORT ep 18"
click at [482, 275] on textarea at bounding box center [779, 272] width 646 height 11
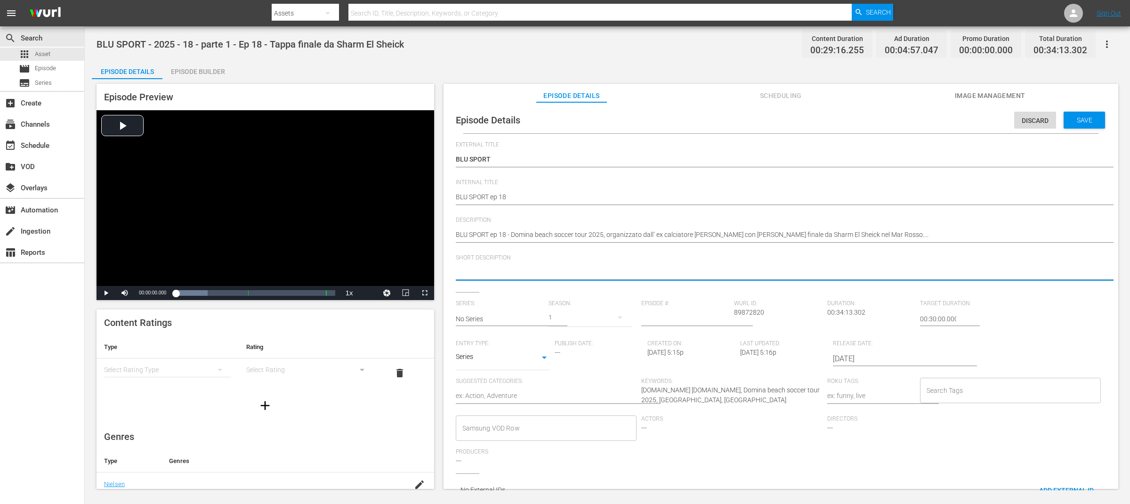
paste textarea "organized by former footballer [PERSON_NAME] with a stop in"
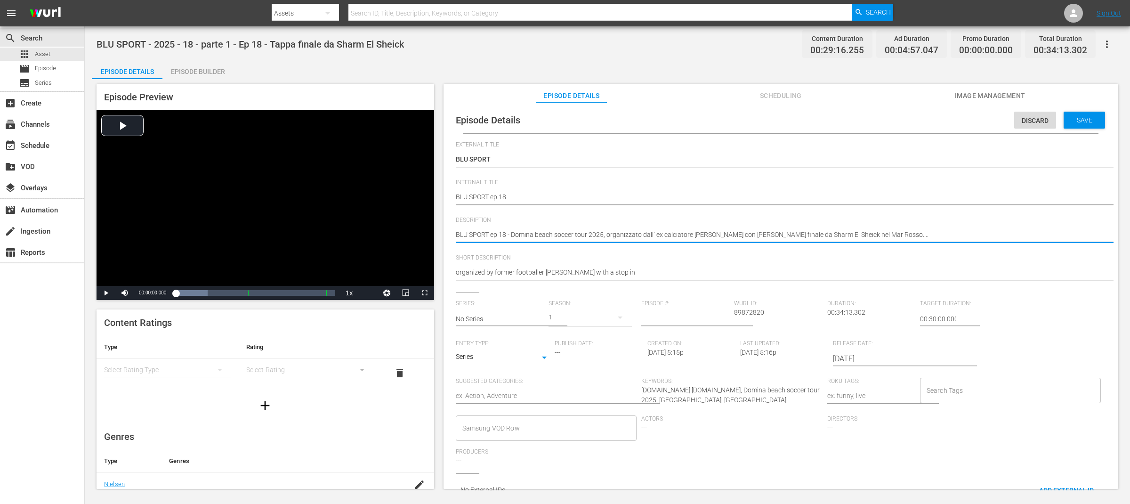
drag, startPoint x: 513, startPoint y: 235, endPoint x: 603, endPoint y: 233, distance: 90.0
click at [456, 271] on textarea "organized by former footballer [PERSON_NAME] with a stop in" at bounding box center [779, 272] width 646 height 11
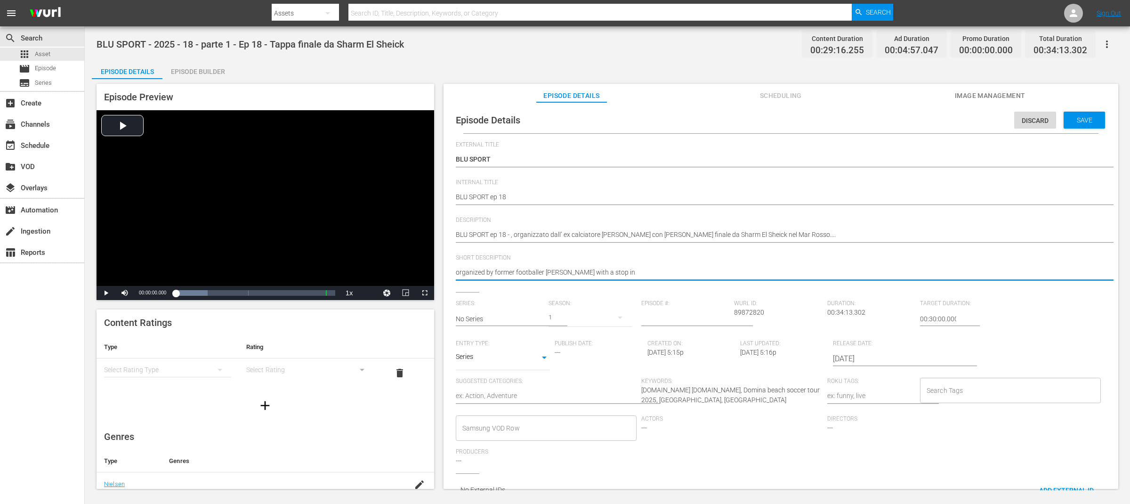
paste textarea "Domina beach soccer tour 2025"
click at [756, 271] on textarea "Domina beach soccer tour 2025organized by former footballer [PERSON_NAME] with …" at bounding box center [779, 272] width 646 height 11
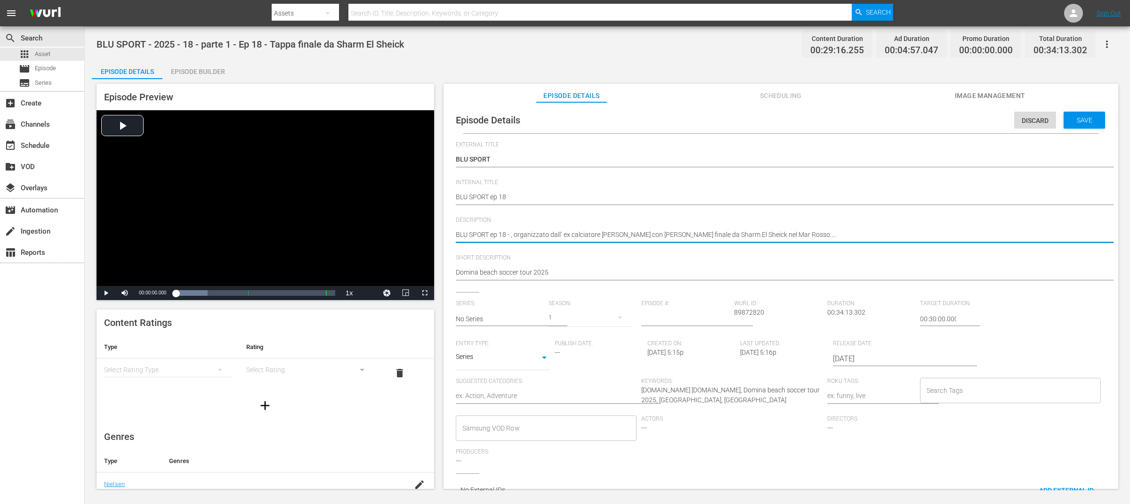
paste textarea "organized by former footballer [PERSON_NAME] with a stop in"
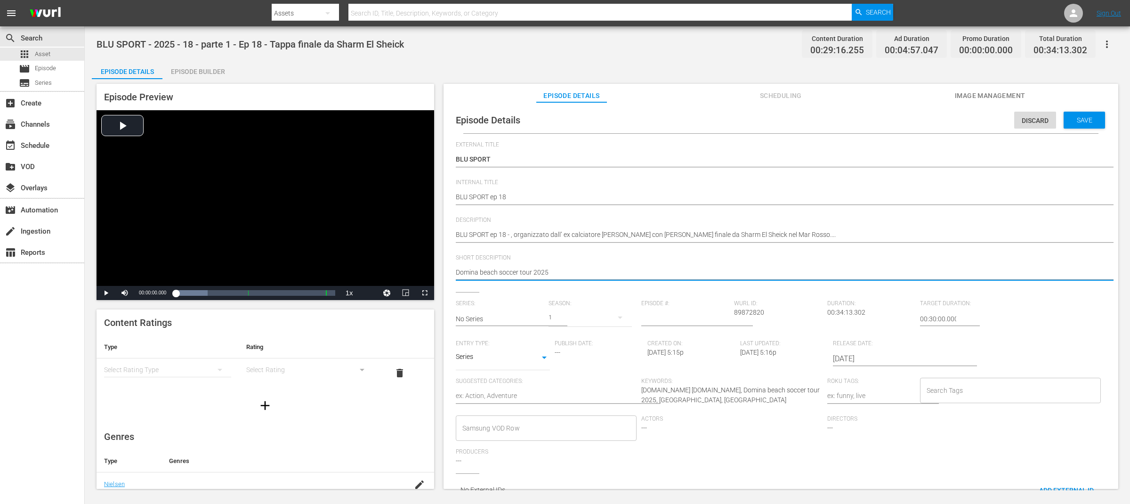
drag, startPoint x: 556, startPoint y: 273, endPoint x: 444, endPoint y: 270, distance: 112.6
click at [444, 270] on div "Episode Details Discard Save External Title BLU SPORT - 2025 - 18 - parte 1 - E…" at bounding box center [781, 300] width 675 height 396
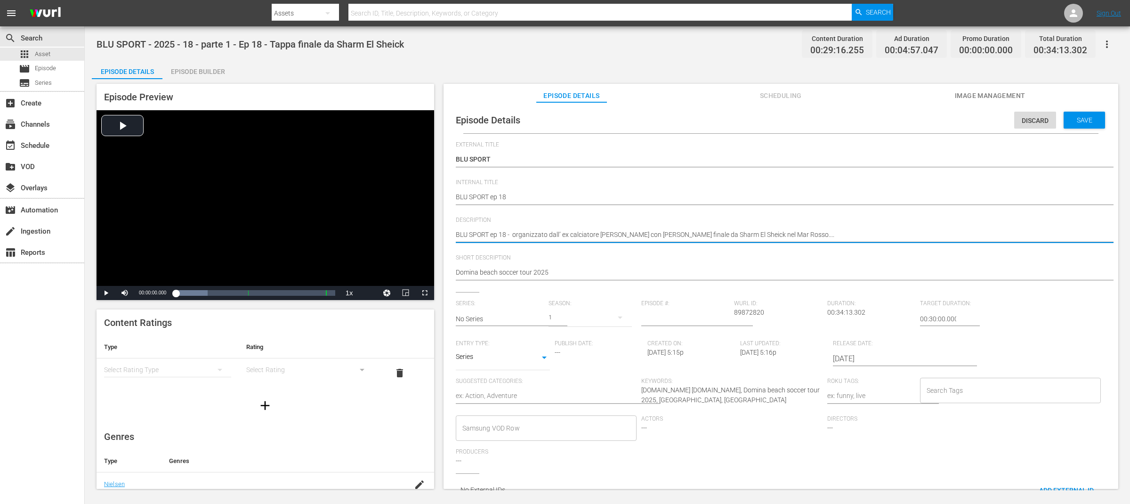
paste textarea "Domina beach soccer tour 2025"
drag, startPoint x: 606, startPoint y: 237, endPoint x: 742, endPoint y: 233, distance: 135.7
click at [742, 233] on textarea "La puntata 18 di blu sport è dedicata al Domina beach soccer tour 2025, organiz…" at bounding box center [779, 235] width 646 height 11
paste textarea "ed by former footballer [PERSON_NAME] with a stop i"
drag, startPoint x: 750, startPoint y: 233, endPoint x: 800, endPoint y: 233, distance: 50.4
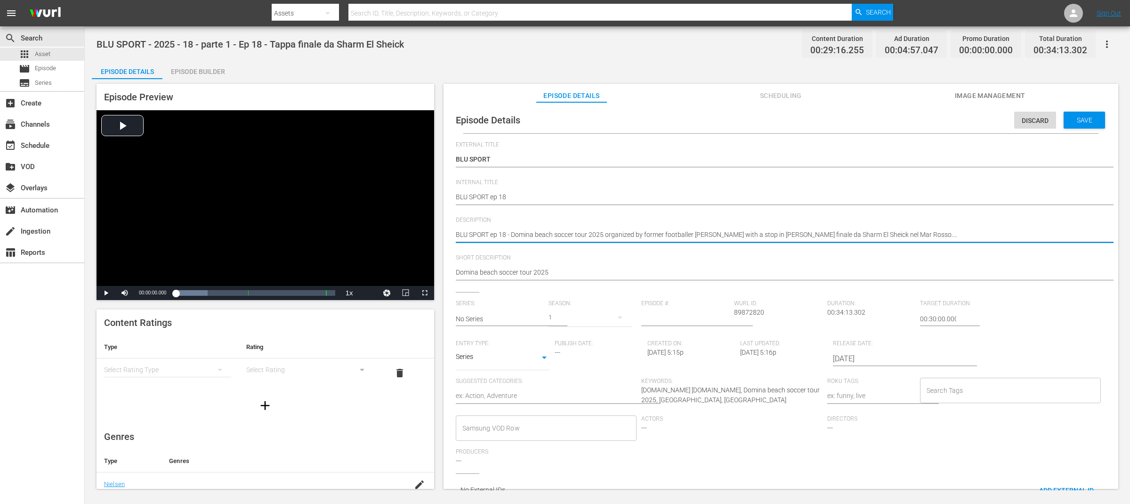
click at [800, 233] on textarea "La puntata 18 di blu sport è dedicata al Domina beach soccer tour 2025, organiz…" at bounding box center [779, 235] width 646 height 11
click at [761, 234] on textarea "La puntata 18 di blu sport è dedicata al Domina beach soccer tour 2025, organiz…" at bounding box center [779, 235] width 646 height 11
click at [765, 234] on textarea "La puntata 18 di blu sport è dedicata al Domina beach soccer tour 2025, organiz…" at bounding box center [779, 235] width 646 height 11
drag, startPoint x: 817, startPoint y: 234, endPoint x: 903, endPoint y: 235, distance: 85.7
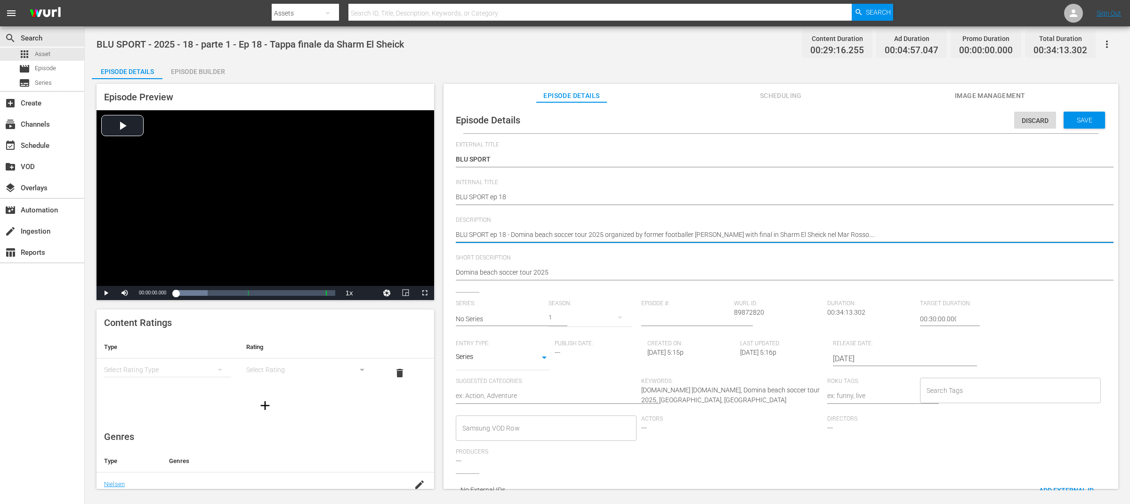
click at [903, 235] on textarea "La puntata 18 di blu sport è dedicata al Domina beach soccer tour 2025, organiz…" at bounding box center [779, 235] width 646 height 11
click at [490, 321] on input "text" at bounding box center [500, 318] width 88 height 23
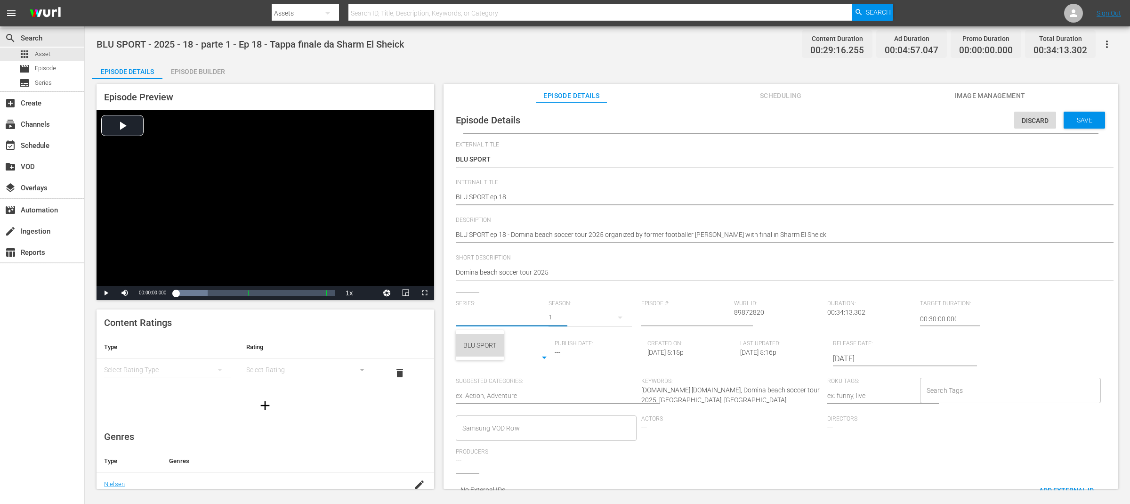
click at [489, 343] on div "BLU SPORT" at bounding box center [479, 345] width 33 height 23
click at [687, 319] on input "number" at bounding box center [685, 318] width 88 height 23
click at [510, 358] on body "menu Search By Assets Search ID, Title, Description, Keywords, or Category Sear…" at bounding box center [565, 252] width 1130 height 504
click at [506, 343] on li "TV Special" at bounding box center [503, 343] width 94 height 16
click at [517, 396] on textarea at bounding box center [546, 396] width 181 height 11
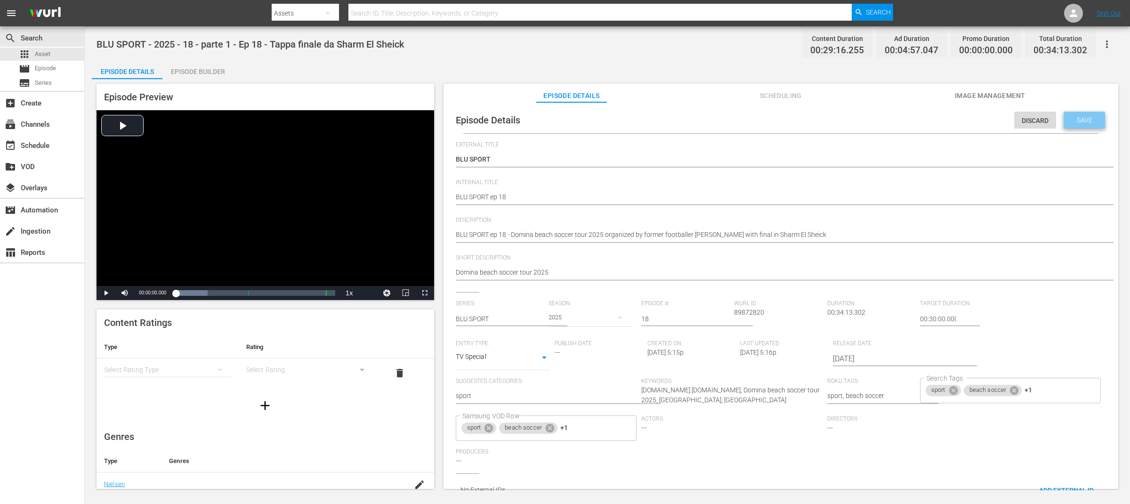
click at [1075, 127] on div "Save" at bounding box center [1084, 120] width 41 height 17
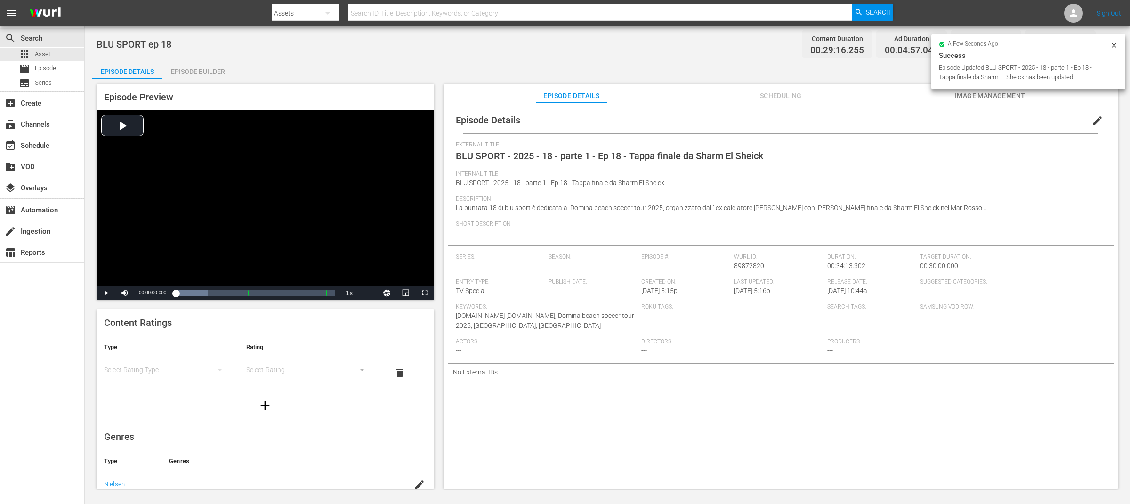
click at [380, 58] on div "BLU SPORT ep 18 Content Duration 00:29:16.255 Ad Duration 00:04:57.047 Promo Du…" at bounding box center [607, 258] width 1045 height 464
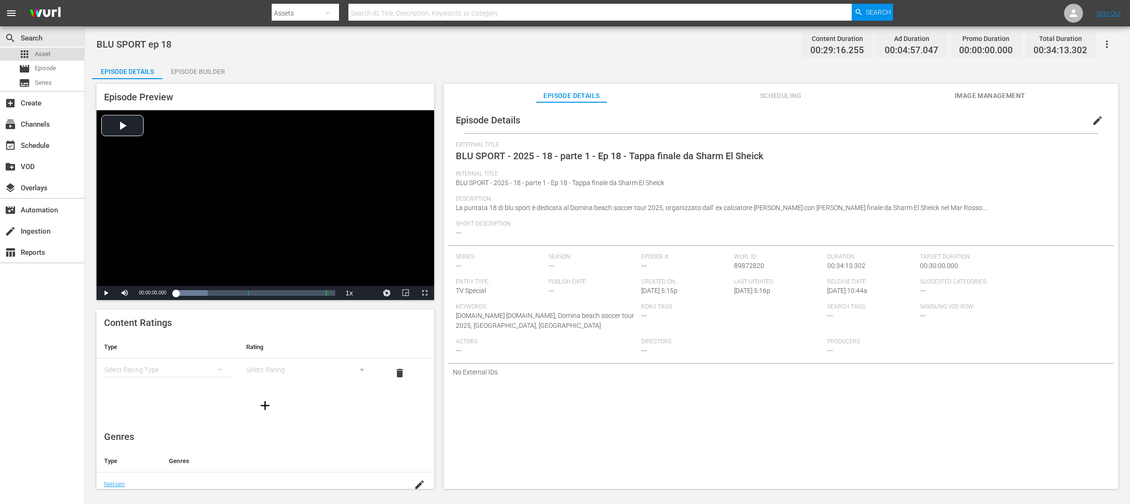
click at [43, 52] on span "Asset" at bounding box center [43, 53] width 16 height 9
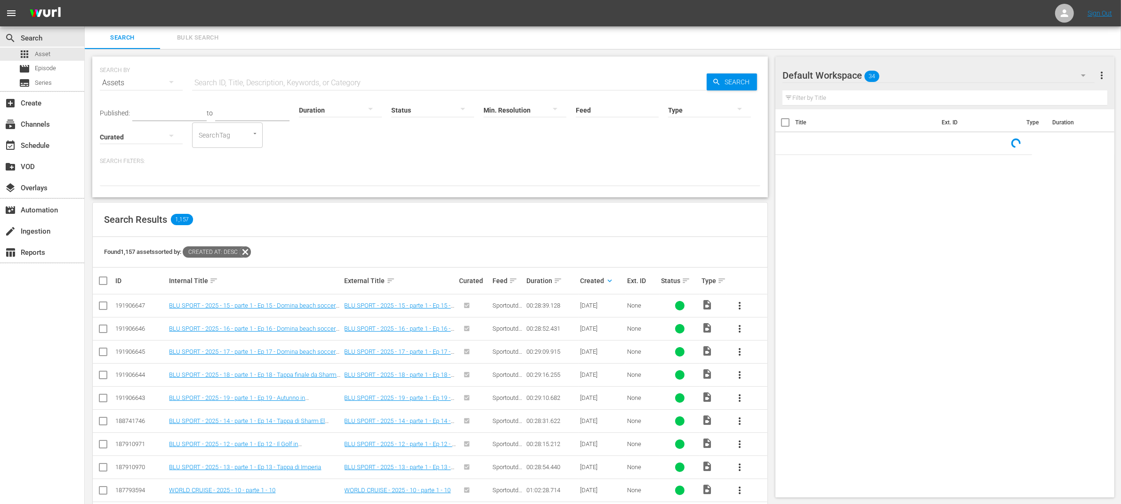
click at [476, 48] on div "Search Bulk Search" at bounding box center [603, 37] width 1036 height 23
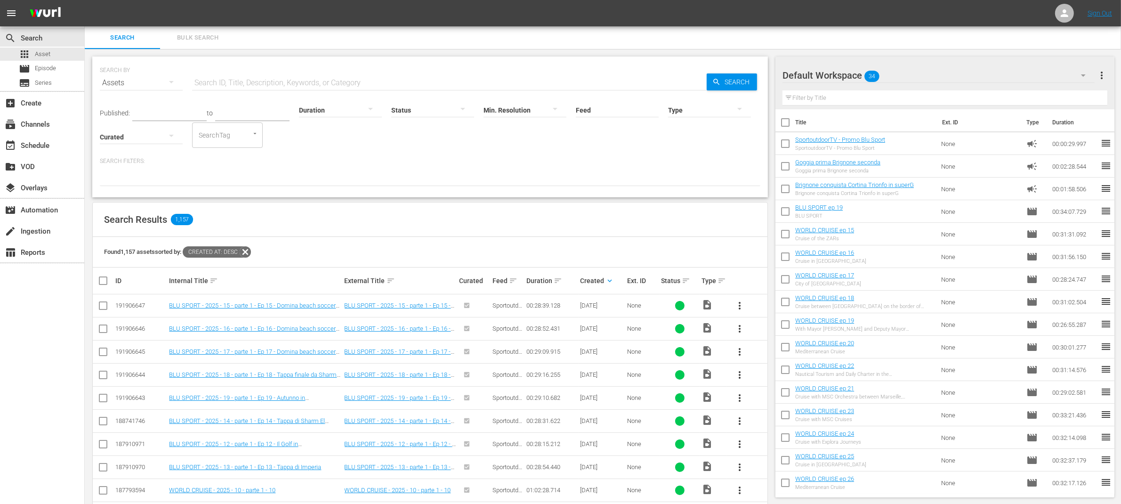
click at [786, 143] on input "checkbox" at bounding box center [785, 146] width 20 height 20
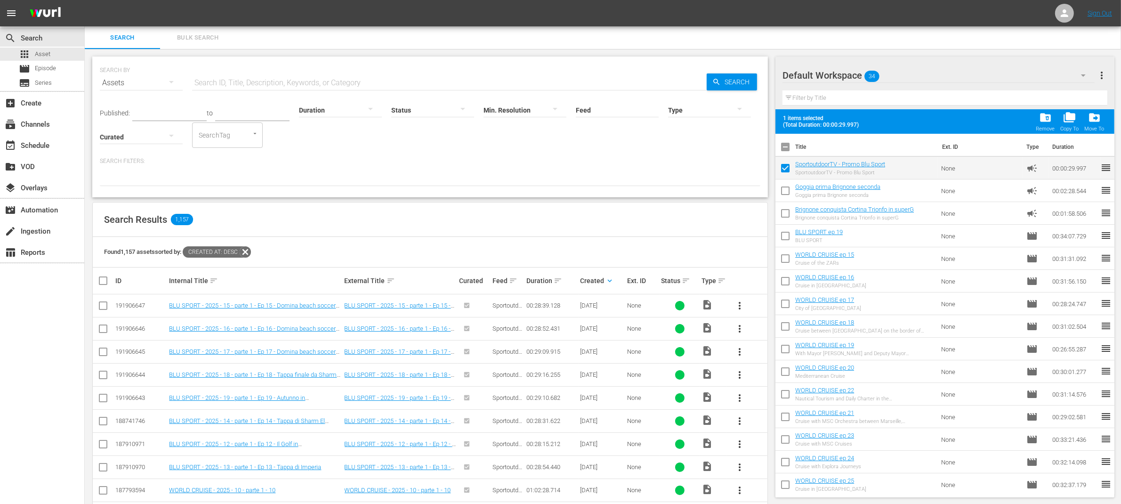
click at [788, 193] on input "checkbox" at bounding box center [785, 193] width 20 height 20
click at [785, 212] on input "checkbox" at bounding box center [785, 215] width 20 height 20
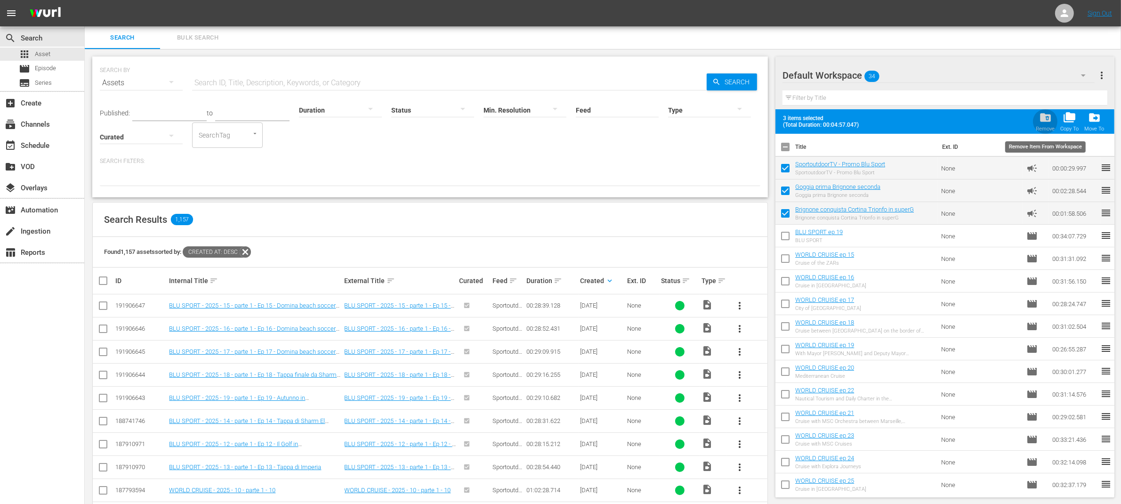
click at [1047, 119] on span "folder_delete" at bounding box center [1045, 117] width 13 height 13
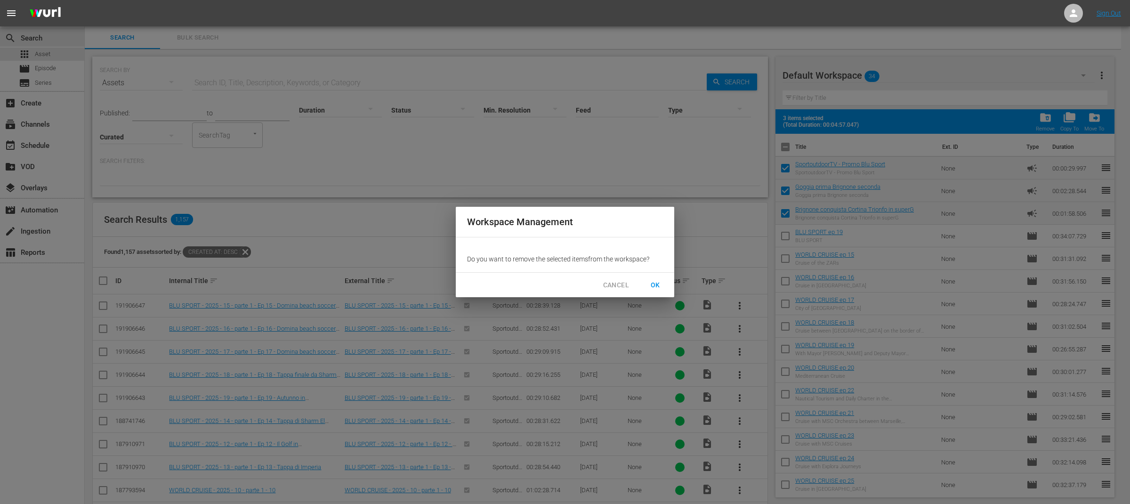
click at [659, 283] on span "OK" at bounding box center [655, 285] width 15 height 12
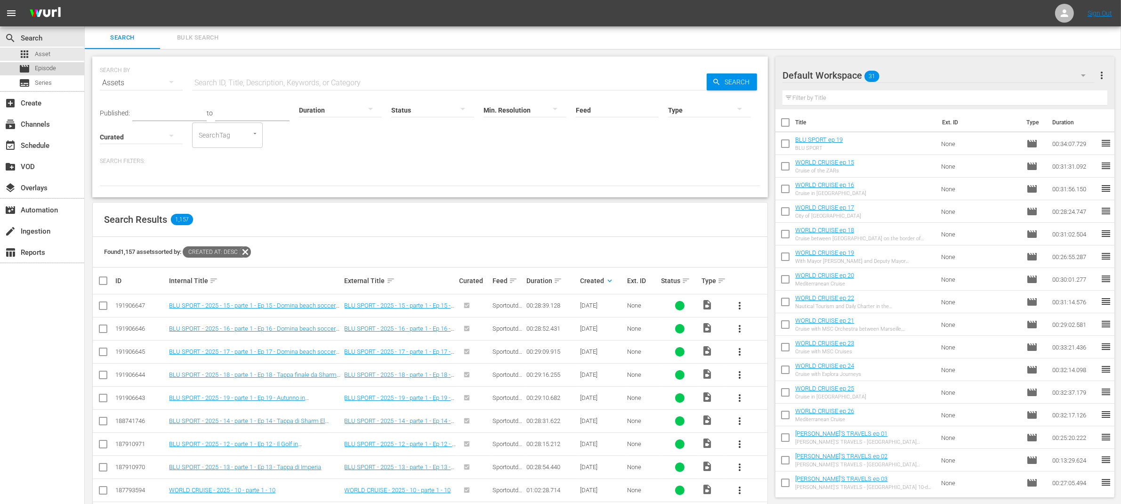
click at [55, 64] on span "Episode" at bounding box center [45, 68] width 21 height 9
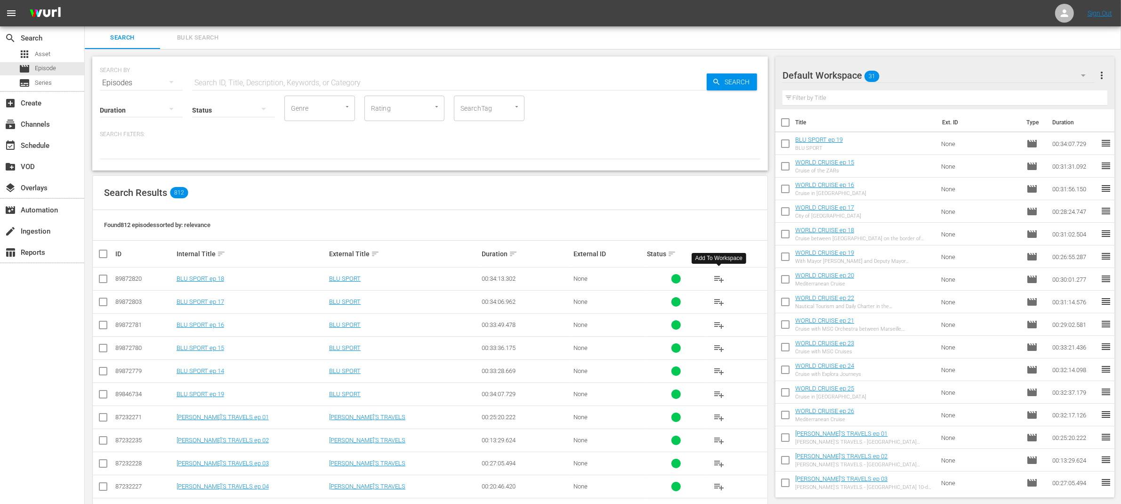
click at [719, 277] on span "playlist_add" at bounding box center [718, 278] width 11 height 11
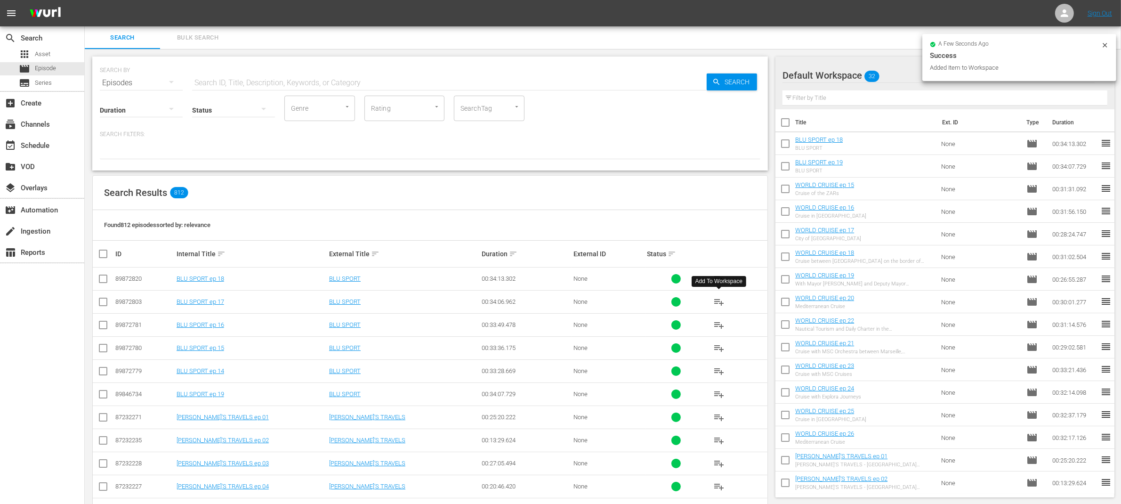
click at [719, 301] on span "playlist_add" at bounding box center [718, 301] width 11 height 11
click at [718, 326] on span "playlist_add" at bounding box center [718, 324] width 11 height 11
click at [717, 348] on span "playlist_add" at bounding box center [718, 347] width 11 height 11
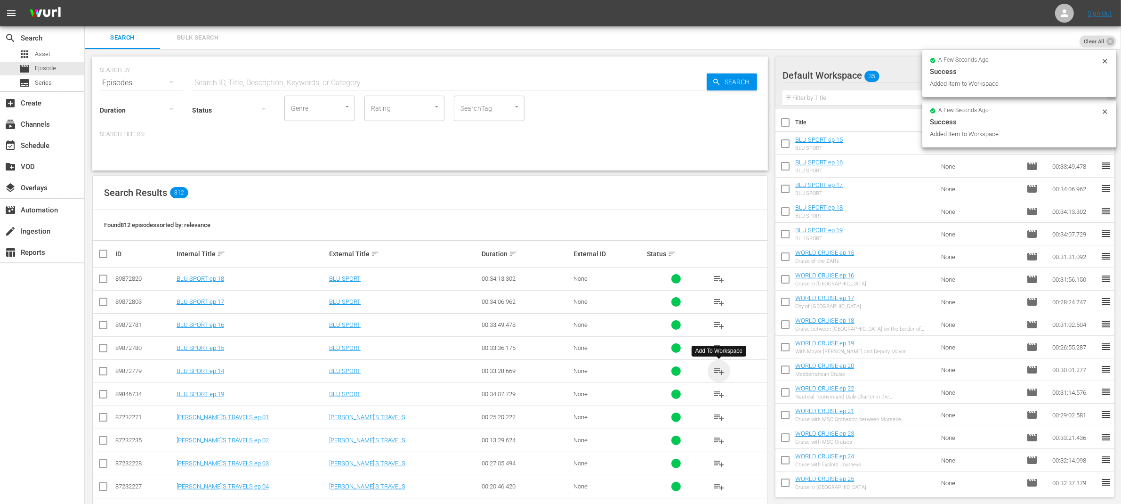
click at [717, 374] on span "playlist_add" at bounding box center [718, 370] width 11 height 11
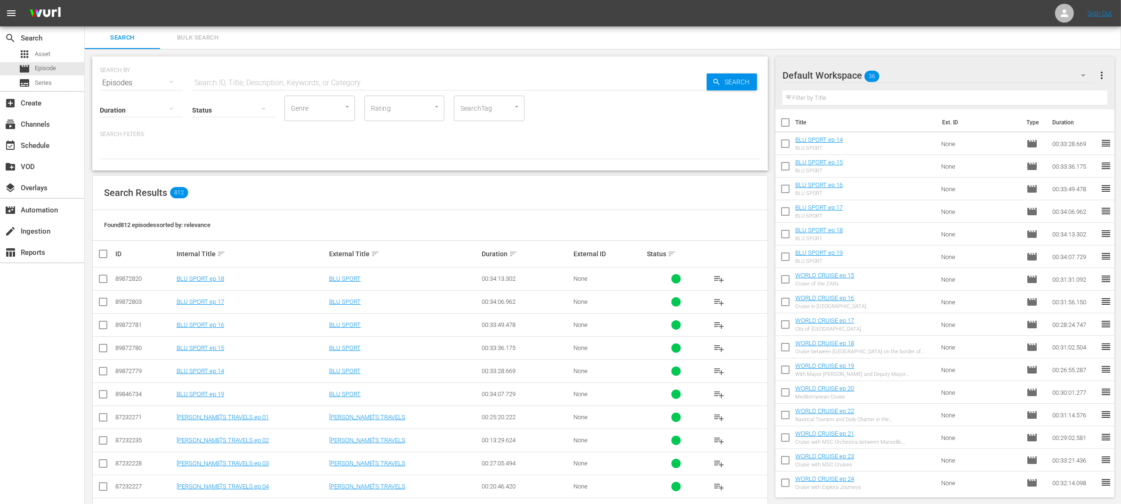
click at [754, 212] on div "Found 812 episodes sorted by: relevance" at bounding box center [430, 225] width 675 height 31
click at [40, 364] on div "search Search apps Asset movie Episode subtitles Series add_box Create subscrip…" at bounding box center [42, 278] width 85 height 504
click at [852, 37] on div "Search Bulk Search" at bounding box center [603, 37] width 1036 height 23
